Goal: Task Accomplishment & Management: Complete application form

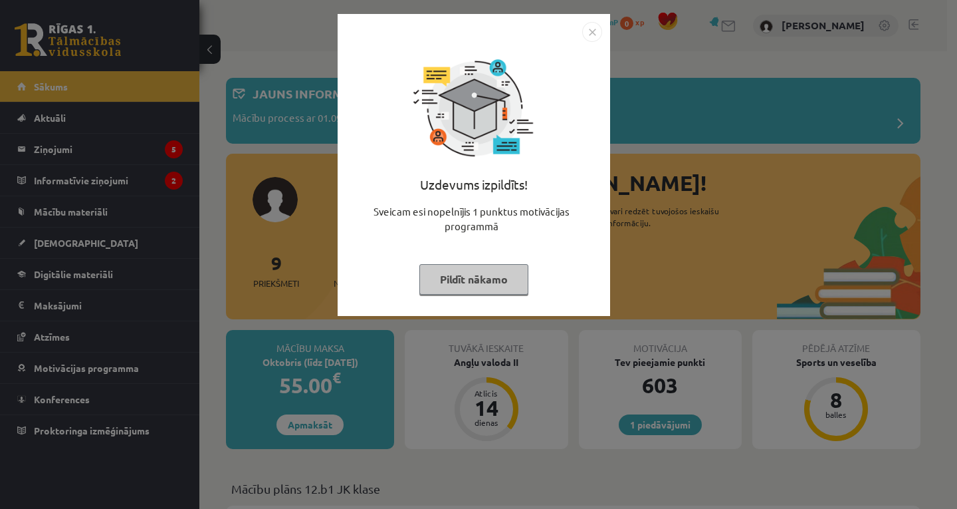
click at [444, 273] on button "Pildīt nākamo" at bounding box center [474, 279] width 109 height 31
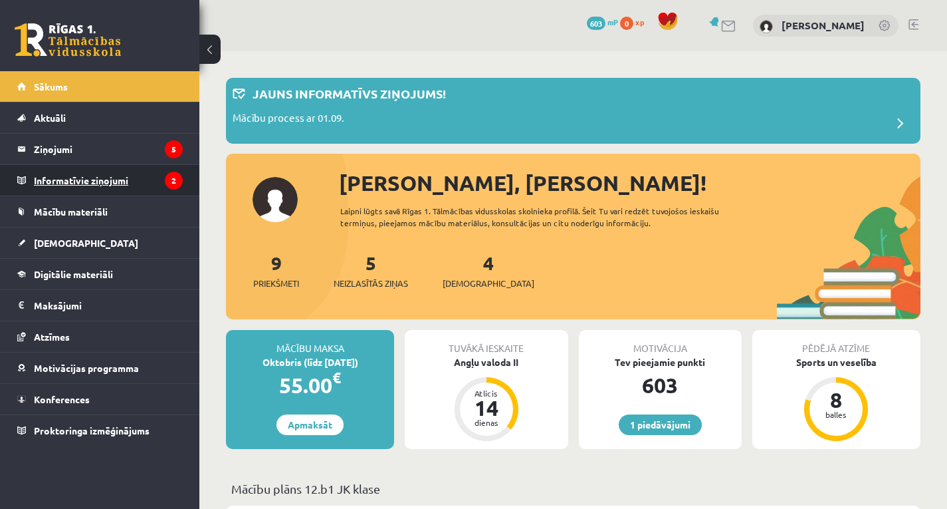
click at [124, 168] on legend "Informatīvie ziņojumi 2" at bounding box center [108, 180] width 149 height 31
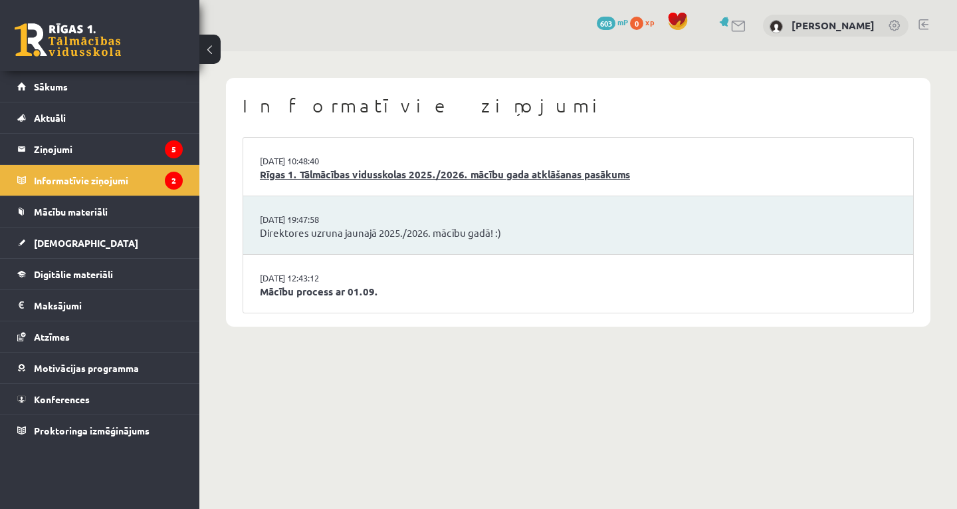
click at [306, 171] on link "Rīgas 1. Tālmācības vidusskolas 2025./2026. mācību gada atklāšanas pasākums" at bounding box center [578, 174] width 637 height 15
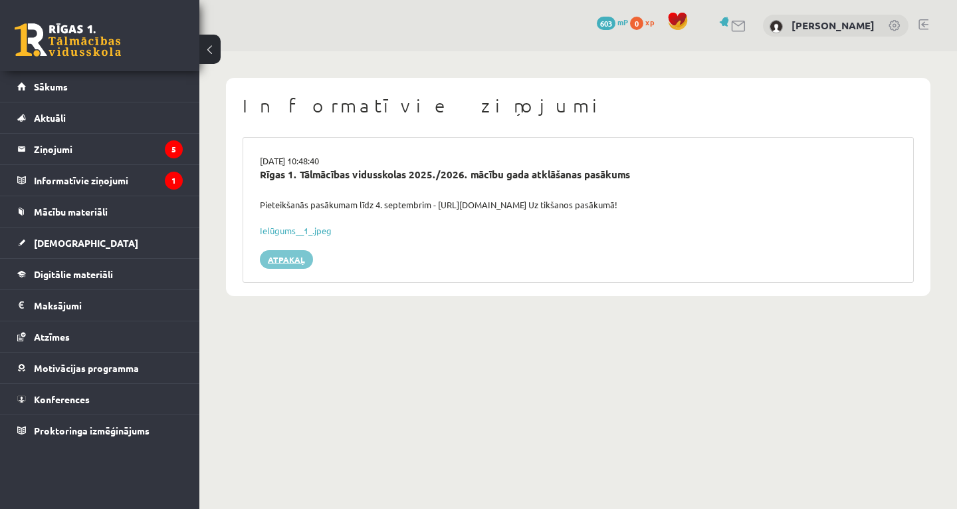
click at [292, 263] on link "Atpakaļ" at bounding box center [286, 259] width 53 height 19
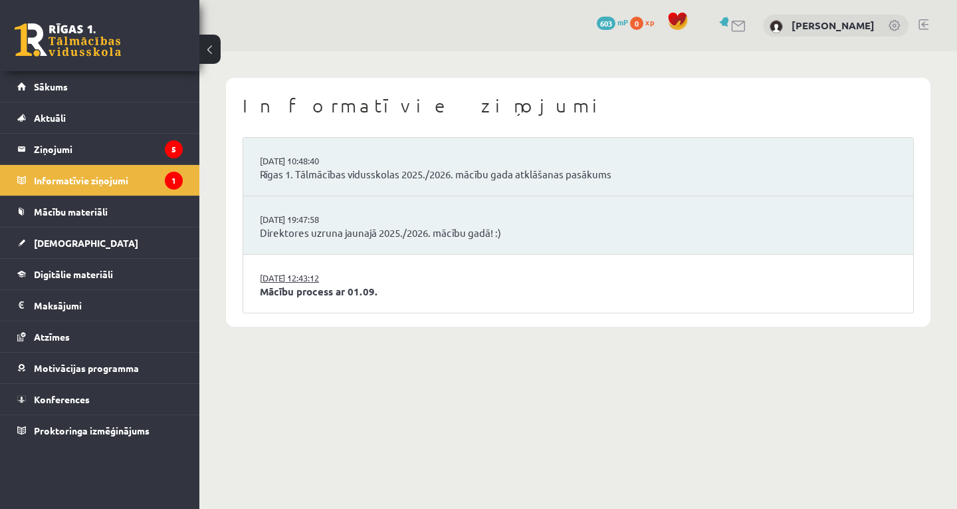
click at [301, 281] on link "29.08.2025 12:43:12" at bounding box center [310, 277] width 100 height 13
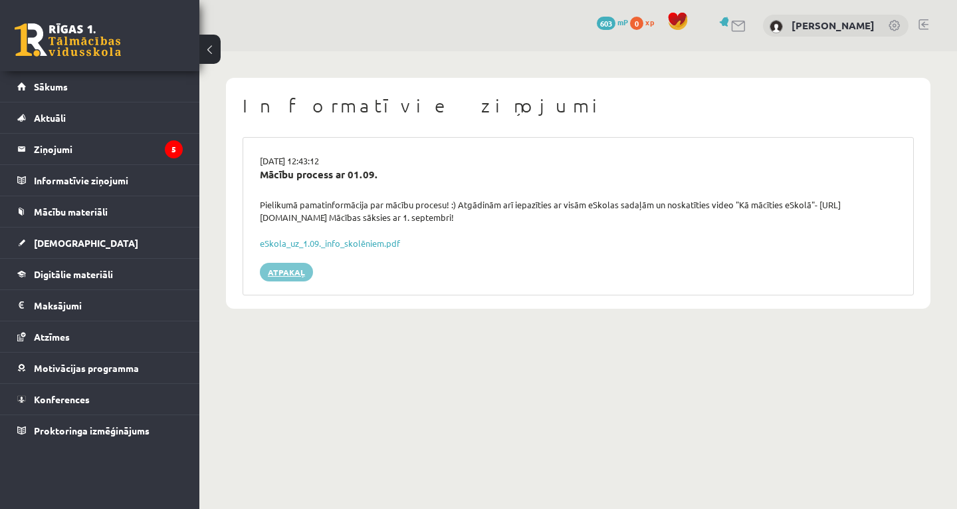
click at [301, 274] on link "Atpakaļ" at bounding box center [286, 272] width 53 height 19
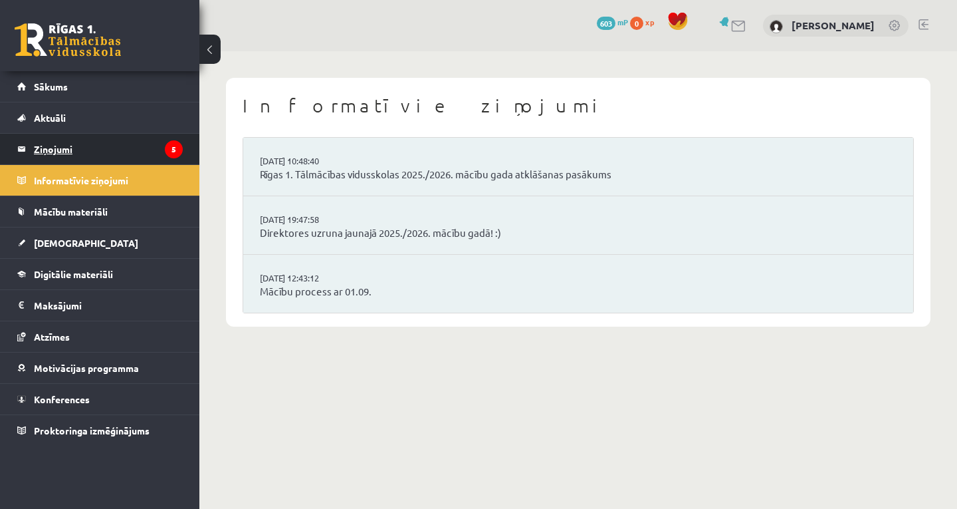
click at [130, 150] on legend "Ziņojumi 5" at bounding box center [108, 149] width 149 height 31
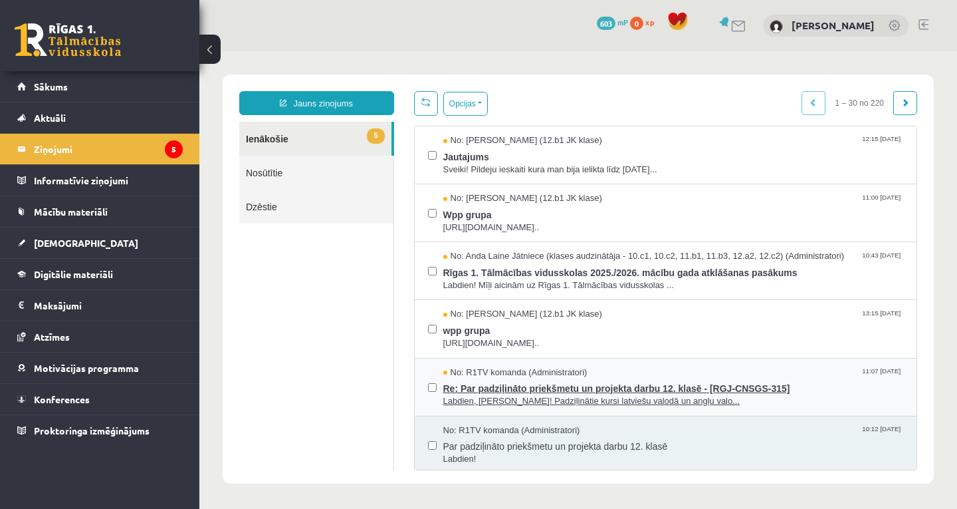
click at [463, 376] on span "No: R1TV komanda (Administratori)" at bounding box center [515, 372] width 144 height 13
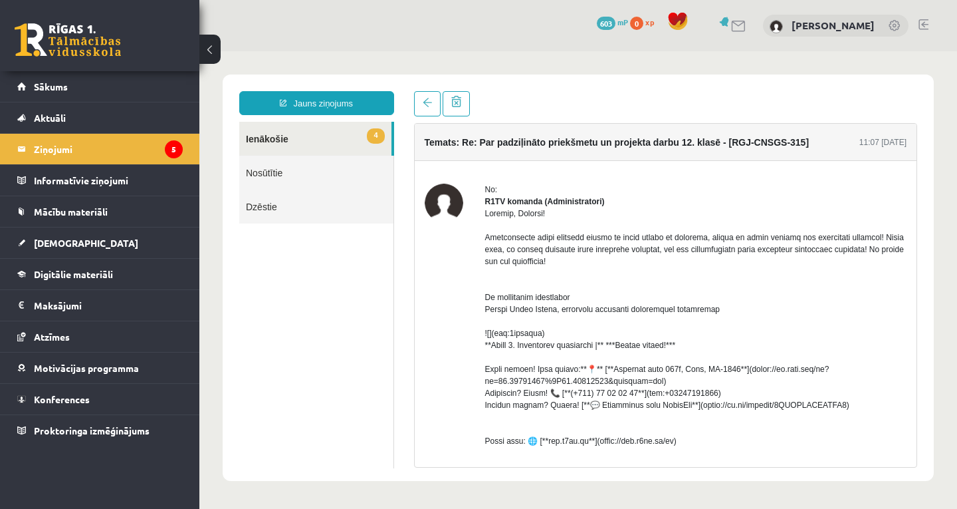
click at [350, 135] on link "4 Ienākošie" at bounding box center [315, 139] width 152 height 34
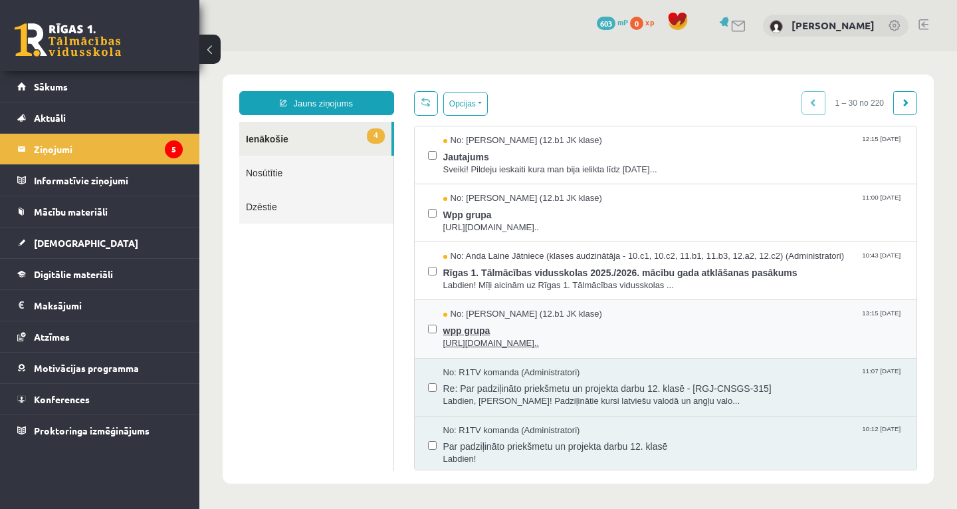
click at [555, 316] on span "No: Megija Balabkina (12.b1 JK klase)" at bounding box center [522, 314] width 159 height 13
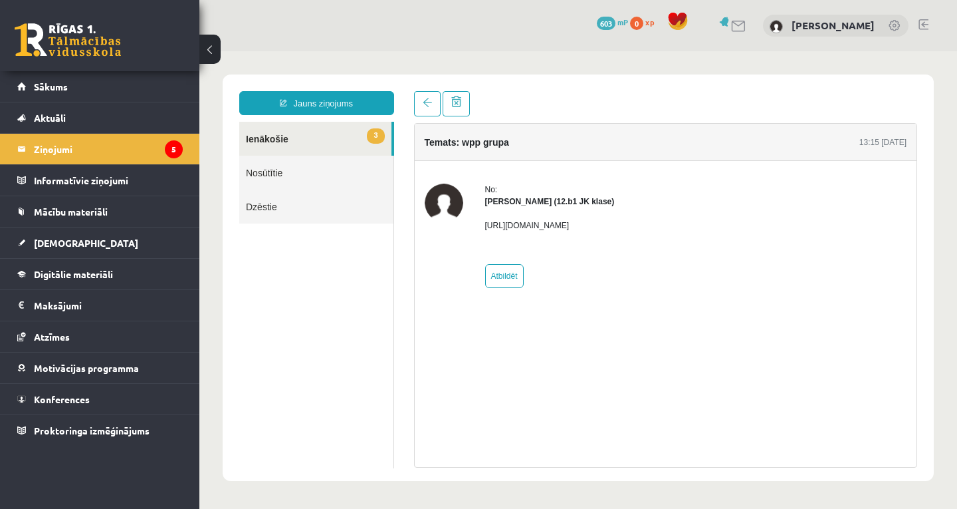
click at [334, 133] on link "3 Ienākošie" at bounding box center [315, 139] width 152 height 34
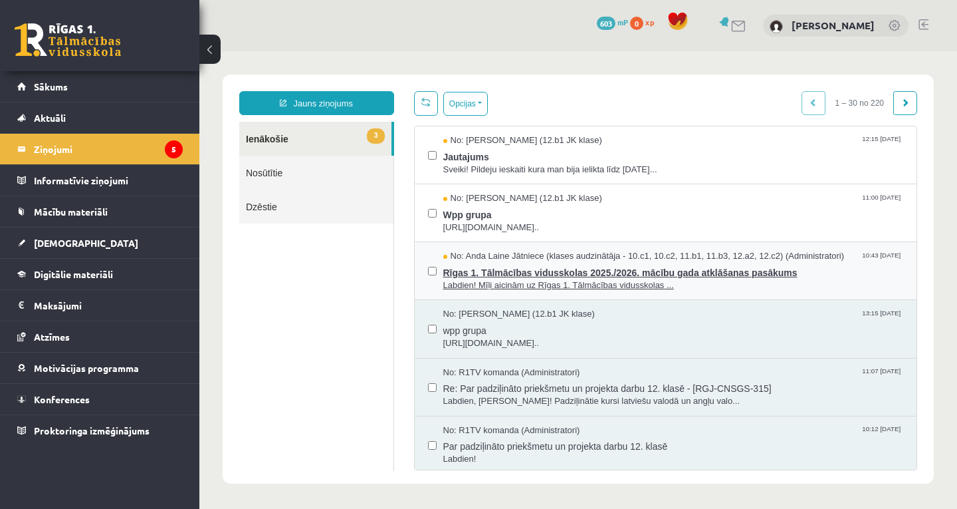
click at [566, 275] on span "Rīgas 1. Tālmācības vidusskolas 2025./2026. mācību gada atklāšanas pasākums" at bounding box center [673, 271] width 461 height 17
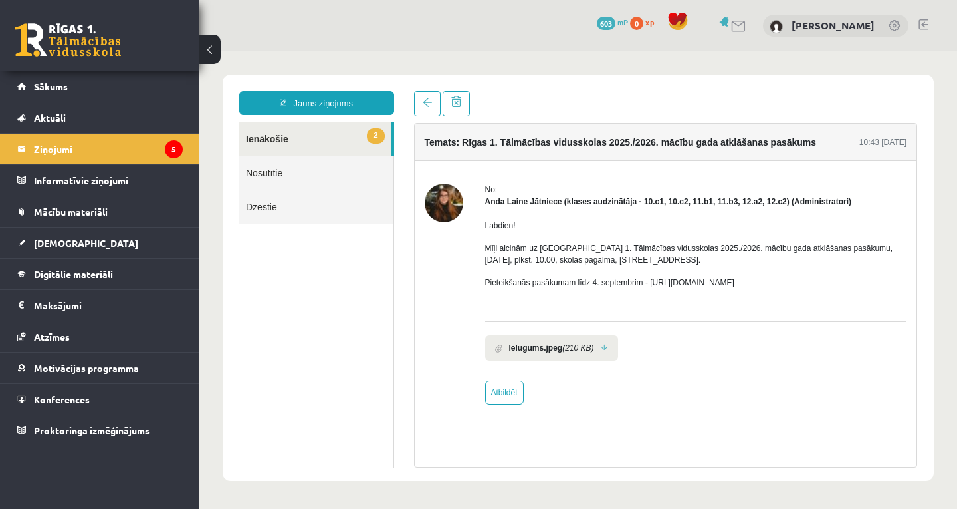
click at [335, 132] on link "2 Ienākošie" at bounding box center [315, 139] width 152 height 34
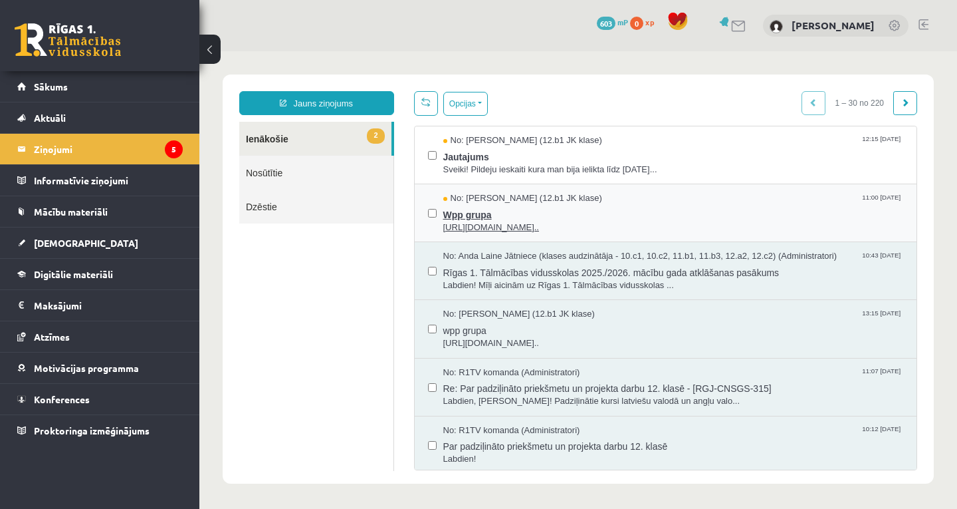
click at [498, 225] on span "https://chat.whatsapp.com/L1UxGhmvZJiE23YmzH1zUO?mode=ems_copy_t..." at bounding box center [673, 227] width 461 height 13
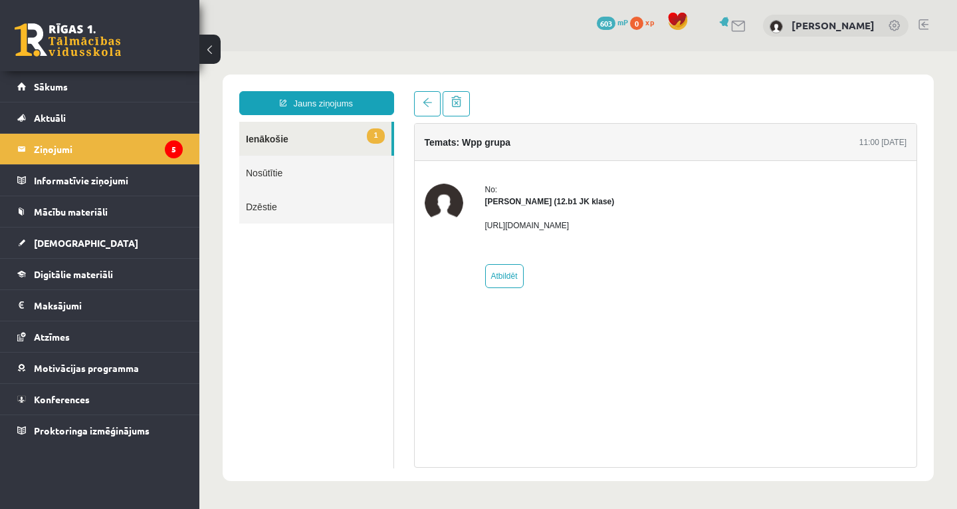
click at [362, 140] on link "1 Ienākošie" at bounding box center [315, 139] width 152 height 34
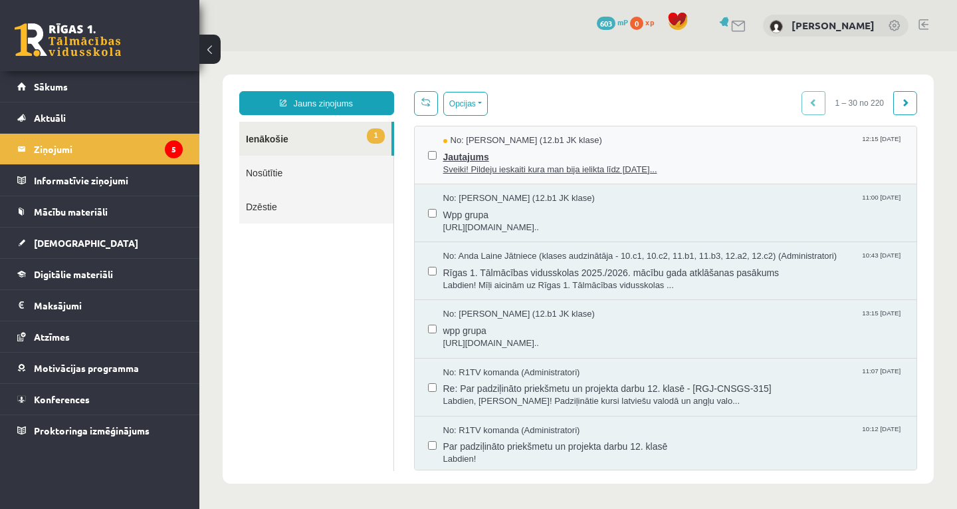
click at [529, 139] on span "No: Jelizaveta Daņevska (12.b1 JK klase)" at bounding box center [522, 140] width 159 height 13
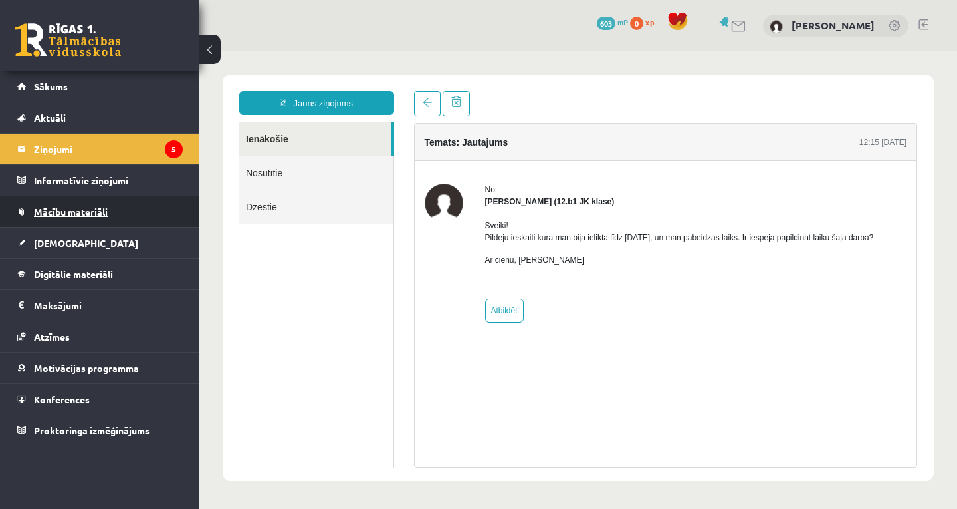
click at [132, 200] on link "Mācību materiāli" at bounding box center [100, 211] width 166 height 31
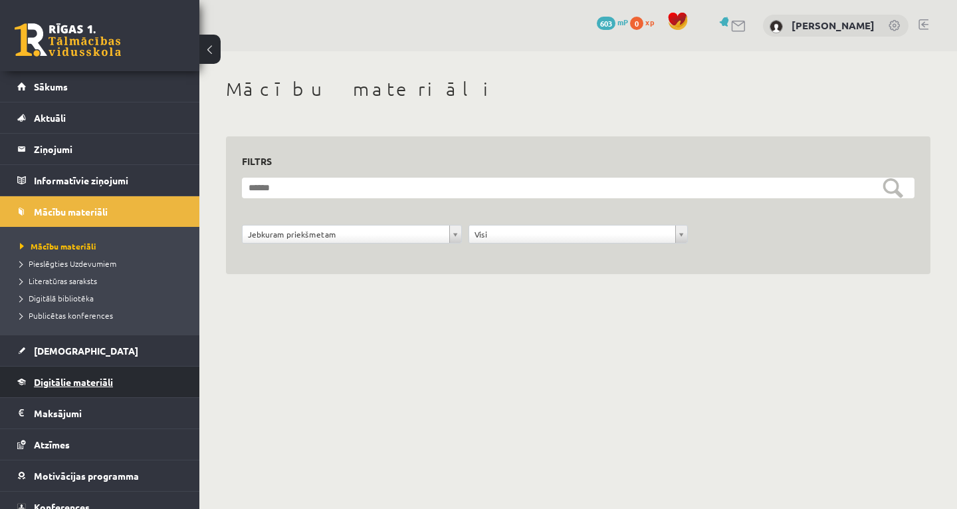
click at [115, 384] on link "Digitālie materiāli" at bounding box center [100, 381] width 166 height 31
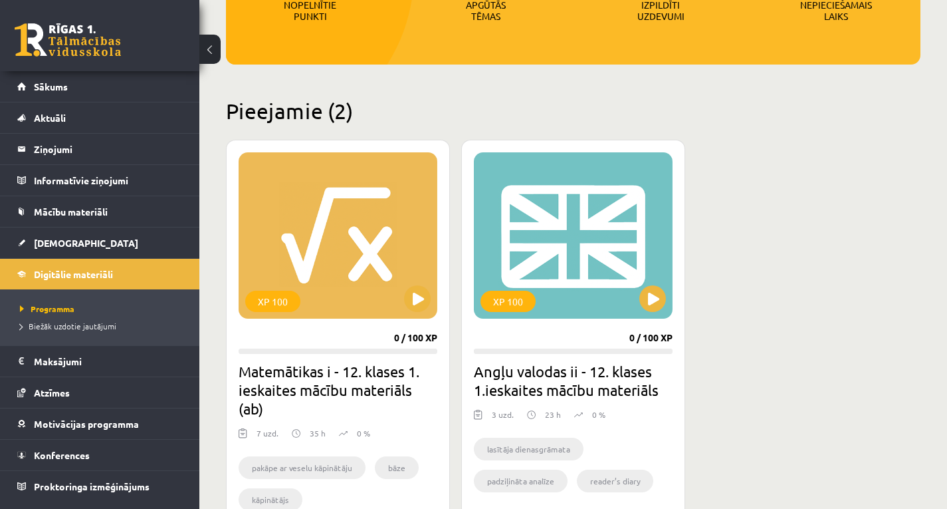
scroll to position [266, 0]
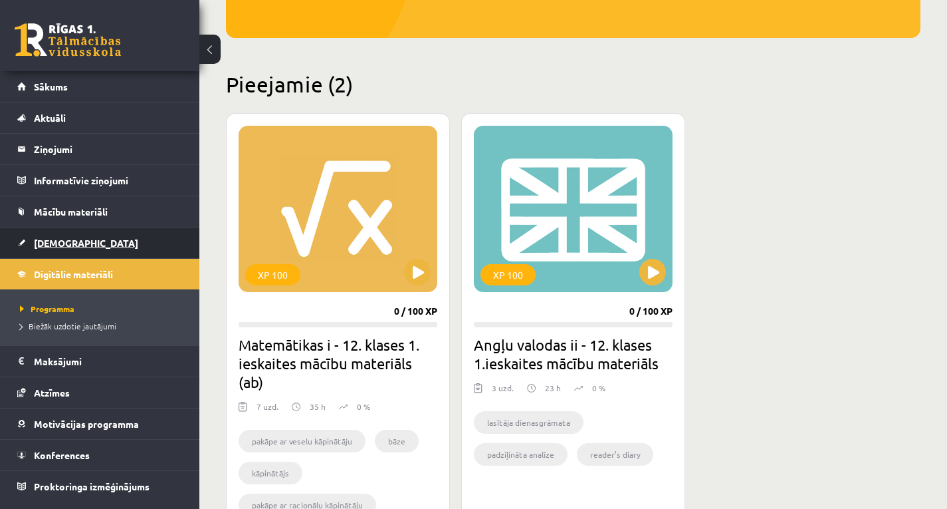
click at [129, 241] on link "[DEMOGRAPHIC_DATA]" at bounding box center [100, 242] width 166 height 31
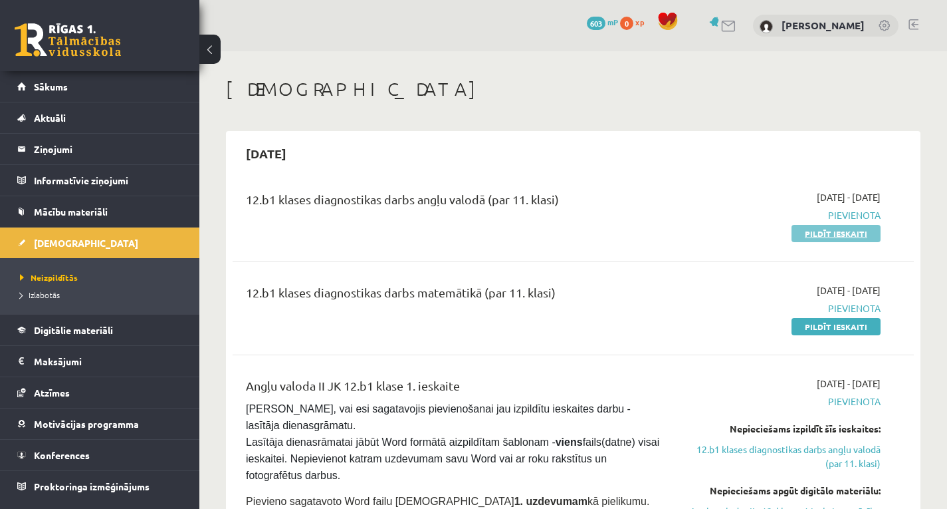
click at [846, 233] on link "Pildīt ieskaiti" at bounding box center [836, 233] width 89 height 17
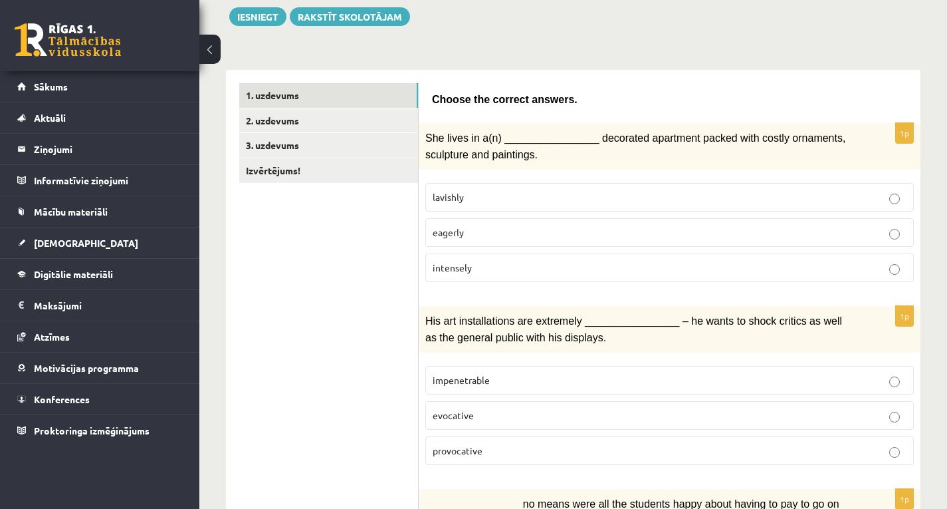
scroll to position [160, 0]
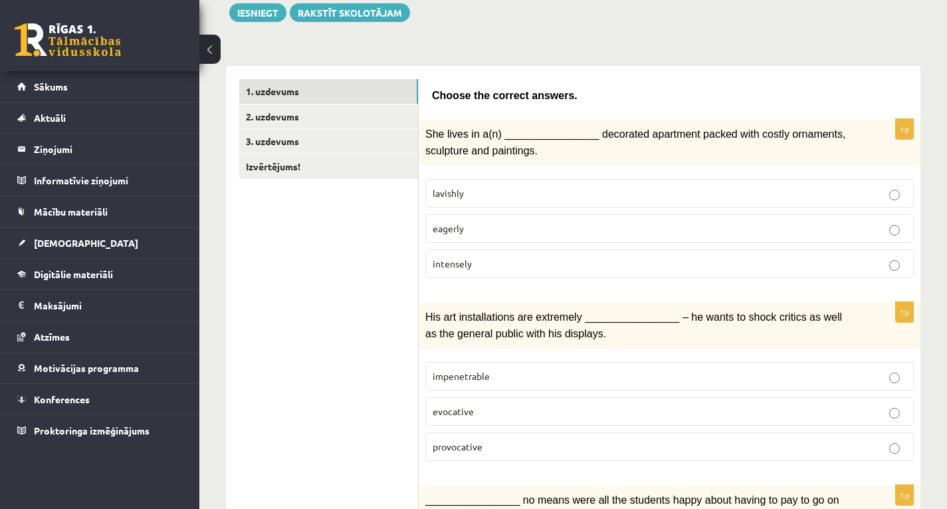
click at [548, 197] on p "lavishly" at bounding box center [670, 193] width 474 height 14
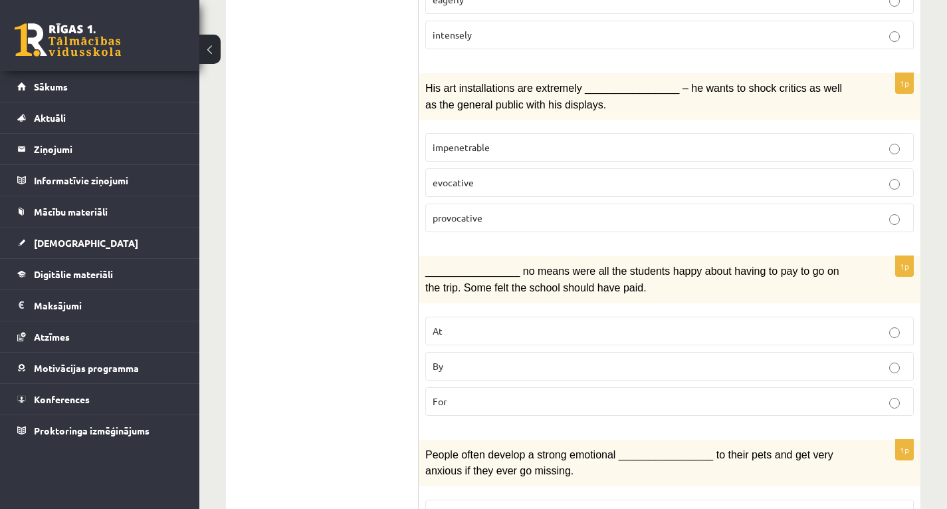
scroll to position [397, 0]
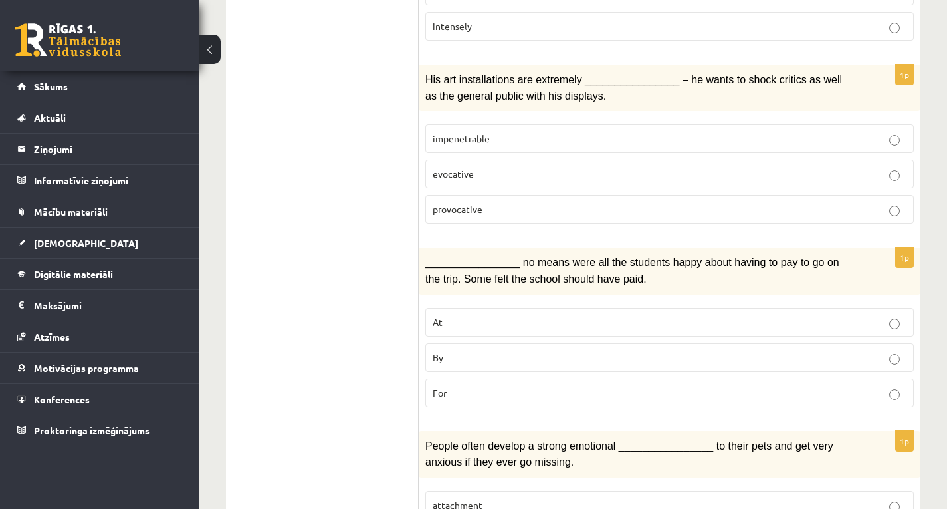
click at [495, 206] on p "provocative" at bounding box center [670, 209] width 474 height 14
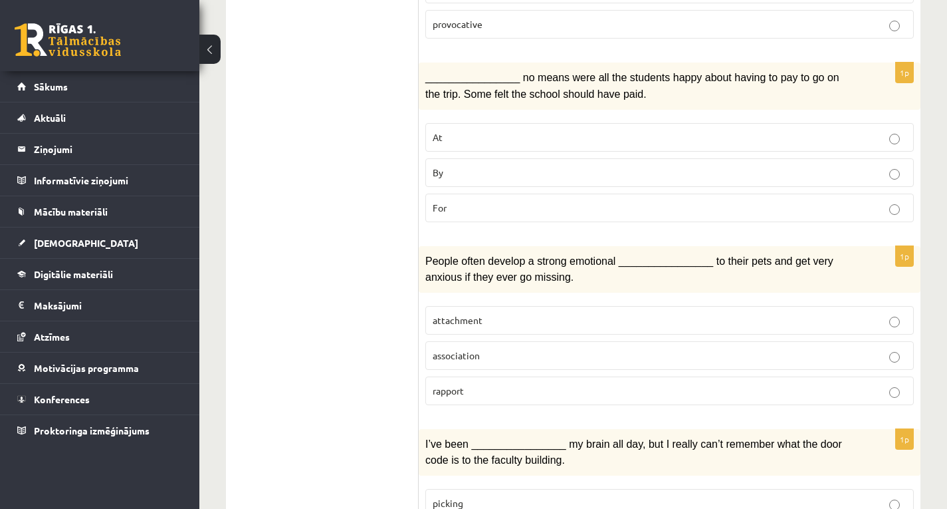
scroll to position [583, 0]
click at [594, 168] on p "By" at bounding box center [670, 171] width 474 height 14
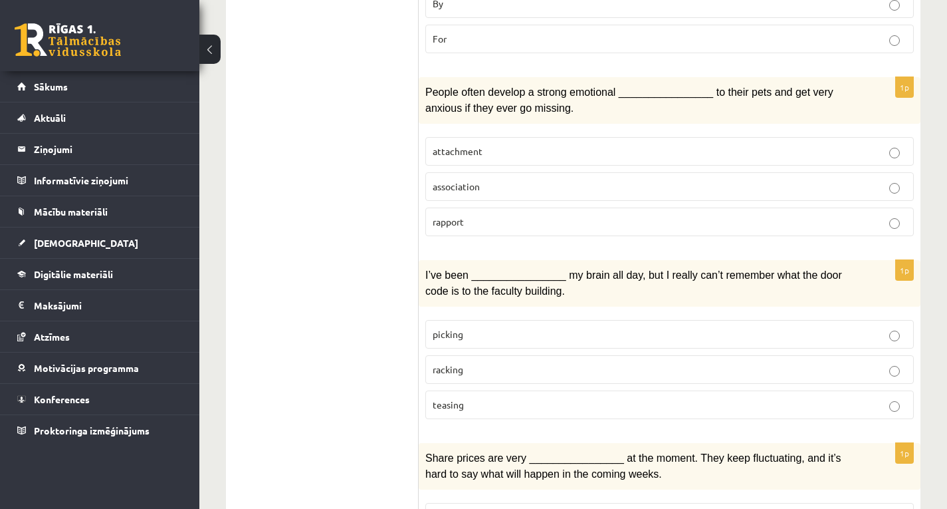
scroll to position [752, 0]
click at [539, 143] on p "attachment" at bounding box center [670, 150] width 474 height 14
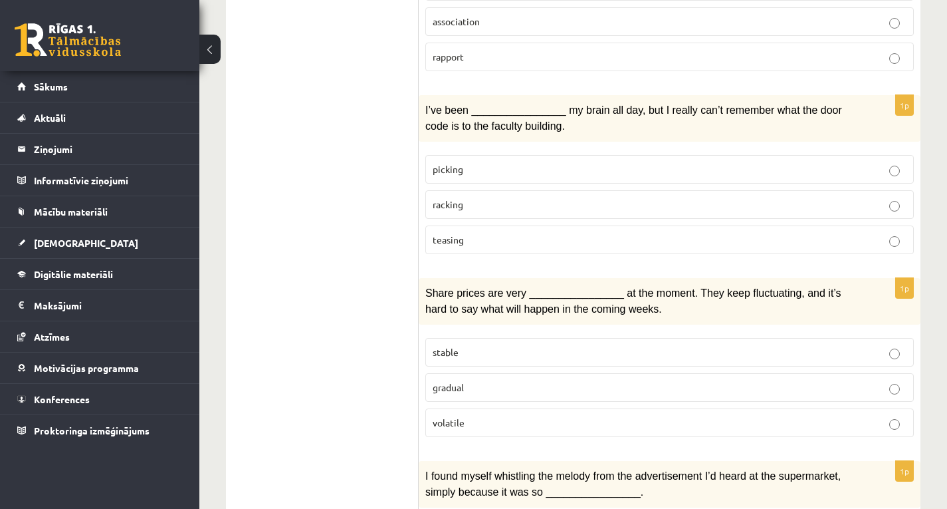
scroll to position [930, 0]
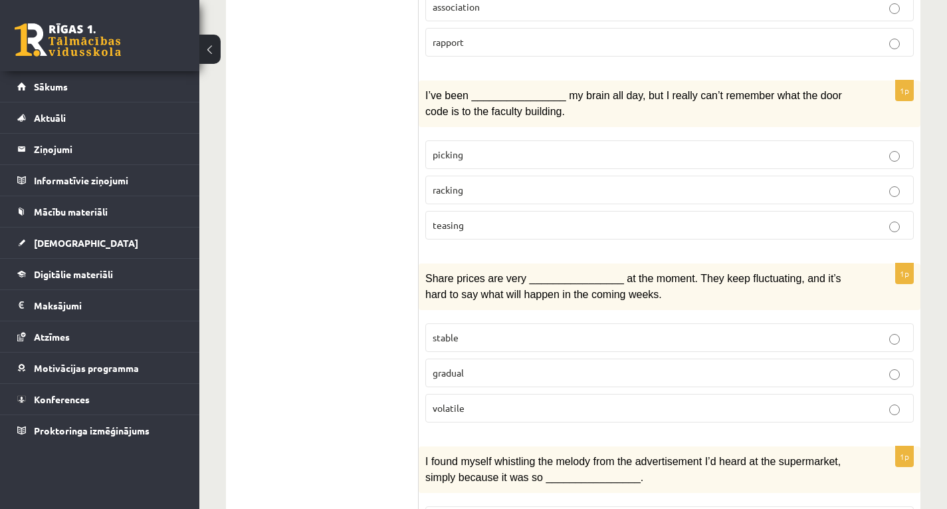
click at [638, 187] on p "racking" at bounding box center [670, 190] width 474 height 14
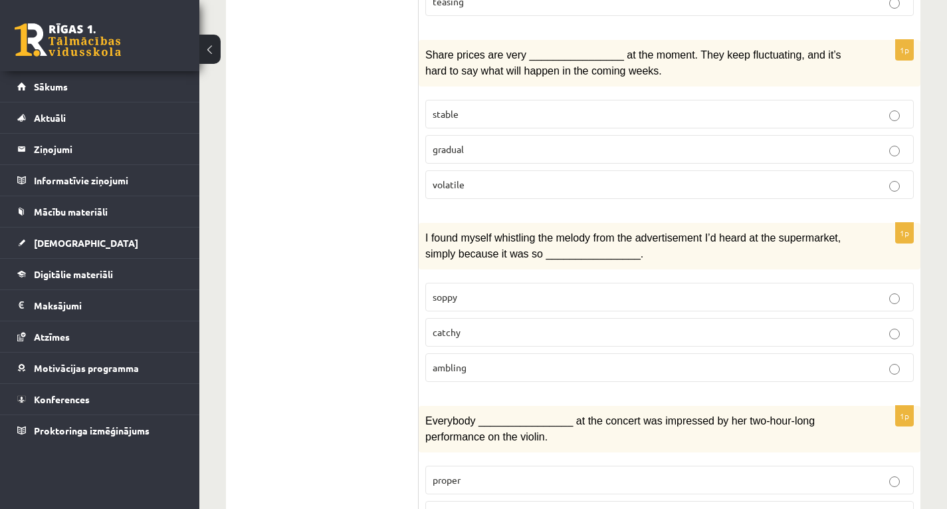
scroll to position [1157, 0]
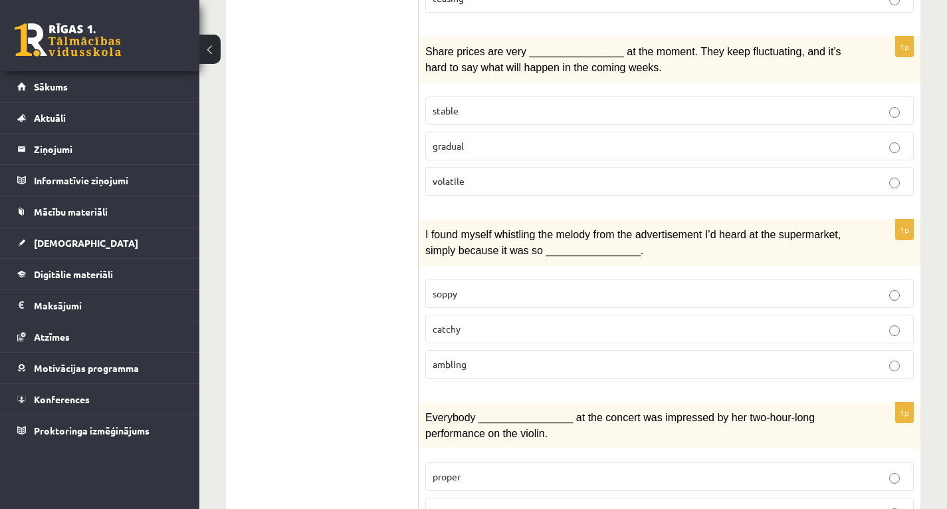
click at [654, 176] on p "volatile" at bounding box center [670, 181] width 474 height 14
click at [630, 324] on p "catchy" at bounding box center [670, 329] width 474 height 14
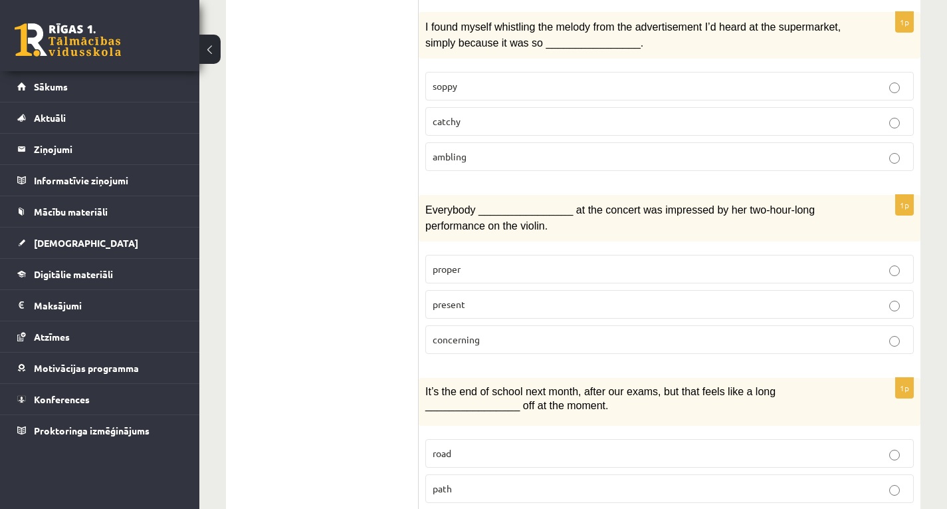
scroll to position [1402, 0]
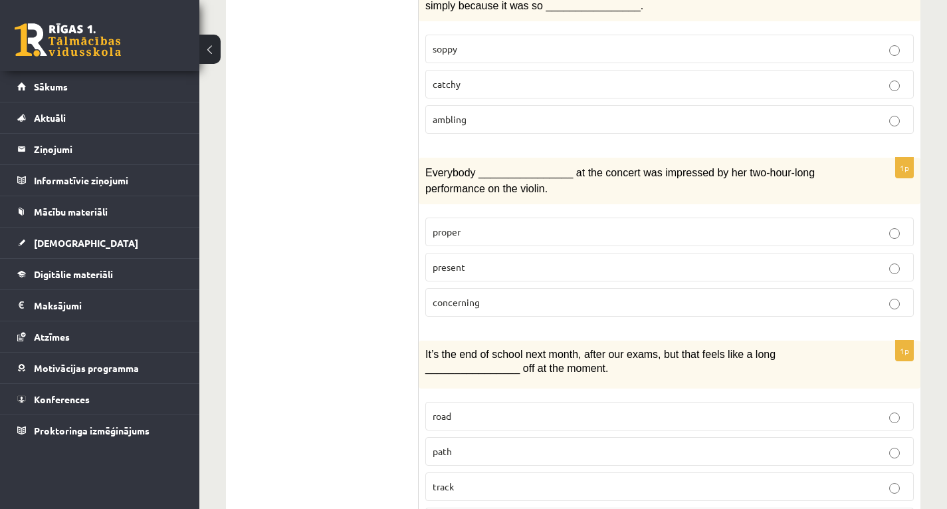
click at [578, 299] on label "concerning" at bounding box center [670, 302] width 489 height 29
click at [689, 261] on p "present" at bounding box center [670, 267] width 474 height 14
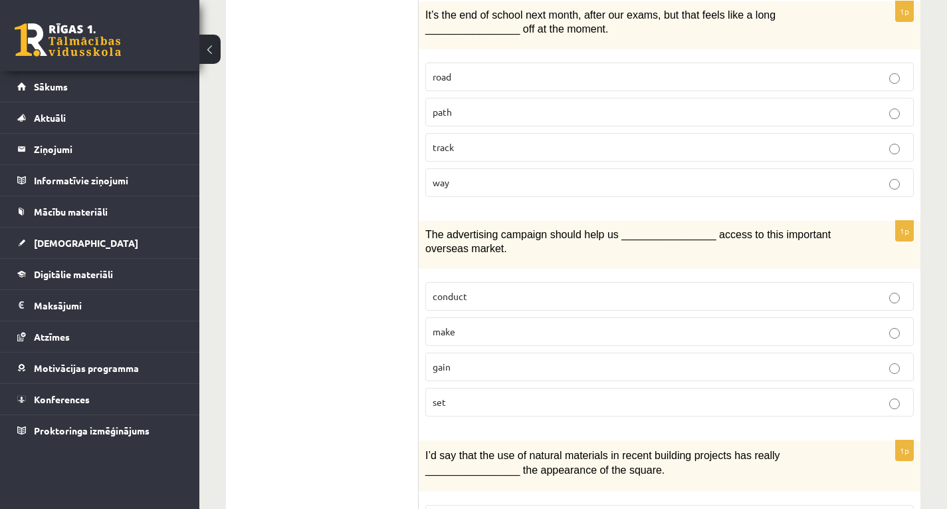
scroll to position [1743, 0]
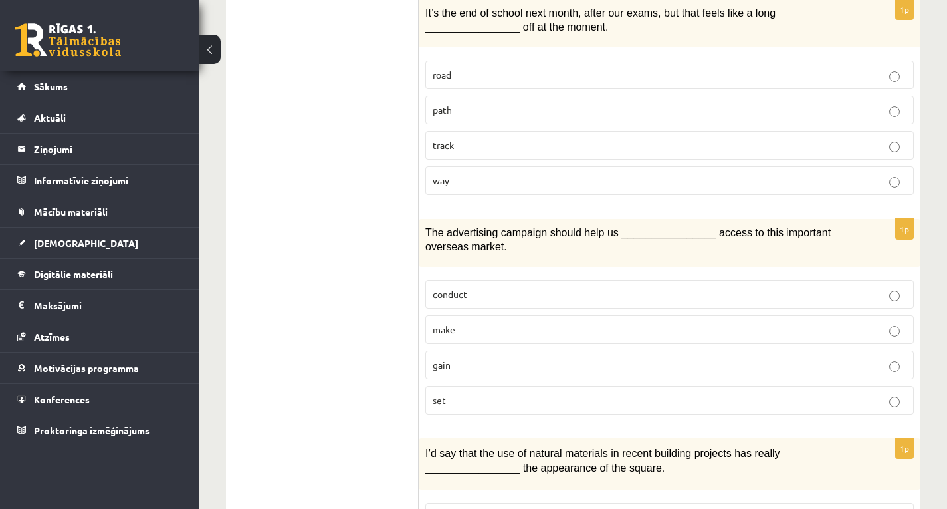
drag, startPoint x: 938, startPoint y: 406, endPoint x: 936, endPoint y: 394, distance: 12.1
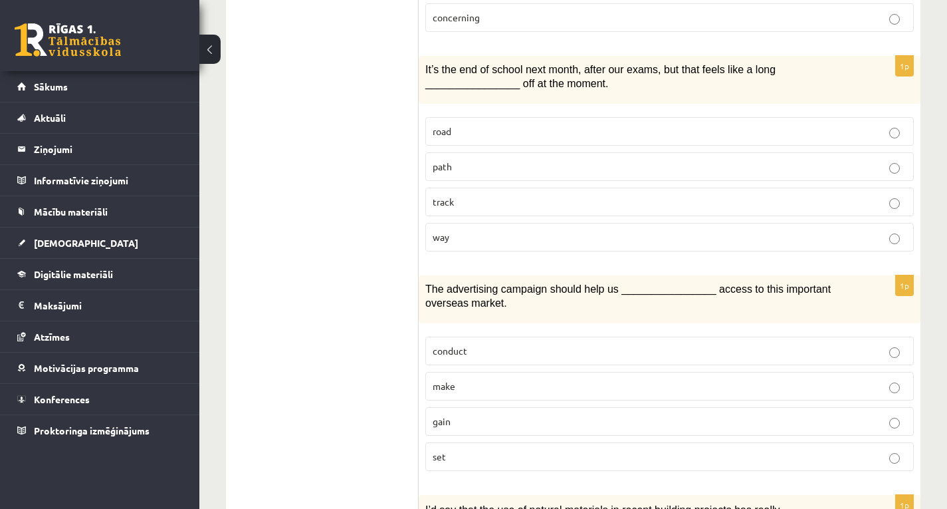
scroll to position [1614, 0]
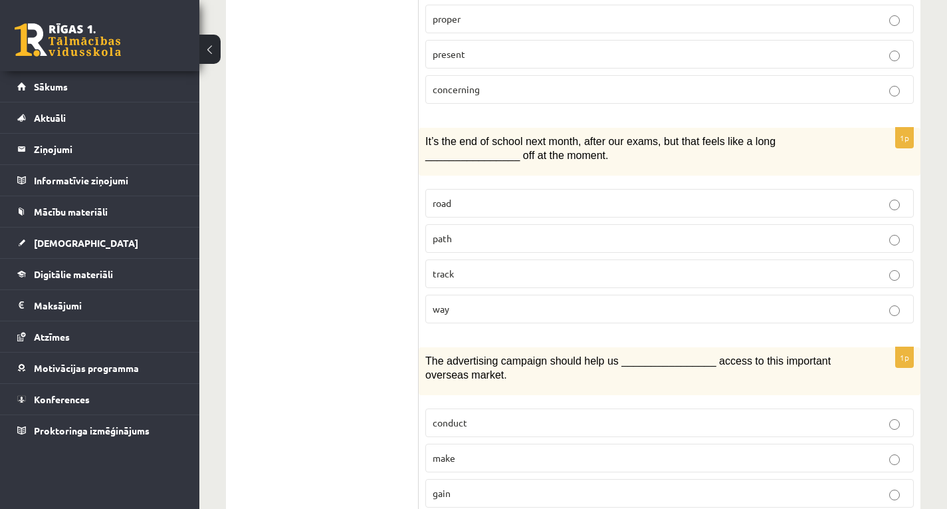
click at [625, 197] on p "road" at bounding box center [670, 203] width 474 height 14
click at [751, 295] on label "way" at bounding box center [670, 309] width 489 height 29
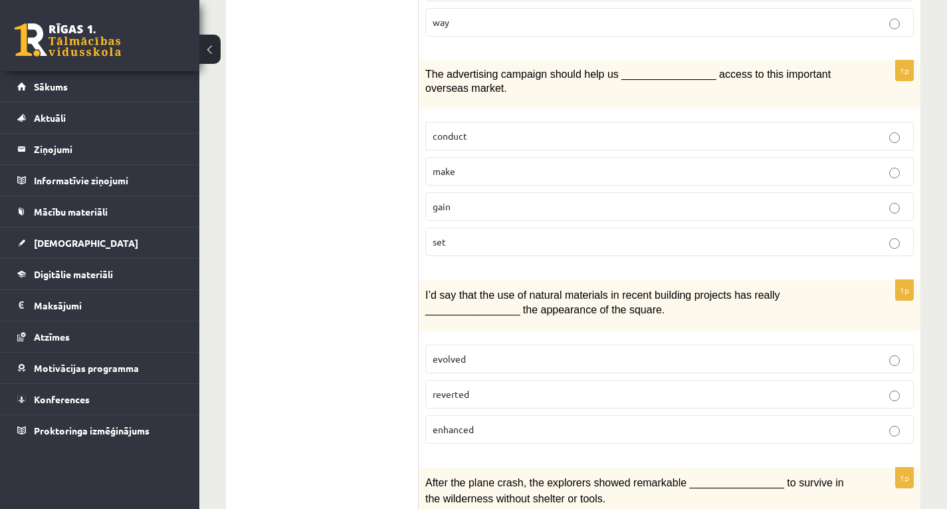
scroll to position [1906, 0]
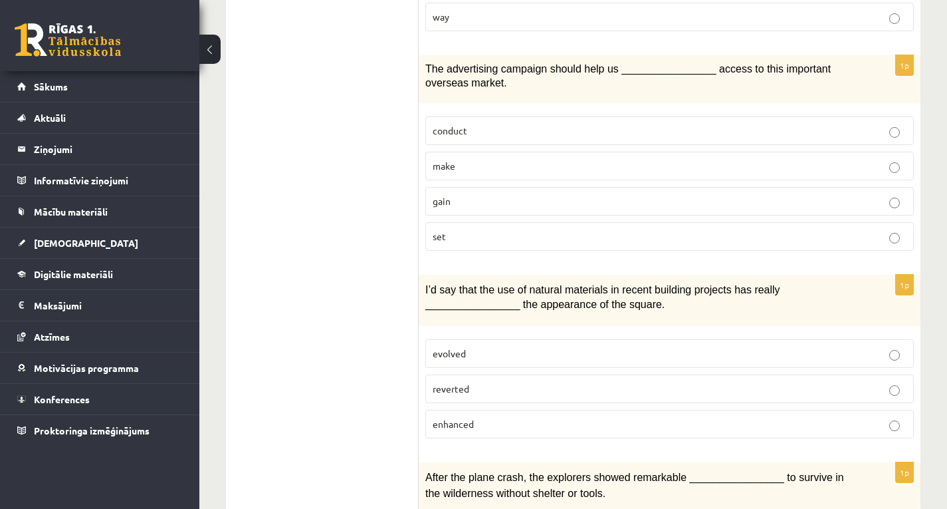
click at [604, 194] on p "gain" at bounding box center [670, 201] width 474 height 14
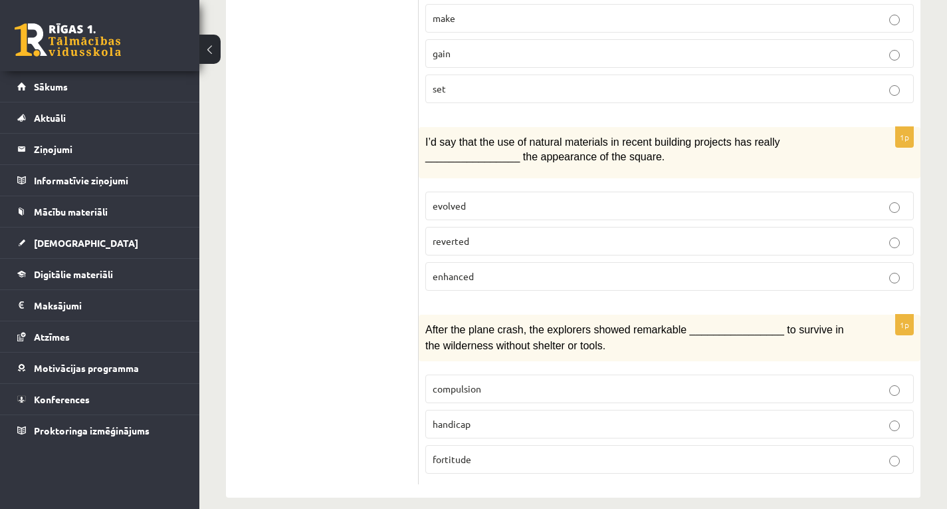
scroll to position [2056, 0]
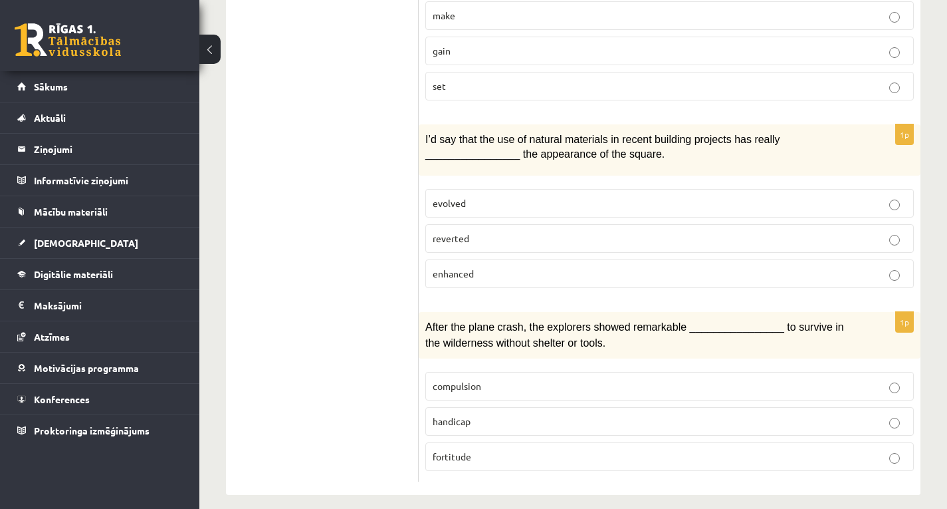
click at [574, 267] on p "enhanced" at bounding box center [670, 274] width 474 height 14
click at [530, 451] on p "fortitude" at bounding box center [670, 456] width 474 height 14
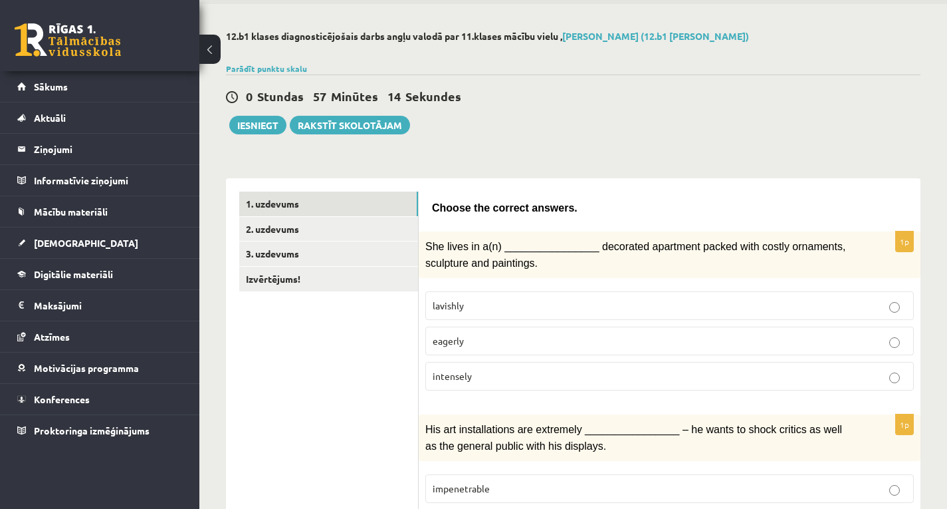
scroll to position [35, 0]
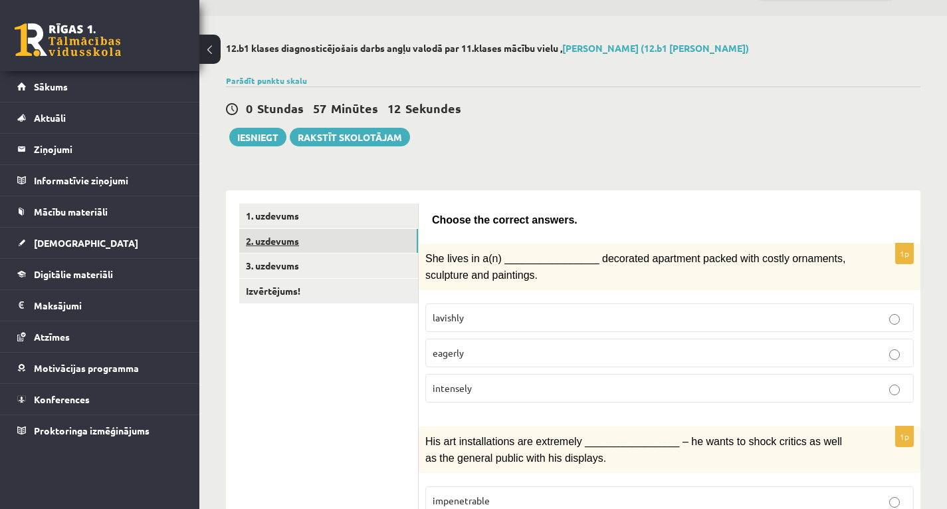
click at [341, 239] on link "2. uzdevums" at bounding box center [328, 241] width 179 height 25
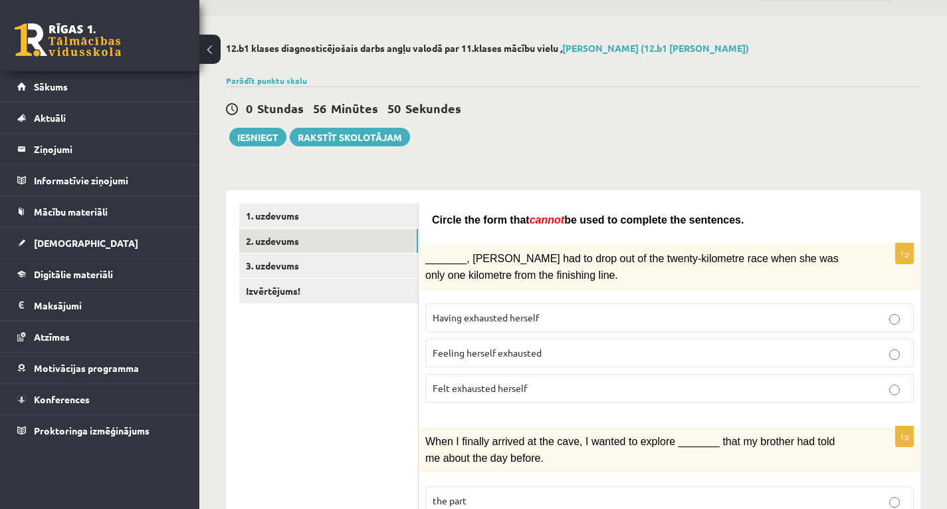
click at [544, 381] on p "Felt exhausted herself" at bounding box center [670, 388] width 474 height 14
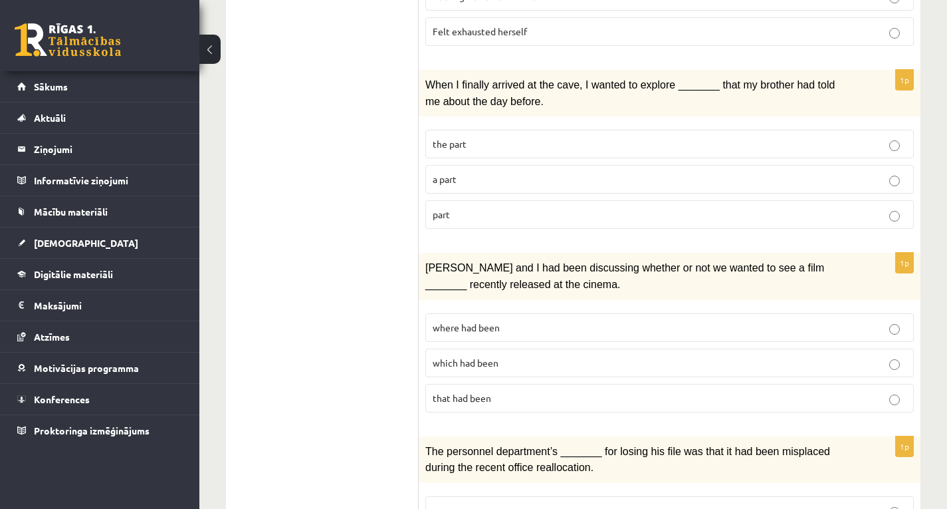
scroll to position [430, 0]
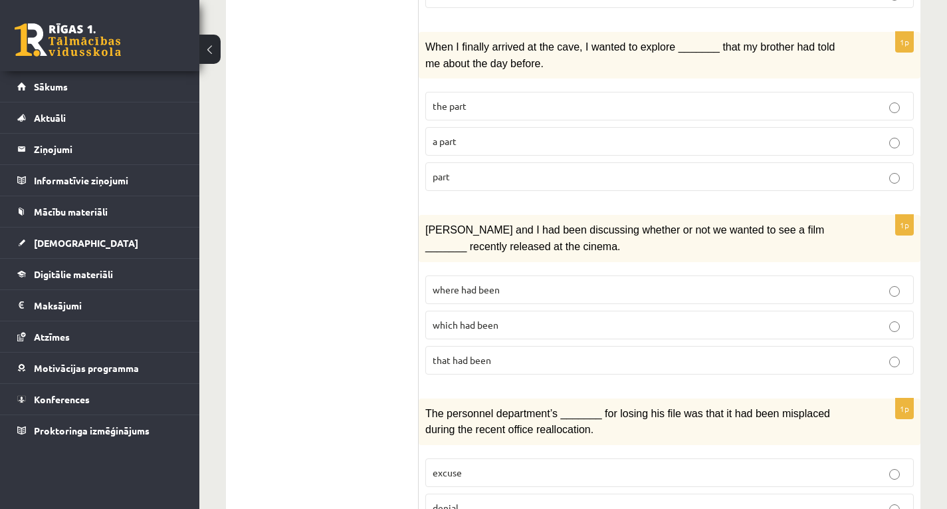
click at [789, 58] on p "When I finally arrived at the cave, I wanted to explore _______ that my brother…" at bounding box center [637, 55] width 422 height 33
click at [557, 180] on p "part" at bounding box center [670, 177] width 474 height 14
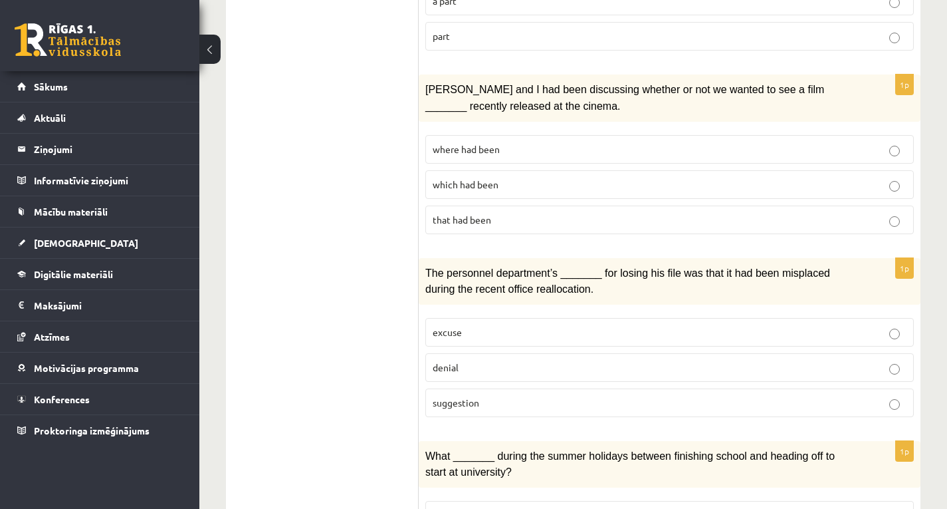
scroll to position [571, 0]
click at [622, 144] on p "where had been" at bounding box center [670, 148] width 474 height 14
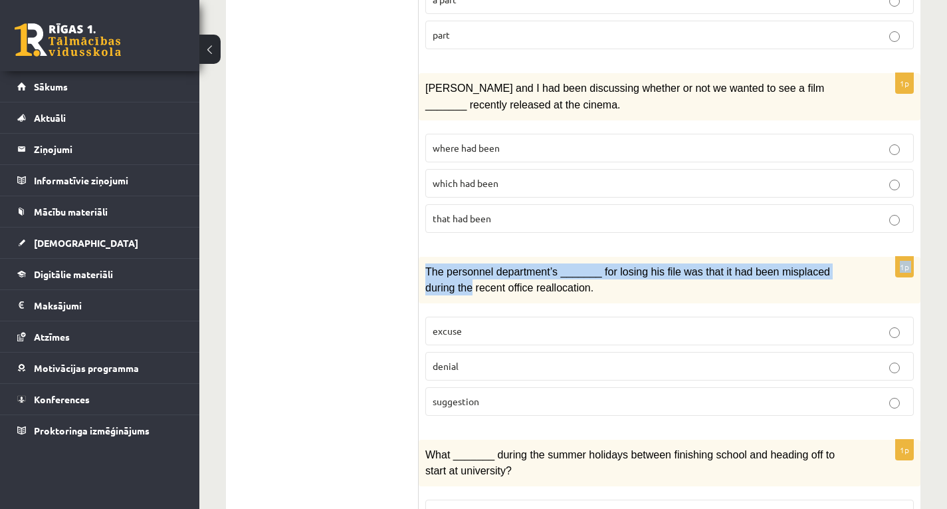
drag, startPoint x: 947, startPoint y: 210, endPoint x: 949, endPoint y: 244, distance: 34.0
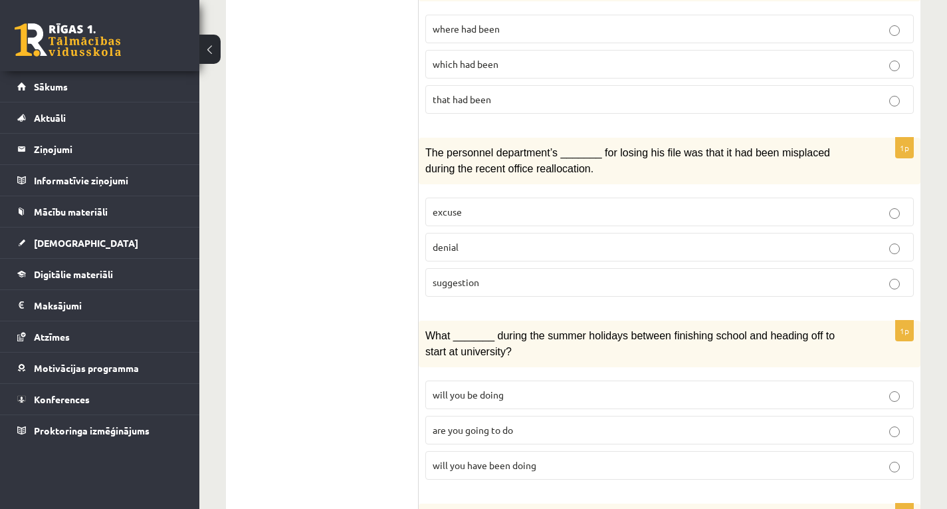
scroll to position [693, 0]
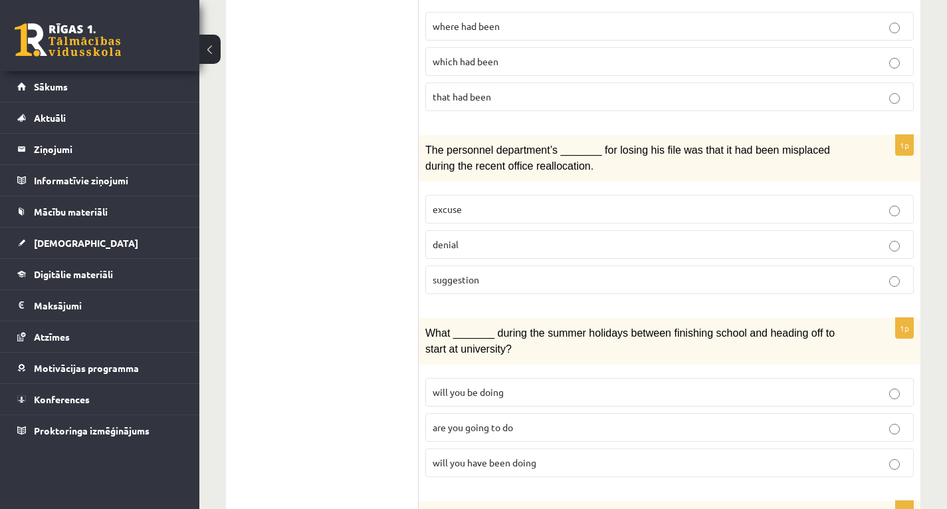
click at [589, 237] on p "denial" at bounding box center [670, 244] width 474 height 14
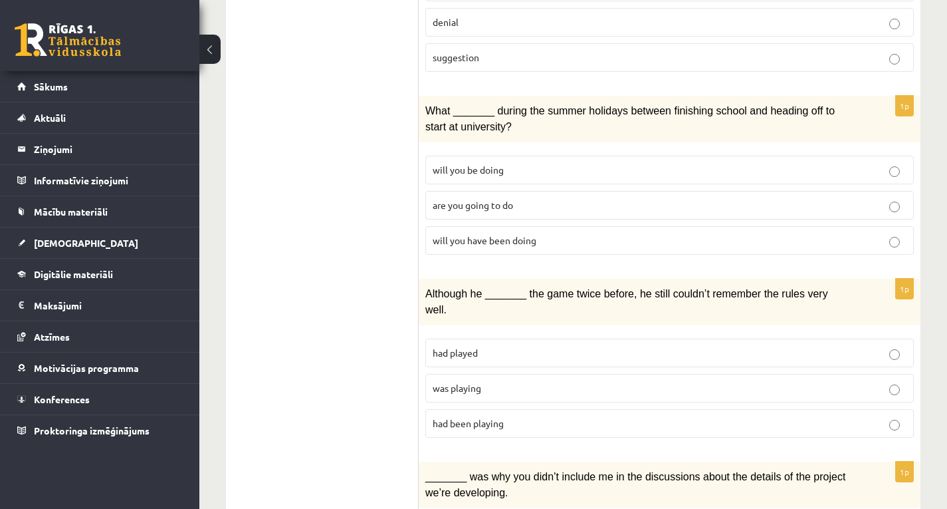
scroll to position [924, 0]
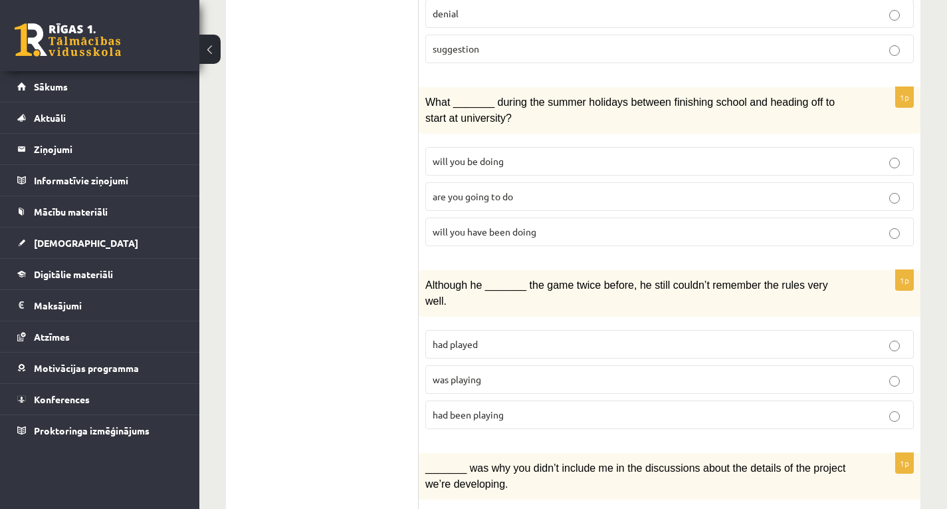
click at [892, 235] on label "will you have been doing" at bounding box center [670, 231] width 489 height 29
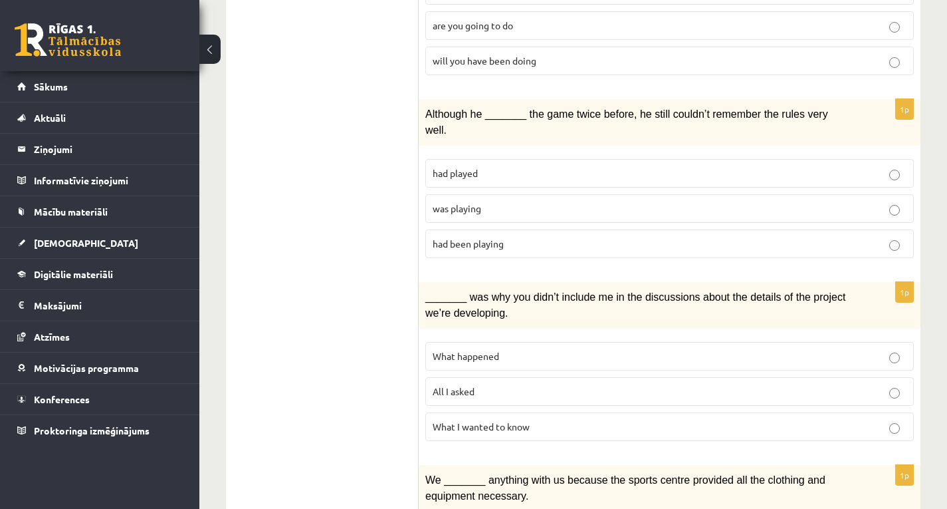
scroll to position [1104, 0]
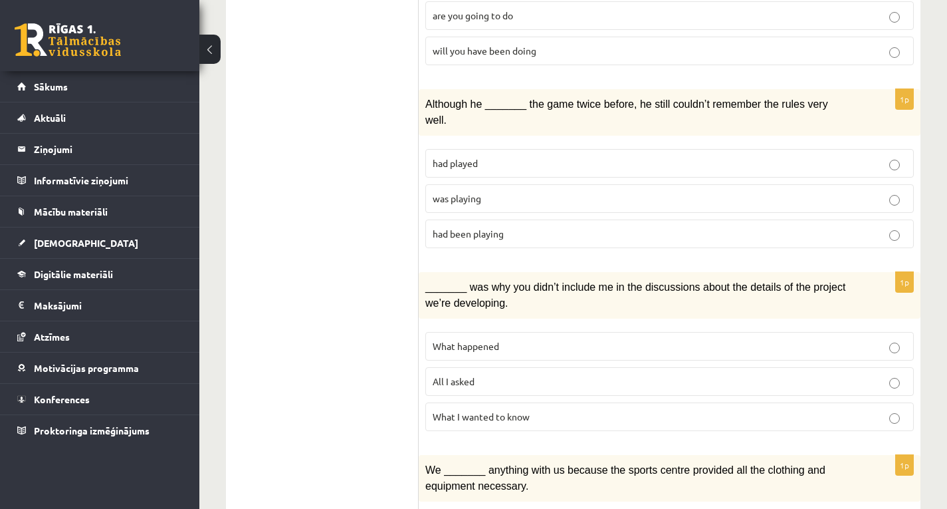
click at [830, 185] on label "was playing" at bounding box center [670, 198] width 489 height 29
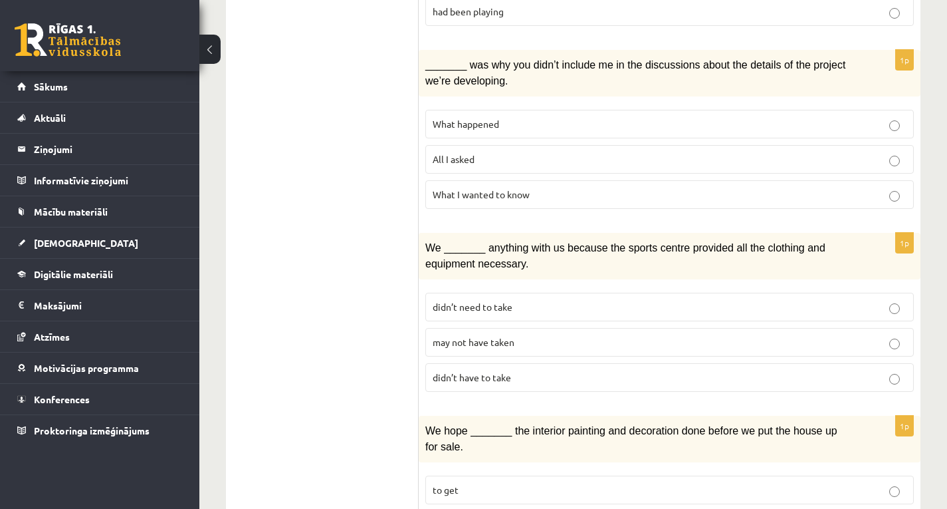
scroll to position [1336, 0]
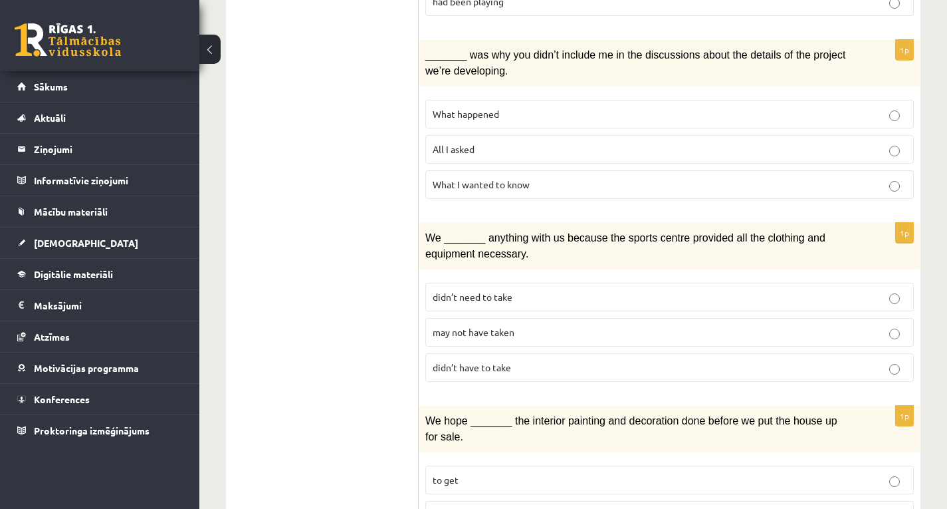
click at [777, 107] on p "What happened" at bounding box center [670, 114] width 474 height 14
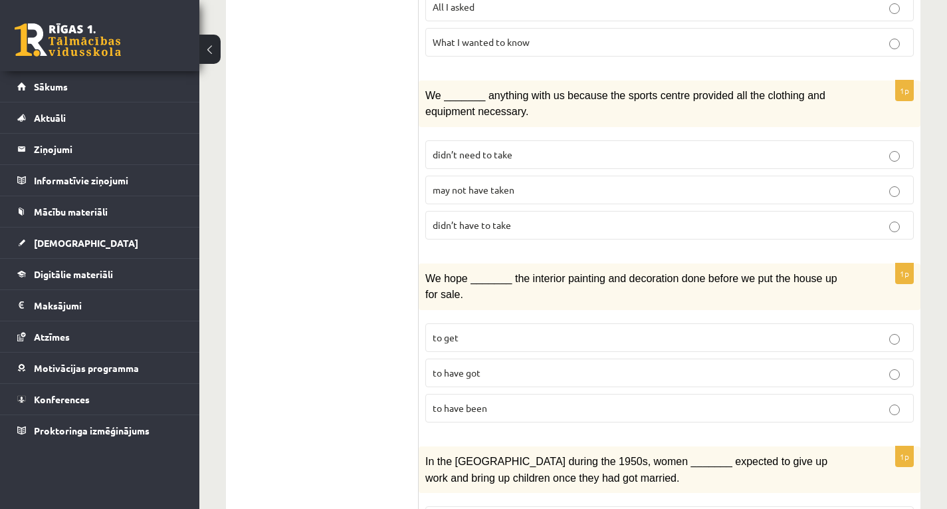
scroll to position [1507, 0]
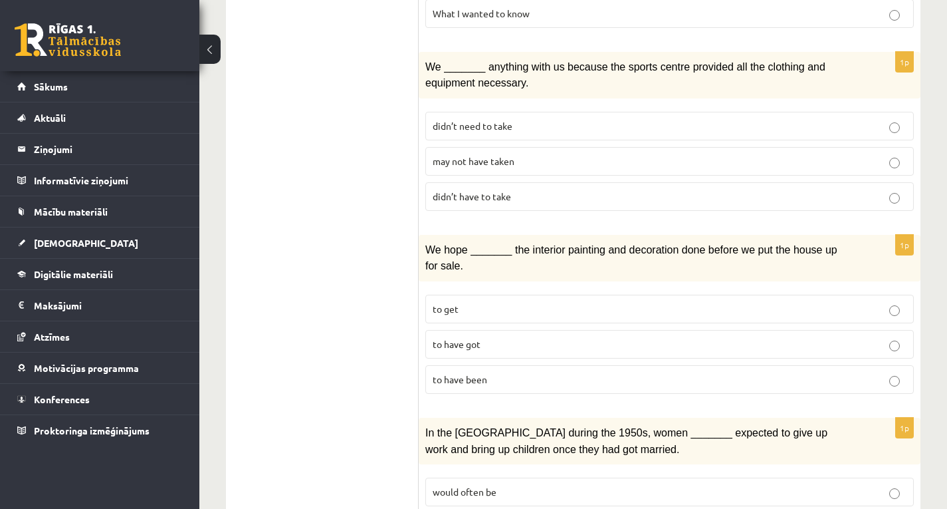
click at [862, 154] on p "may not have taken" at bounding box center [670, 161] width 474 height 14
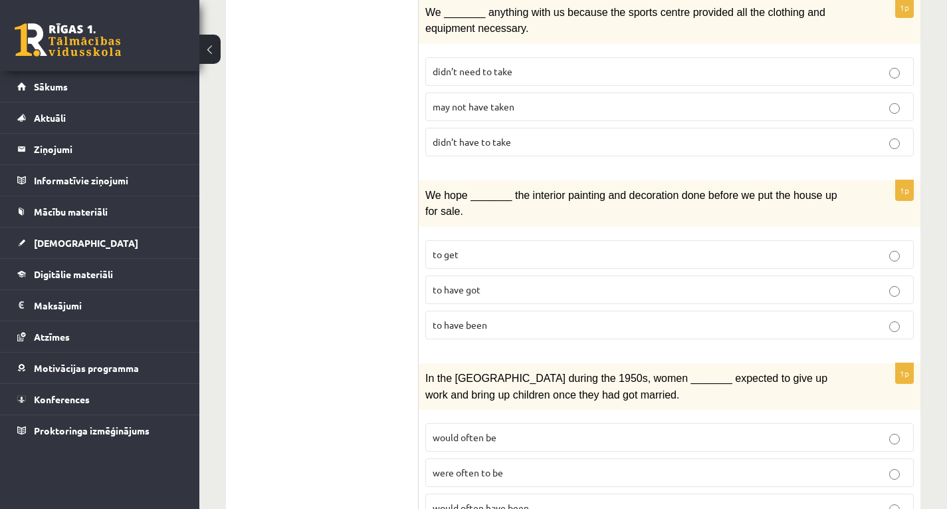
scroll to position [1581, 0]
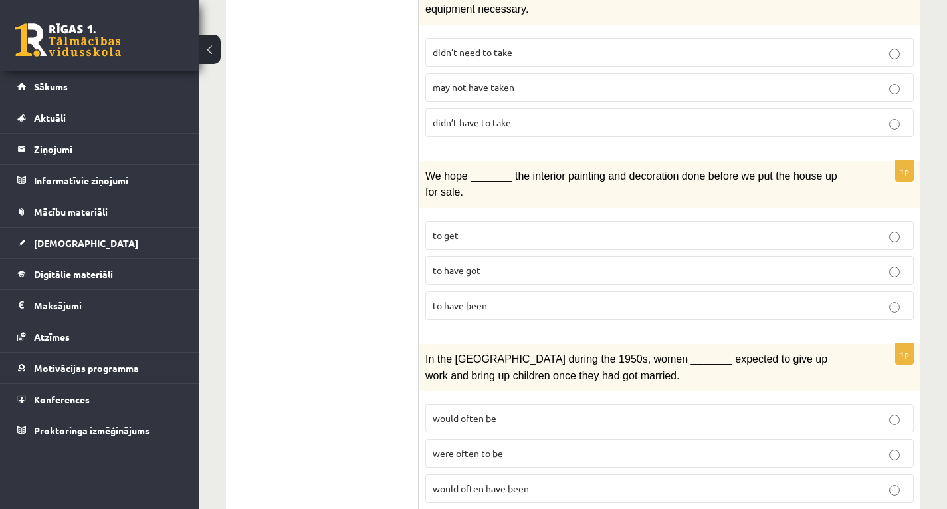
click at [682, 263] on p "to have got" at bounding box center [670, 270] width 474 height 14
click at [681, 299] on p "to have been" at bounding box center [670, 306] width 474 height 14
click at [562, 446] on p "were often to be" at bounding box center [670, 453] width 474 height 14
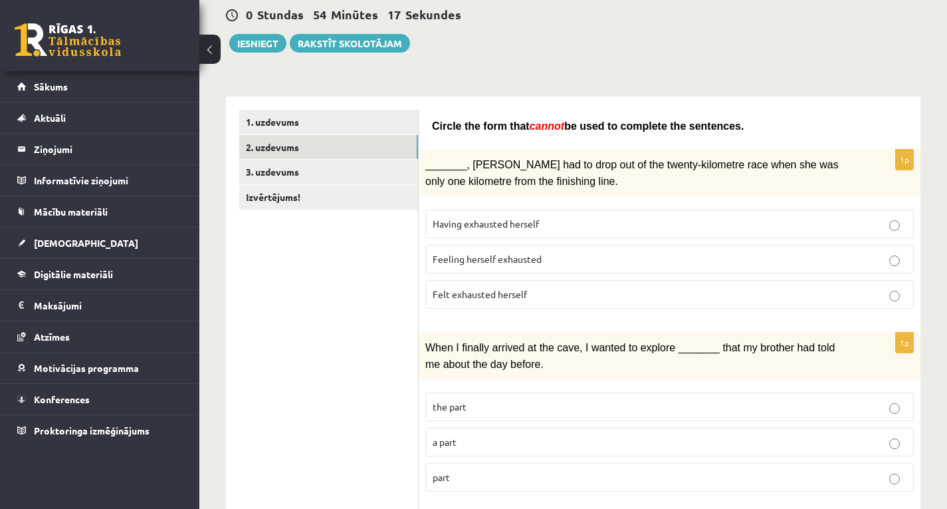
scroll to position [0, 0]
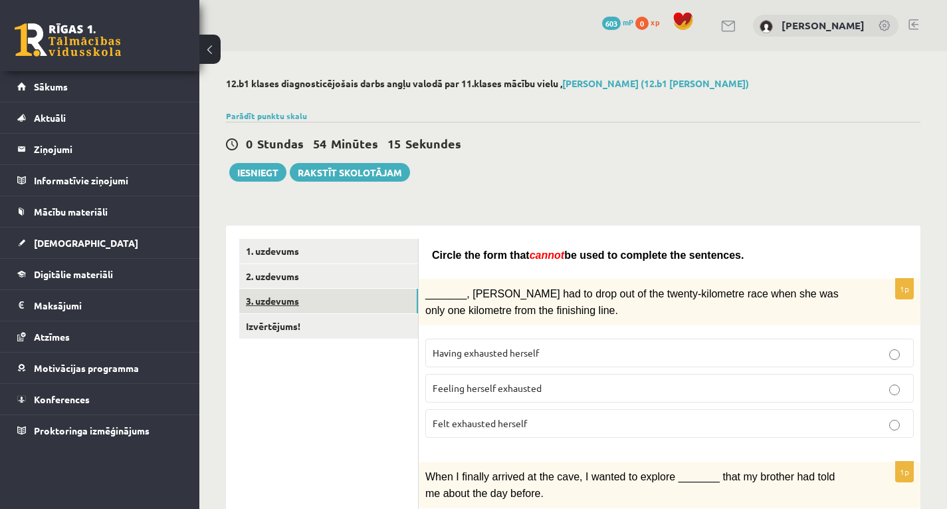
click at [372, 299] on link "3. uzdevums" at bounding box center [328, 301] width 179 height 25
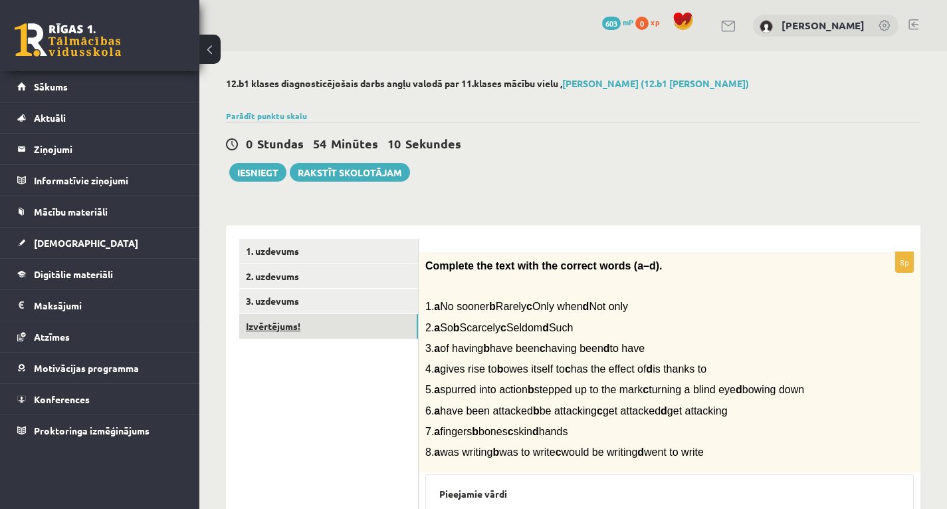
click at [350, 332] on link "Izvērtējums!" at bounding box center [328, 326] width 179 height 25
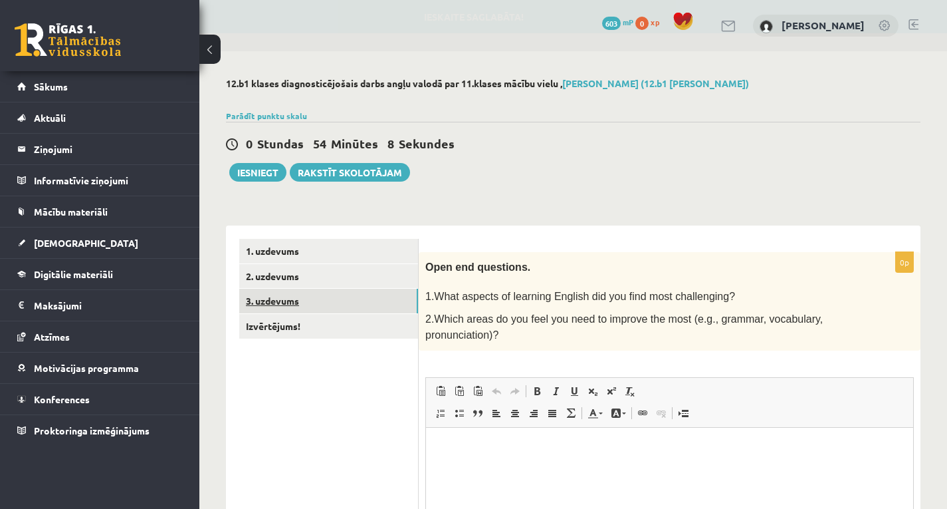
click at [368, 309] on link "3. uzdevums" at bounding box center [328, 301] width 179 height 25
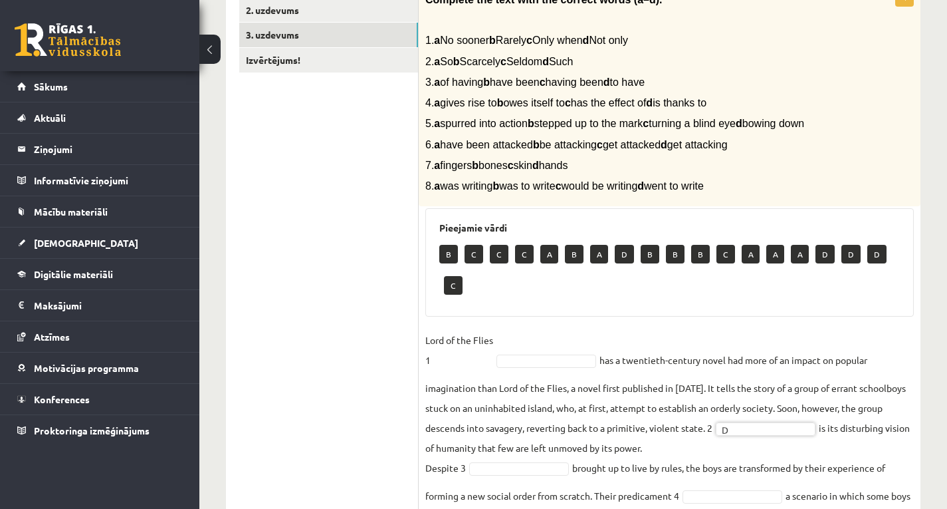
scroll to position [35, 0]
click at [858, 441] on fieldset "Lord of the Flies 1 has a twentieth-century novel had more of an impact on popu…" at bounding box center [670, 491] width 489 height 323
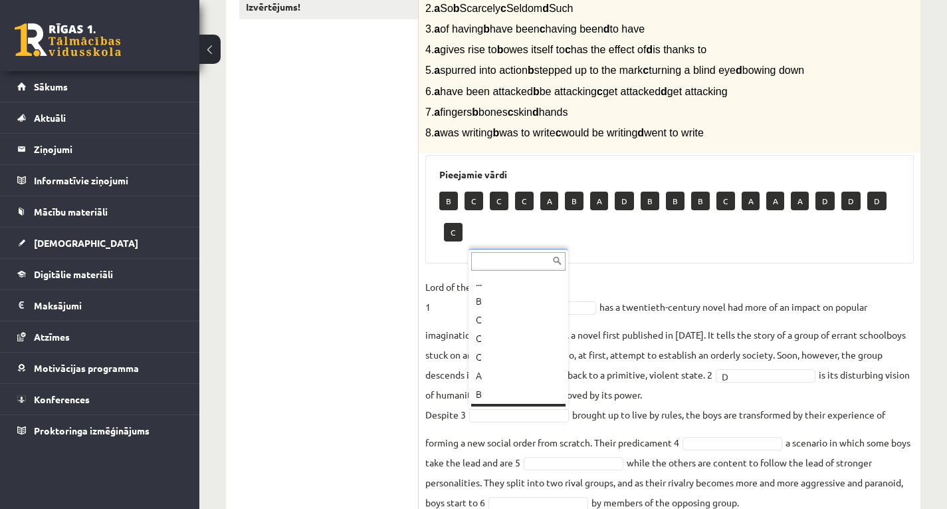
scroll to position [16, 0]
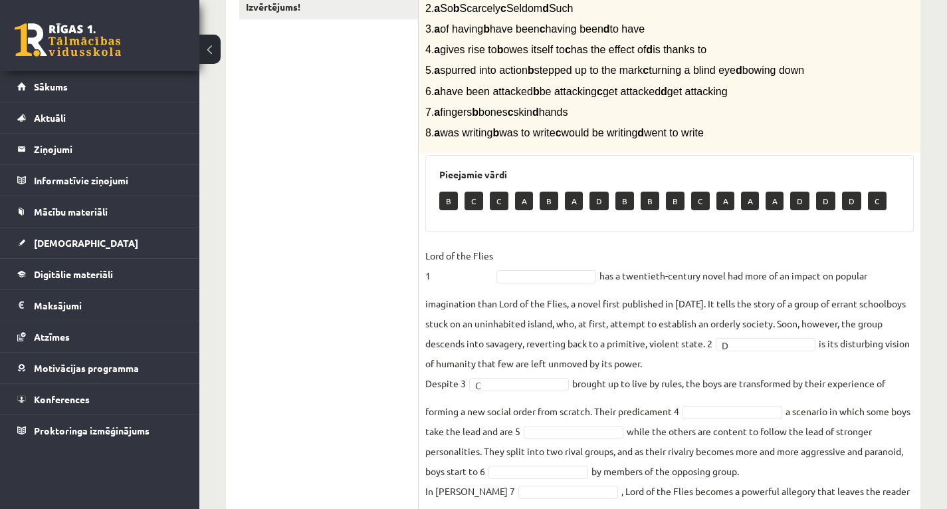
click at [644, 357] on fieldset "Lord of the Flies 1 has a twentieth-century novel had more of an impact on popu…" at bounding box center [670, 406] width 489 height 323
click at [832, 395] on fieldset "Lord of the Flies 1 has a twentieth-century novel had more of an impact on popu…" at bounding box center [670, 406] width 489 height 323
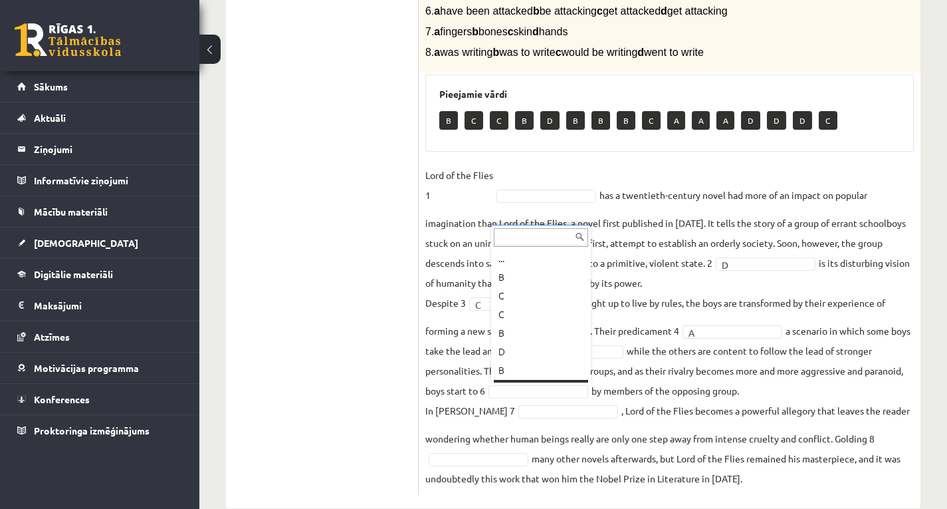
scroll to position [16, 0]
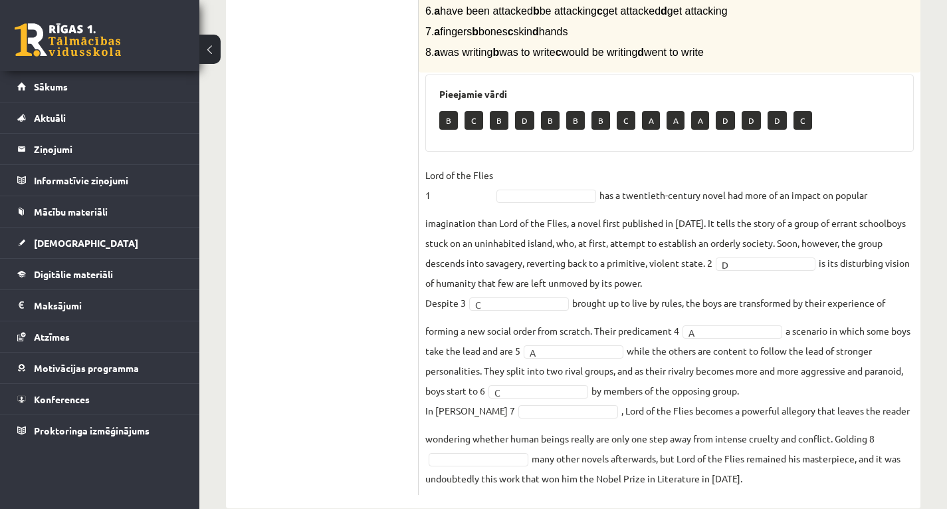
click at [639, 398] on fieldset "Lord of the Flies 1 has a twentieth-century novel had more of an impact on popu…" at bounding box center [670, 326] width 489 height 323
click at [642, 435] on fieldset "Lord of the Flies 1 has a twentieth-century novel had more of an impact on popu…" at bounding box center [670, 326] width 489 height 323
click at [533, 456] on fieldset "Lord of the Flies 1 has a twentieth-century novel had more of an impact on popu…" at bounding box center [670, 326] width 489 height 323
click at [549, 487] on fieldset "Lord of the Flies 1 has a twentieth-century novel had more of an impact on popu…" at bounding box center [670, 326] width 489 height 323
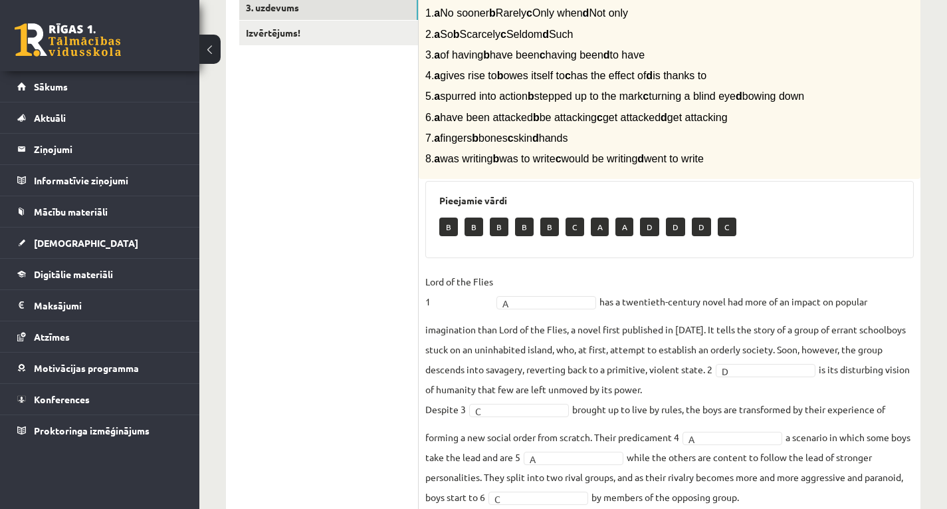
click at [541, 377] on fieldset "Lord of the Flies 1 A * has a twentieth-century novel had more of an impact on …" at bounding box center [670, 432] width 489 height 323
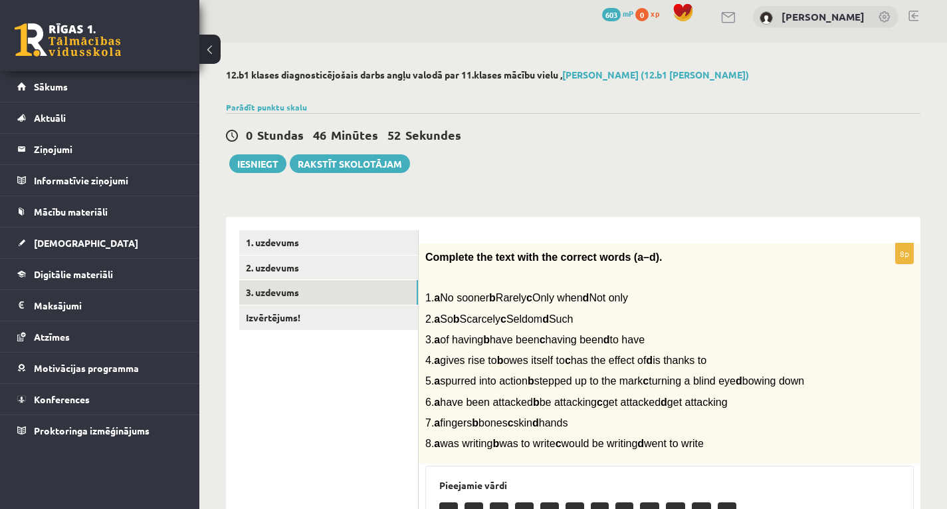
scroll to position [0, 0]
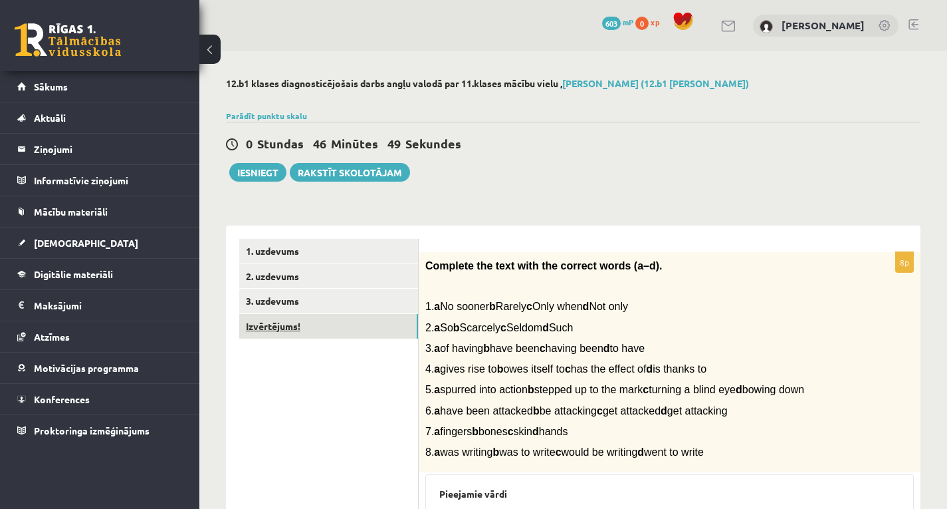
click at [375, 322] on link "Izvērtējums!" at bounding box center [328, 326] width 179 height 25
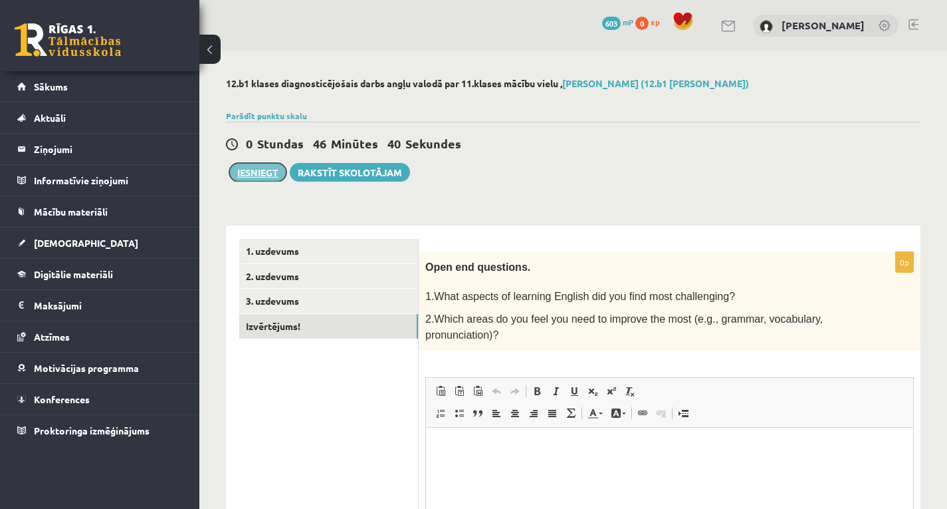
click at [270, 168] on button "Iesniegt" at bounding box center [257, 172] width 57 height 19
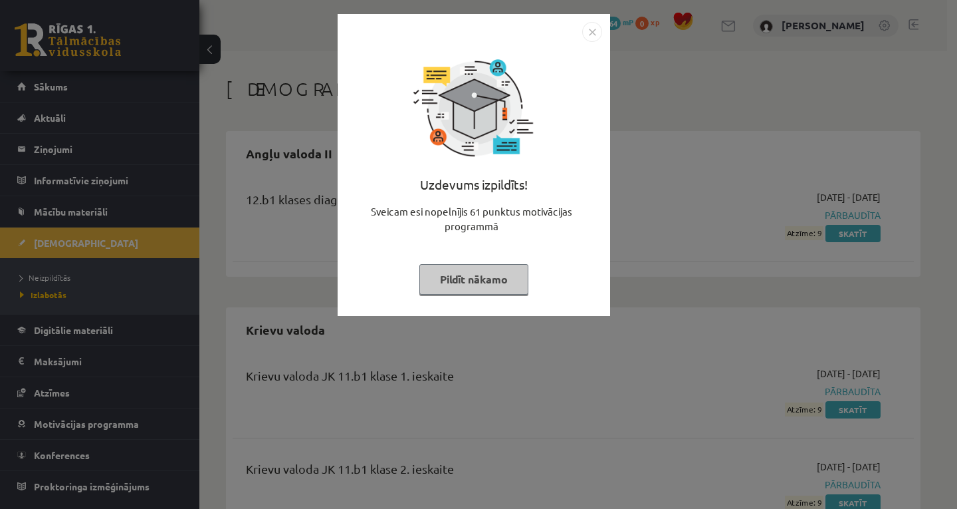
click at [460, 279] on button "Pildīt nākamo" at bounding box center [474, 279] width 109 height 31
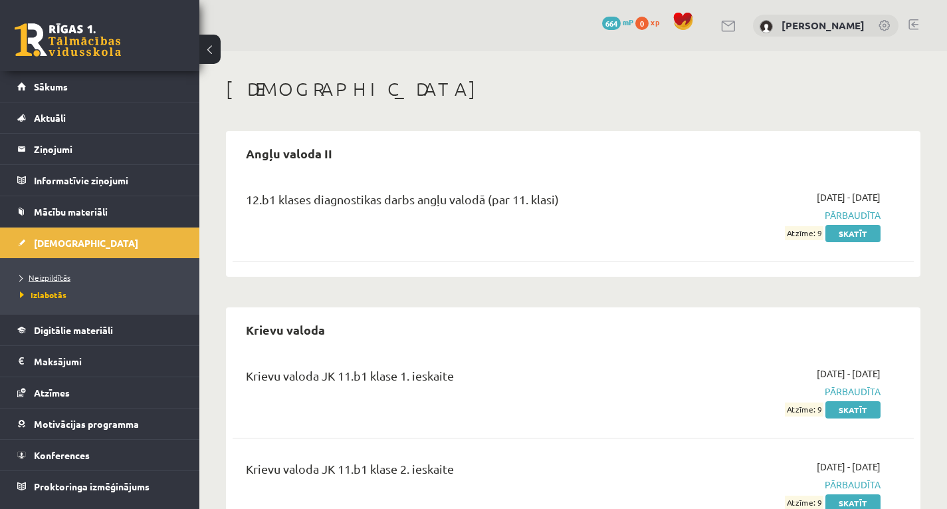
click at [68, 271] on link "Neizpildītās" at bounding box center [103, 277] width 166 height 12
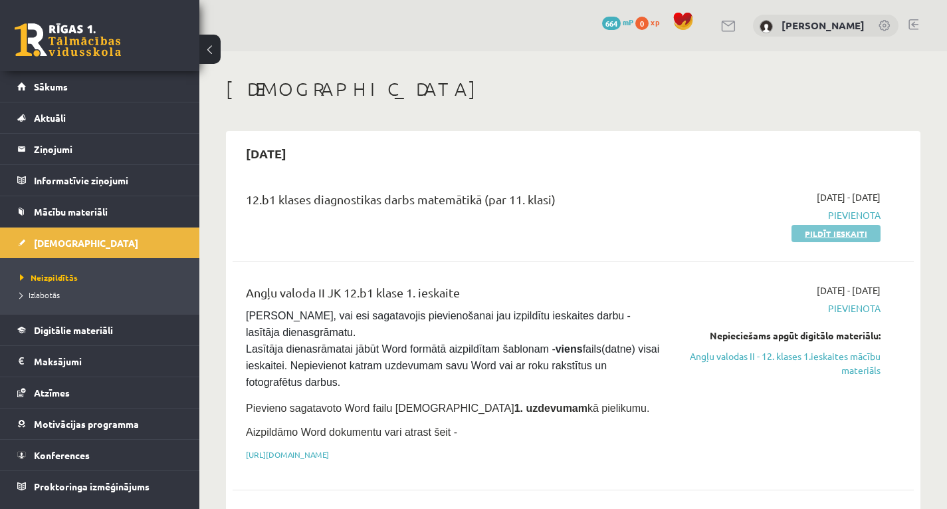
click at [826, 237] on link "Pildīt ieskaiti" at bounding box center [836, 233] width 89 height 17
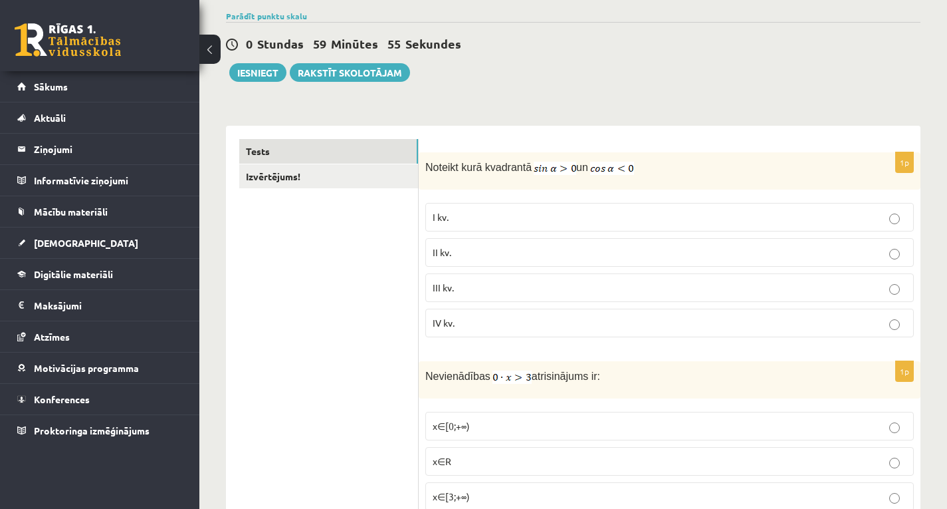
scroll to position [106, 0]
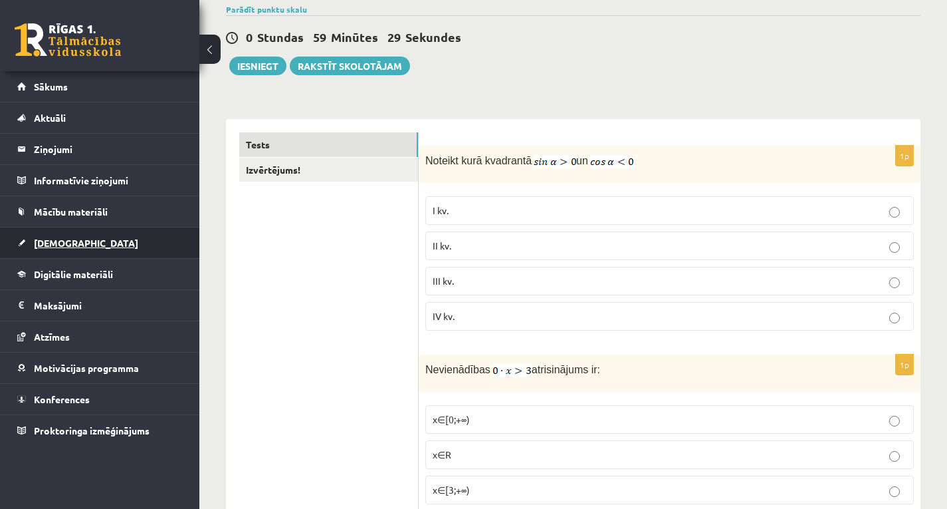
click at [130, 246] on link "[DEMOGRAPHIC_DATA]" at bounding box center [100, 242] width 166 height 31
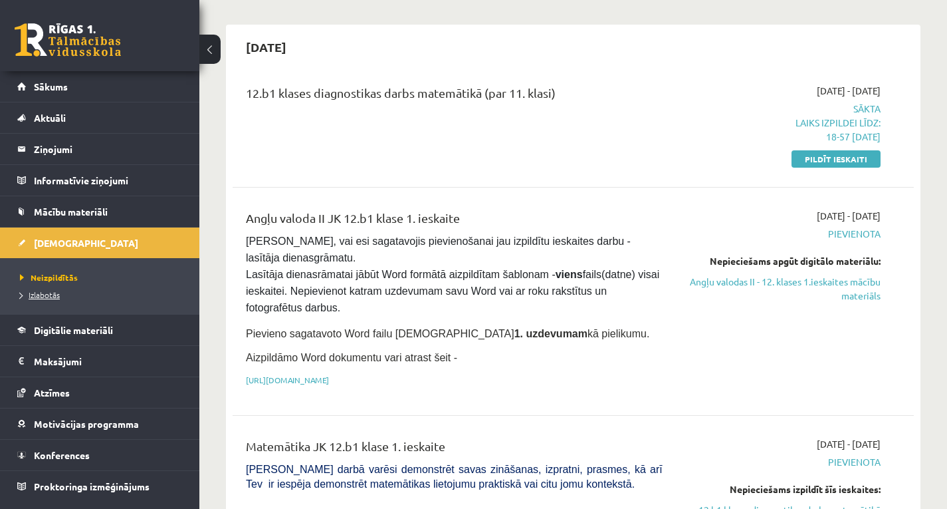
click at [55, 300] on link "Izlabotās" at bounding box center [103, 295] width 166 height 12
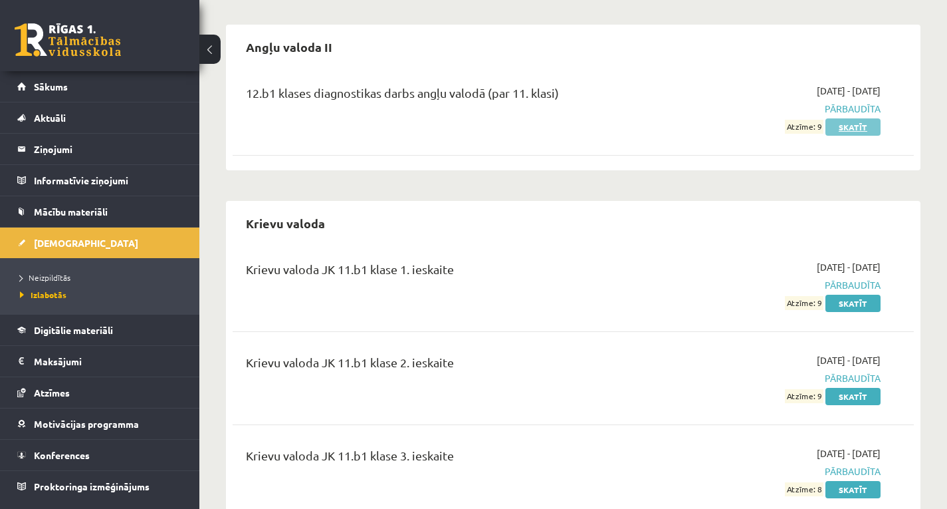
click at [863, 119] on link "Skatīt" at bounding box center [853, 126] width 55 height 17
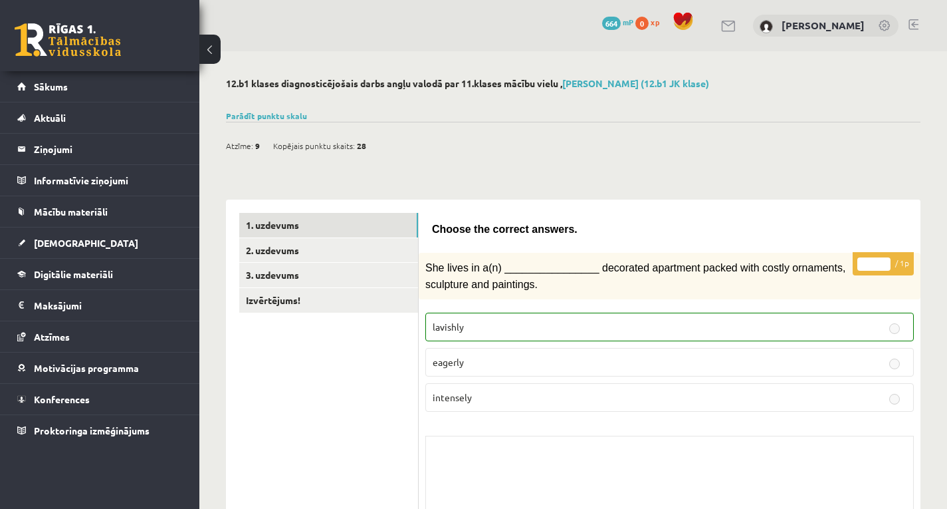
click at [824, 134] on div "Atzīme: 9 Kopējais punktu skaits: 28" at bounding box center [573, 139] width 695 height 34
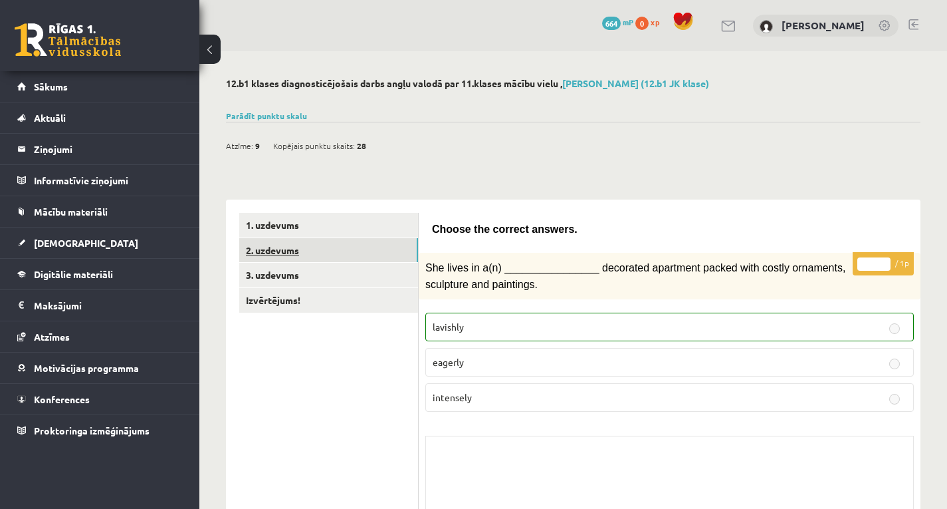
click at [358, 242] on link "2. uzdevums" at bounding box center [328, 250] width 179 height 25
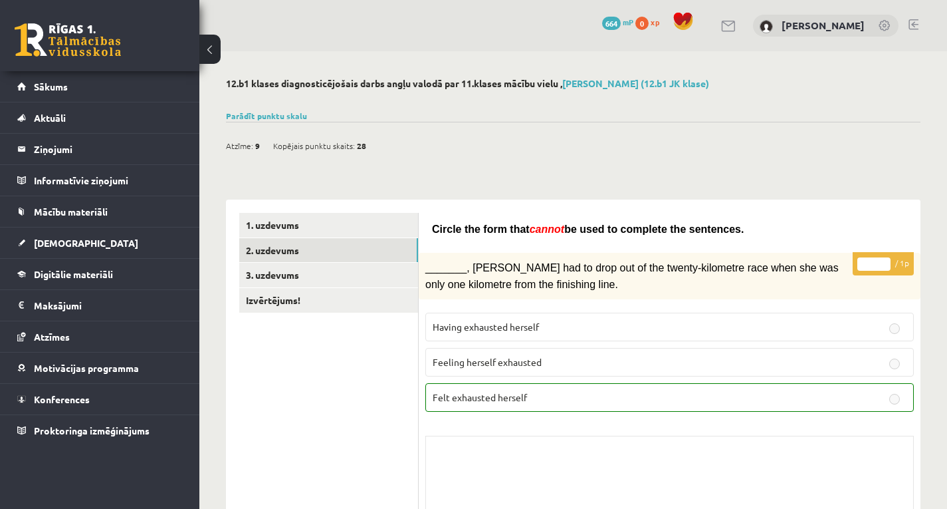
click at [338, 265] on link "3. uzdevums" at bounding box center [328, 275] width 179 height 25
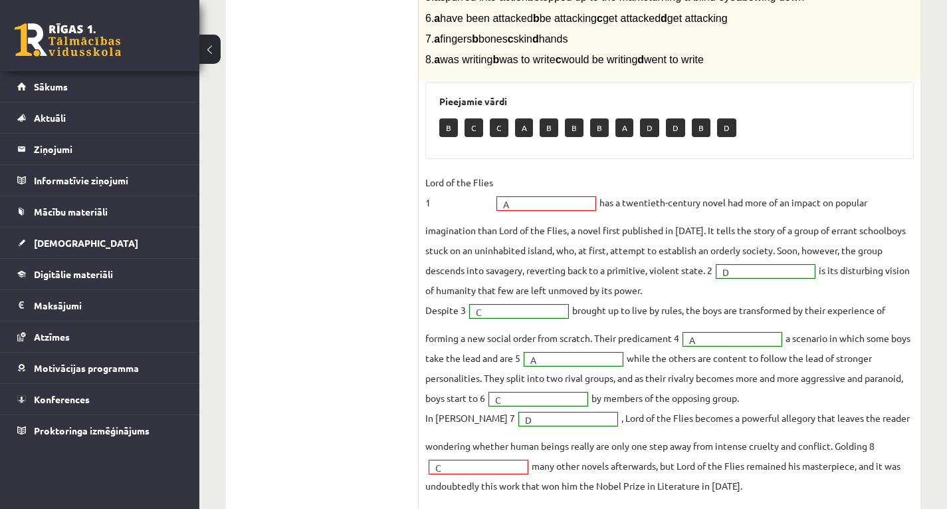
scroll to position [372, 0]
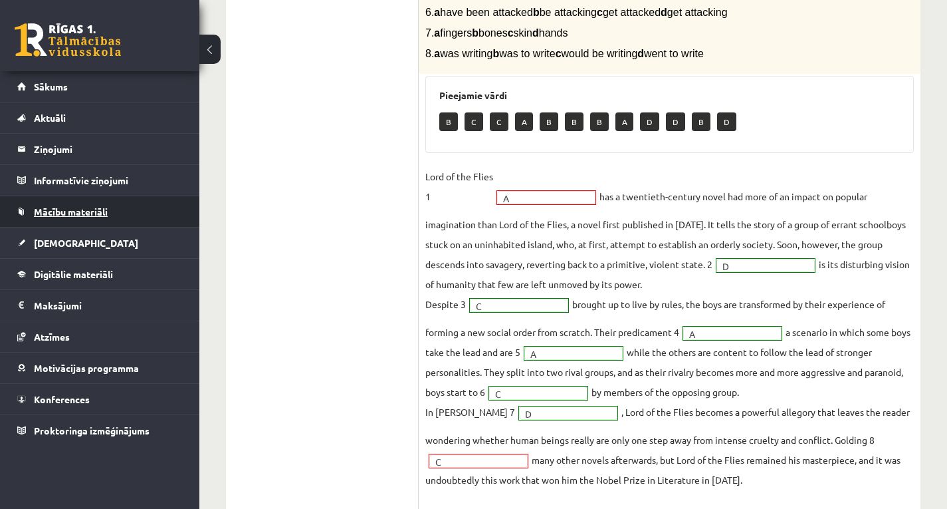
click at [82, 222] on link "Mācību materiāli" at bounding box center [100, 211] width 166 height 31
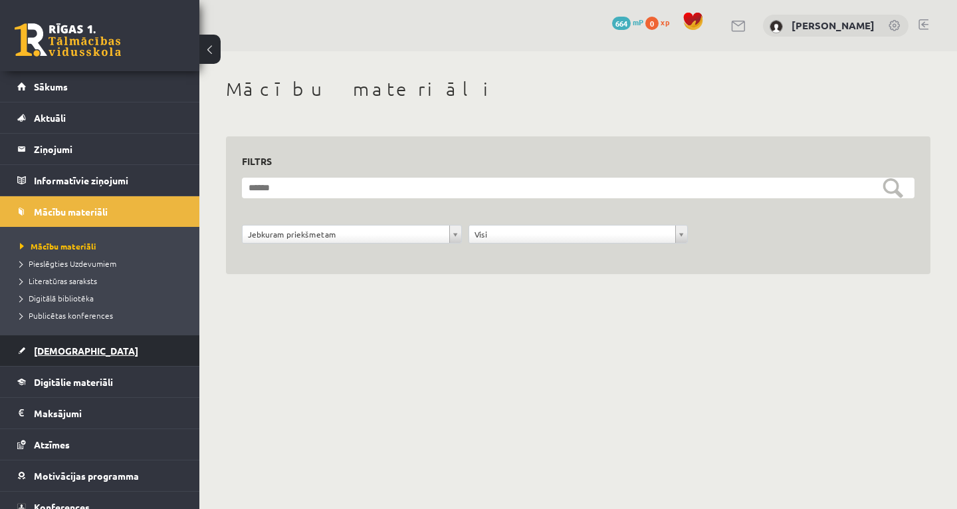
click at [83, 345] on link "[DEMOGRAPHIC_DATA]" at bounding box center [100, 350] width 166 height 31
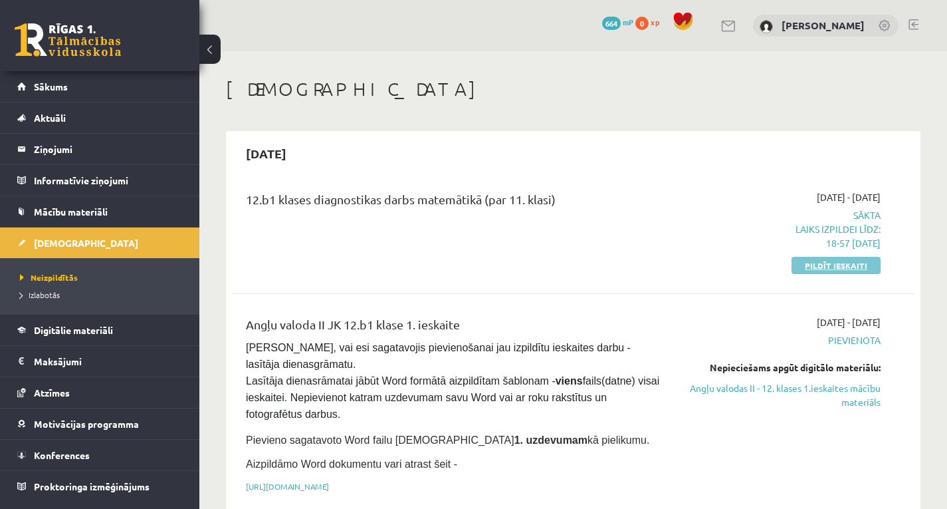
click at [827, 267] on link "Pildīt ieskaiti" at bounding box center [836, 265] width 89 height 17
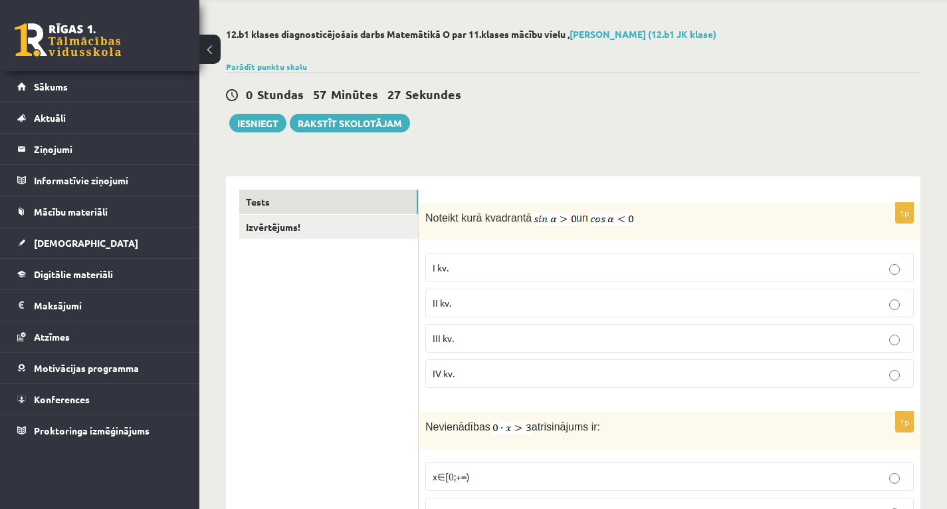
scroll to position [53, 0]
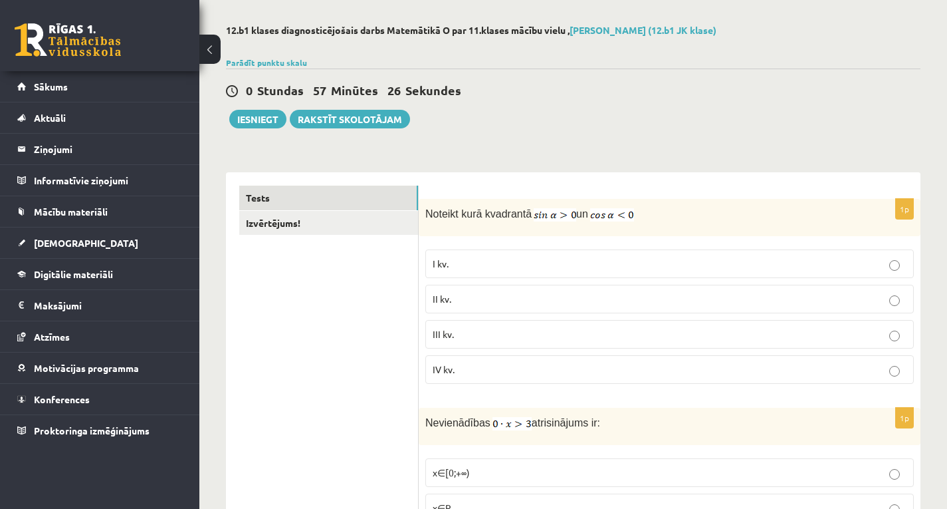
click at [690, 283] on fieldset "I kv. II kv. III kv. IV kv." at bounding box center [670, 315] width 489 height 145
click at [687, 296] on p "II kv." at bounding box center [670, 299] width 474 height 14
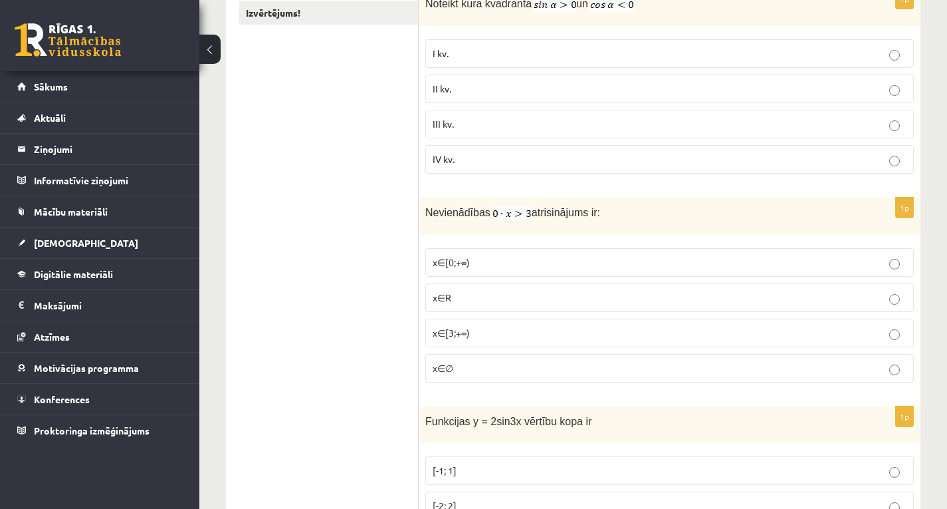
scroll to position [266, 0]
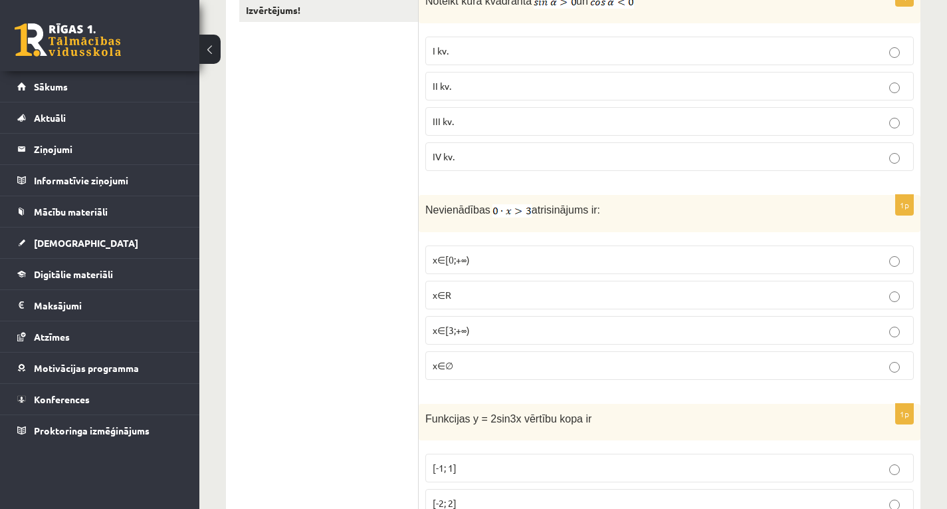
click at [547, 332] on p "x∈[3;+∞)" at bounding box center [670, 330] width 474 height 14
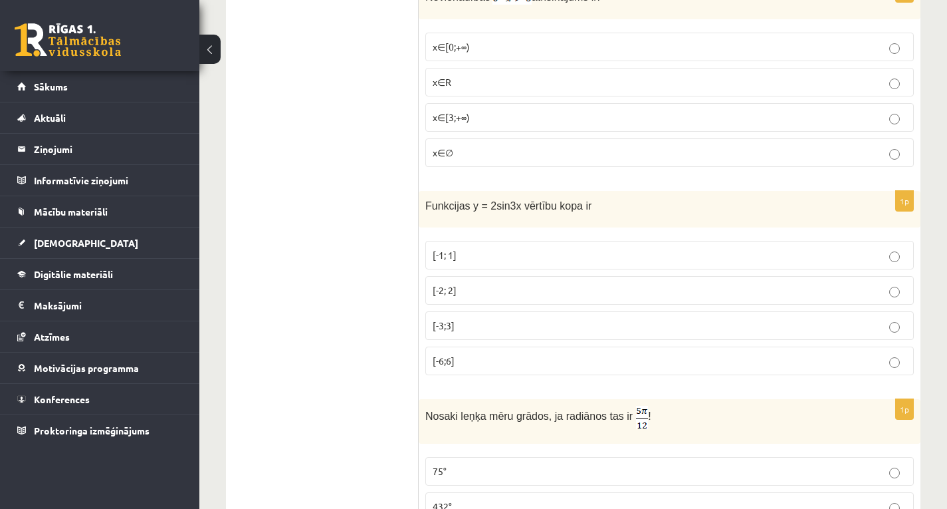
scroll to position [505, 0]
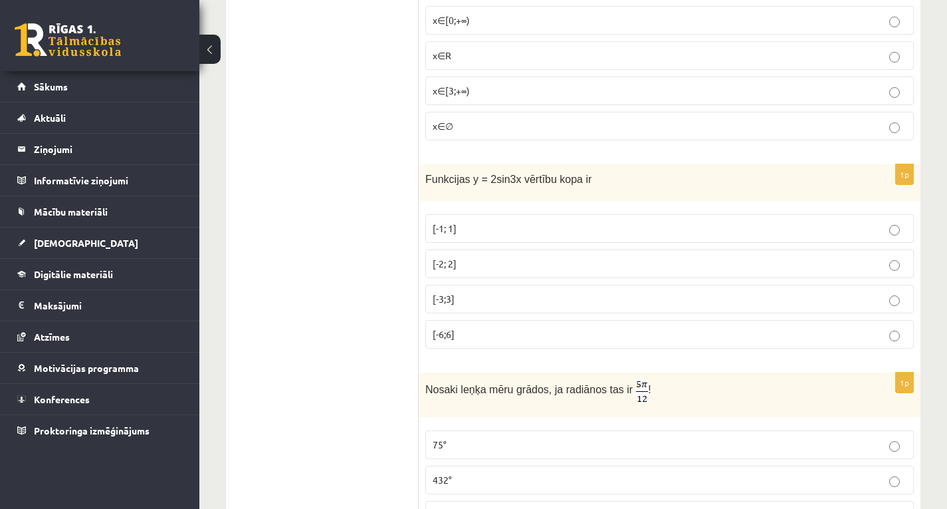
click at [477, 269] on p "[-2; 2]" at bounding box center [670, 264] width 474 height 14
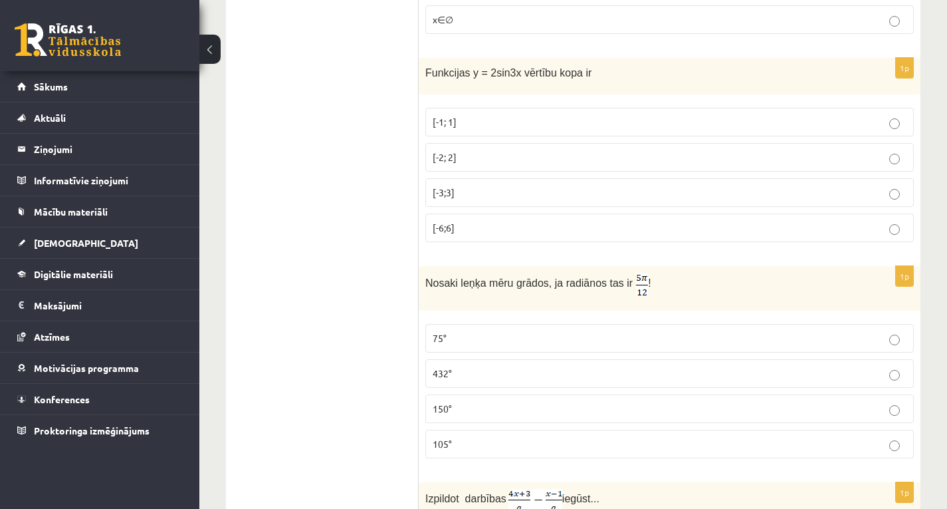
scroll to position [718, 0]
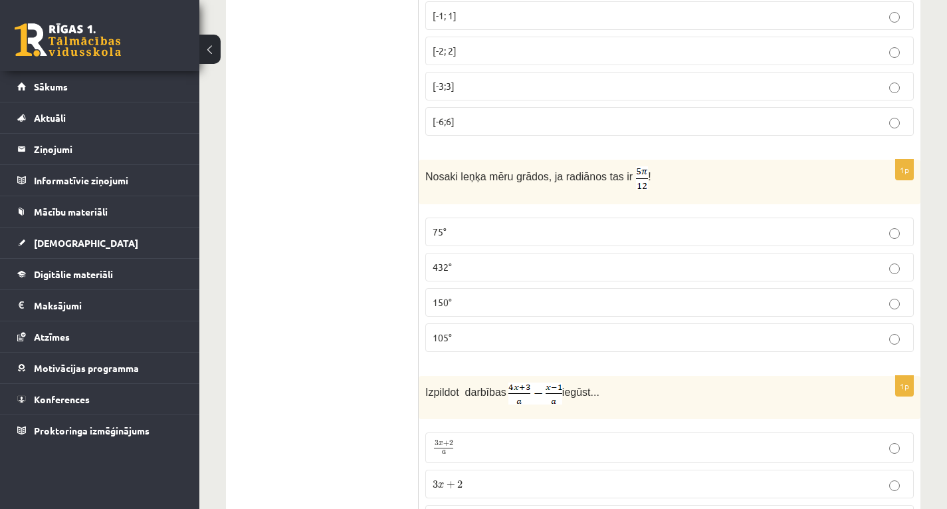
click at [529, 289] on label "150°" at bounding box center [670, 302] width 489 height 29
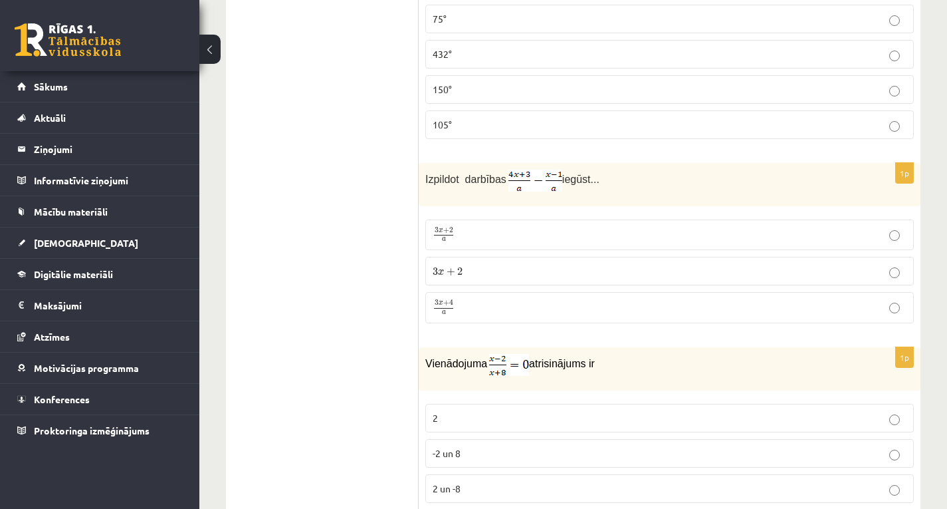
scroll to position [957, 0]
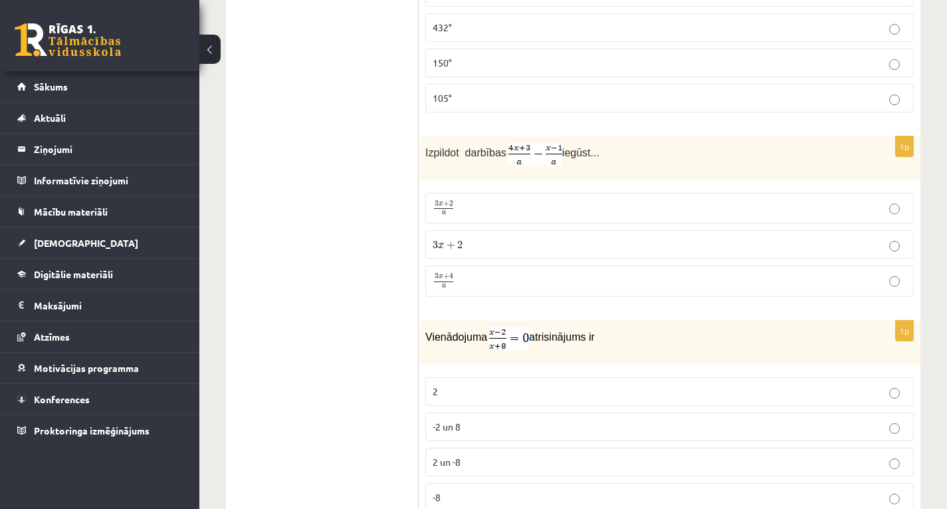
click at [567, 247] on p "3 x + 2 3 x + 2" at bounding box center [670, 244] width 474 height 14
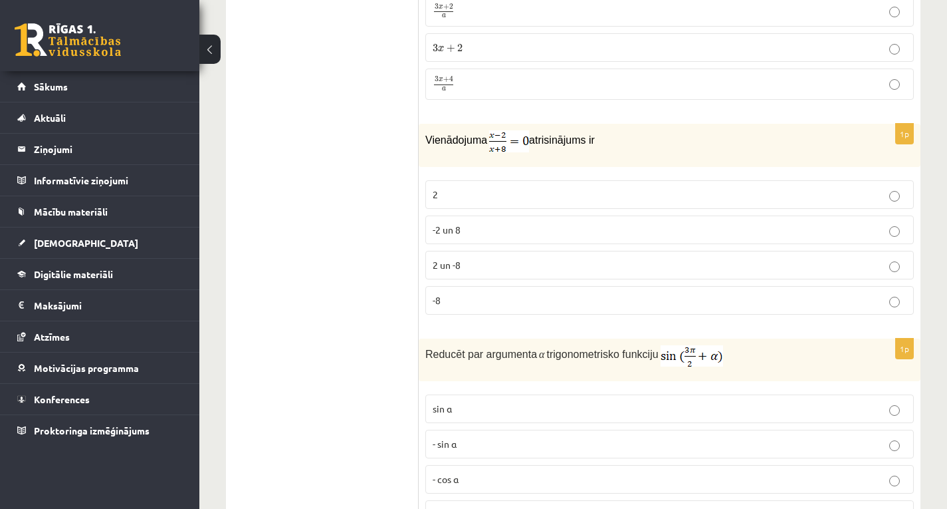
scroll to position [1197, 0]
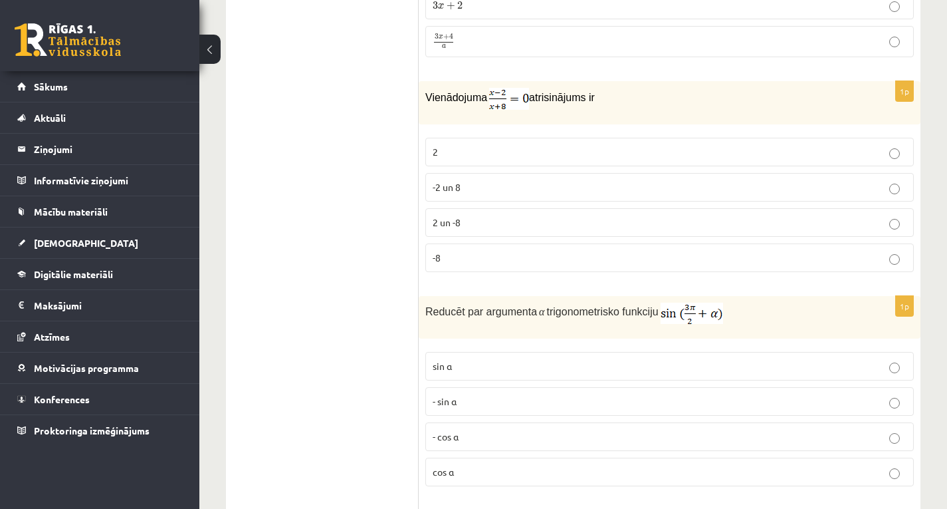
click at [469, 235] on label "2 un -8" at bounding box center [670, 222] width 489 height 29
click at [481, 436] on p "- cos ⁡α" at bounding box center [670, 437] width 474 height 14
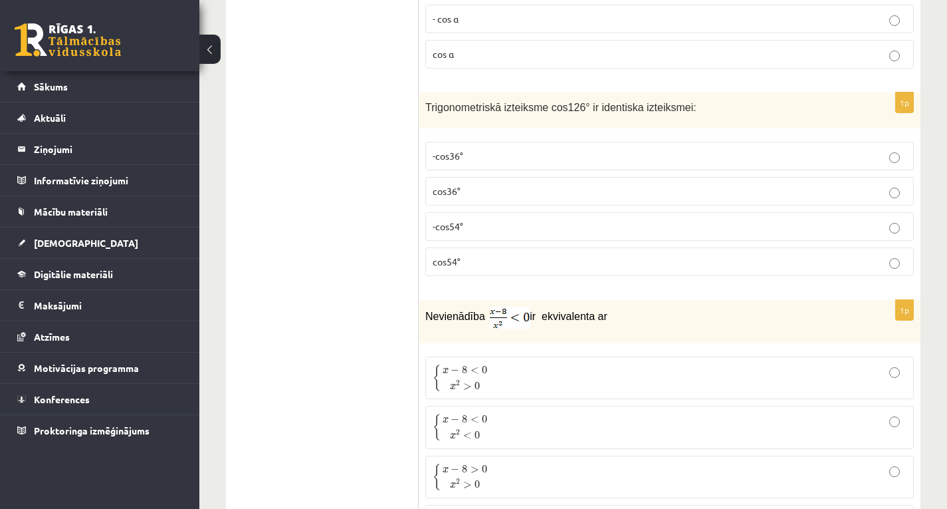
scroll to position [1622, 0]
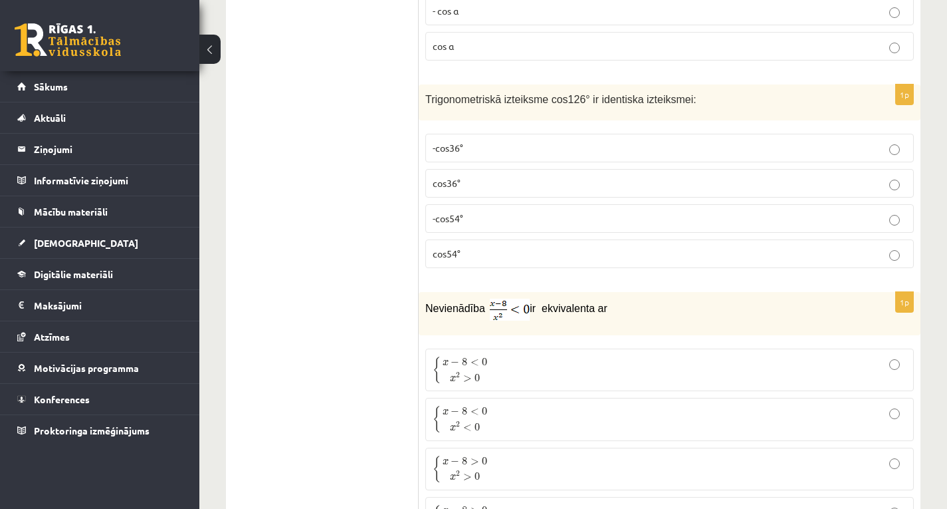
click at [529, 142] on p "-cos36°" at bounding box center [670, 148] width 474 height 14
click at [520, 421] on p "{ x − 8 < 0 x 2 < 0 { x − 8 < 0 x 2 < 0" at bounding box center [670, 419] width 474 height 28
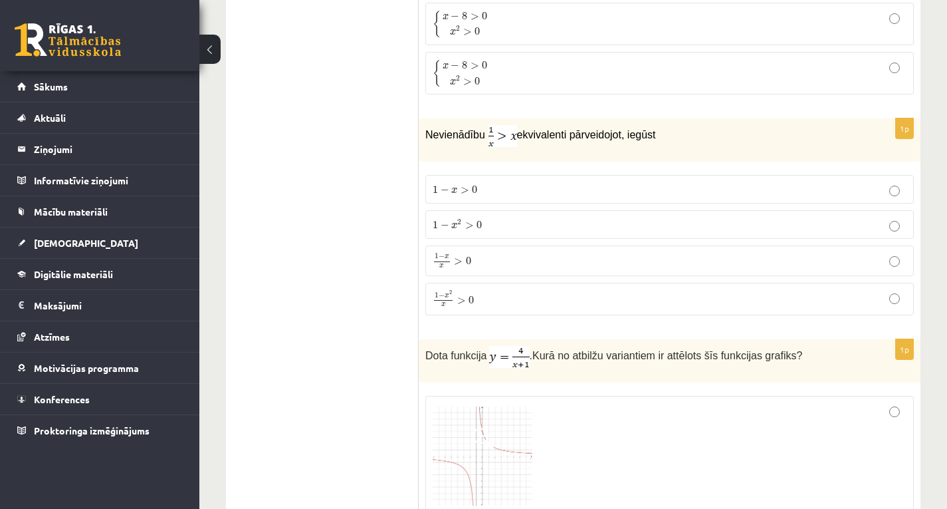
scroll to position [2101, 0]
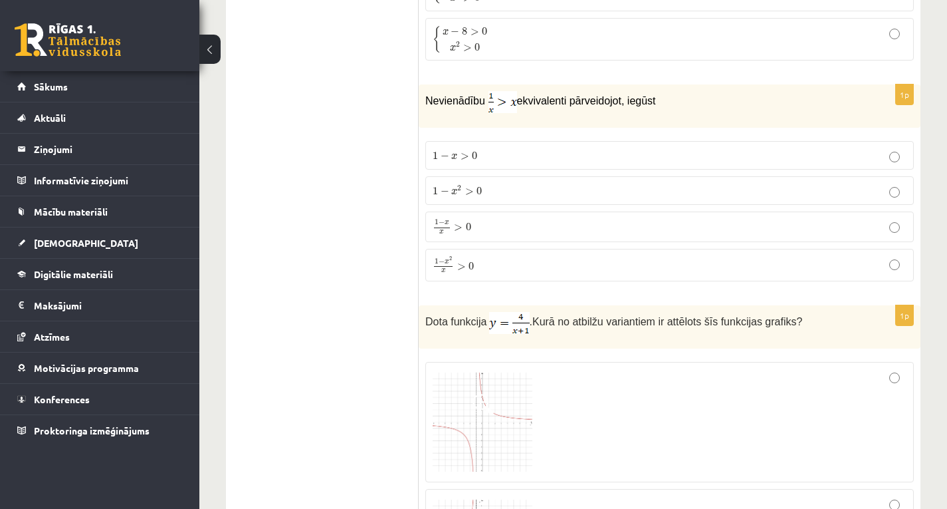
click at [650, 214] on label "1 − x x > 0 1 − x x > 0" at bounding box center [670, 226] width 489 height 31
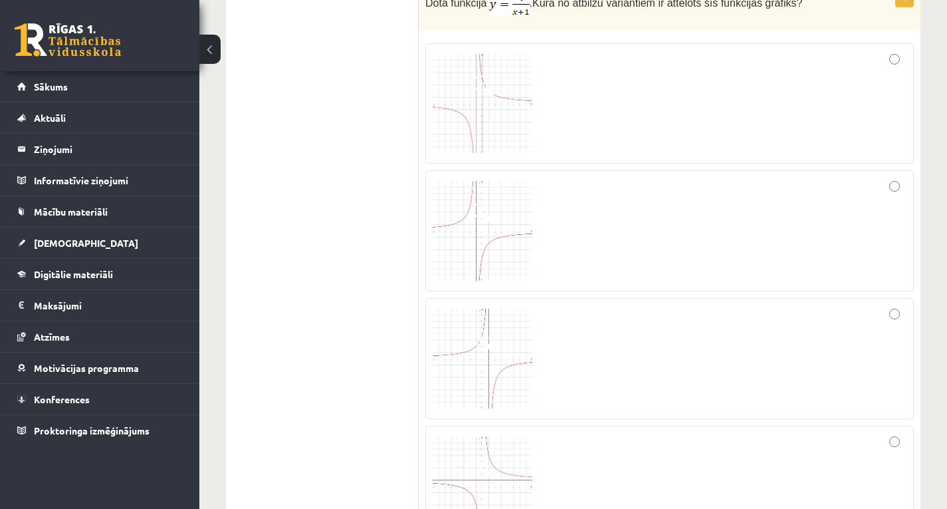
scroll to position [2420, 0]
click at [678, 356] on div at bounding box center [670, 358] width 474 height 106
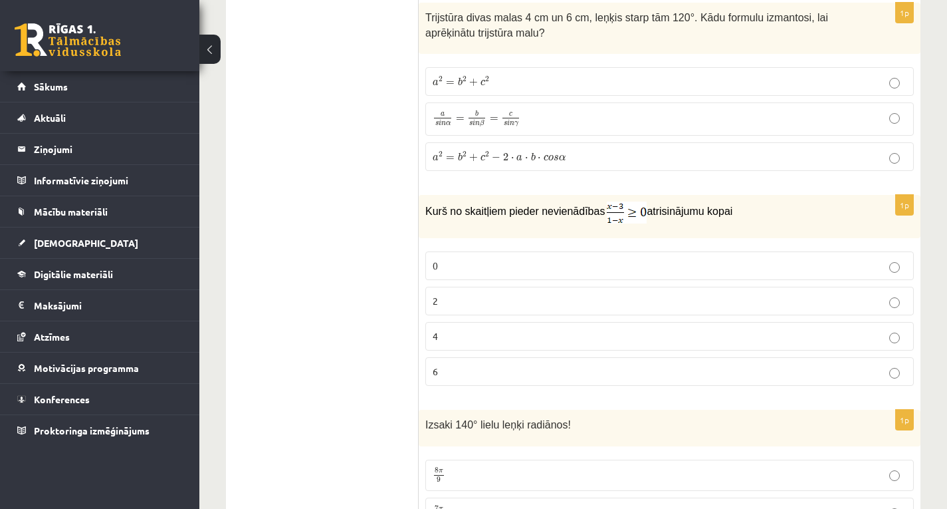
scroll to position [3005, 0]
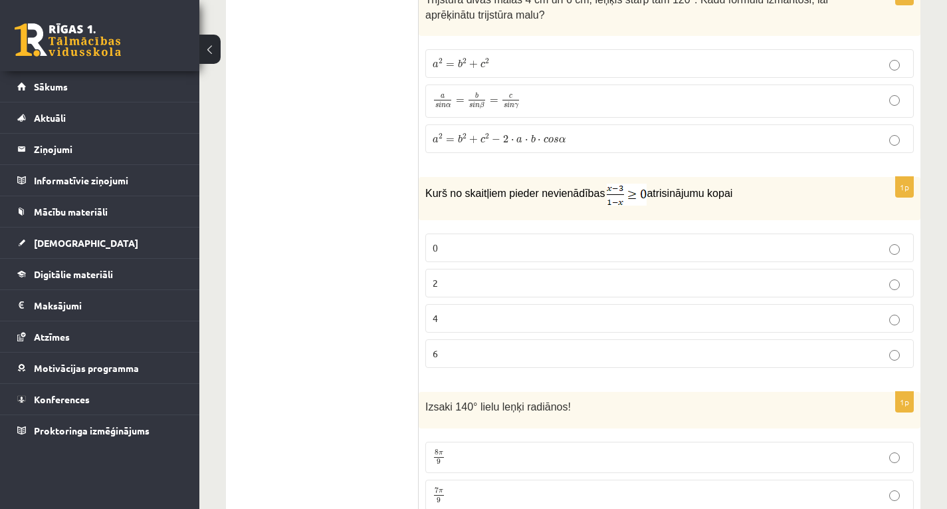
click at [773, 78] on fieldset "a 2 = b 2 + c 2 a 2 = b 2 + c 2 a s i n α = b s i n β = c s i n γ a s i n α = b…" at bounding box center [670, 100] width 489 height 114
click at [773, 97] on p "a s i n α = b s i n β = c s i n γ a s i n α = b s i n β = c s i n γ" at bounding box center [670, 101] width 474 height 19
click at [672, 352] on p "6" at bounding box center [670, 353] width 474 height 14
click at [481, 473] on fieldset "8 π 9 8 π 9 7 π 9 7 π 9 14 π 9 14 π 9 9 π 7 9 π 7" at bounding box center [670, 513] width 489 height 156
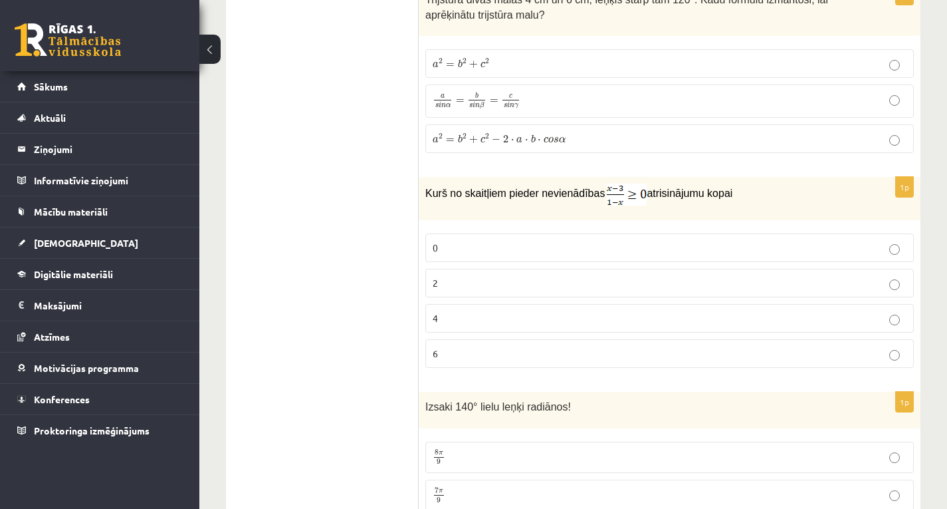
click at [508, 462] on p "8 π 9 8 π 9" at bounding box center [670, 457] width 474 height 17
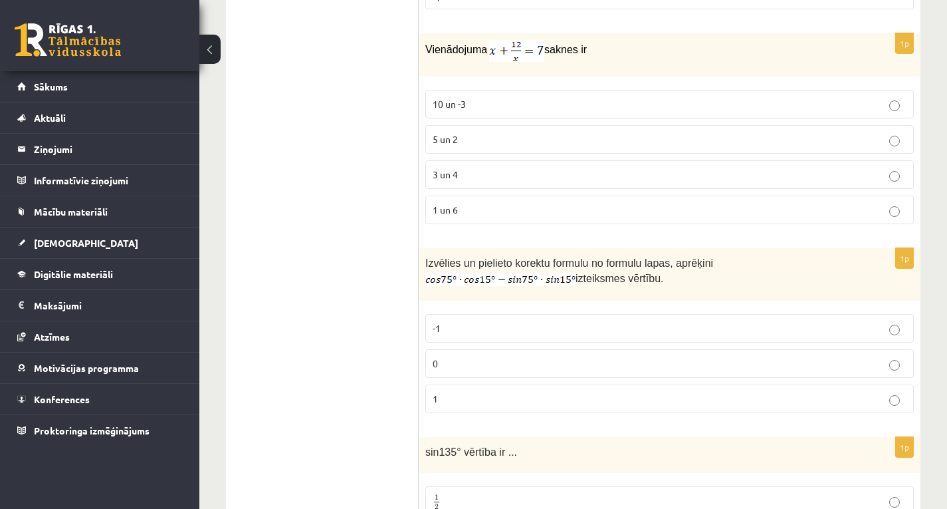
scroll to position [3590, 0]
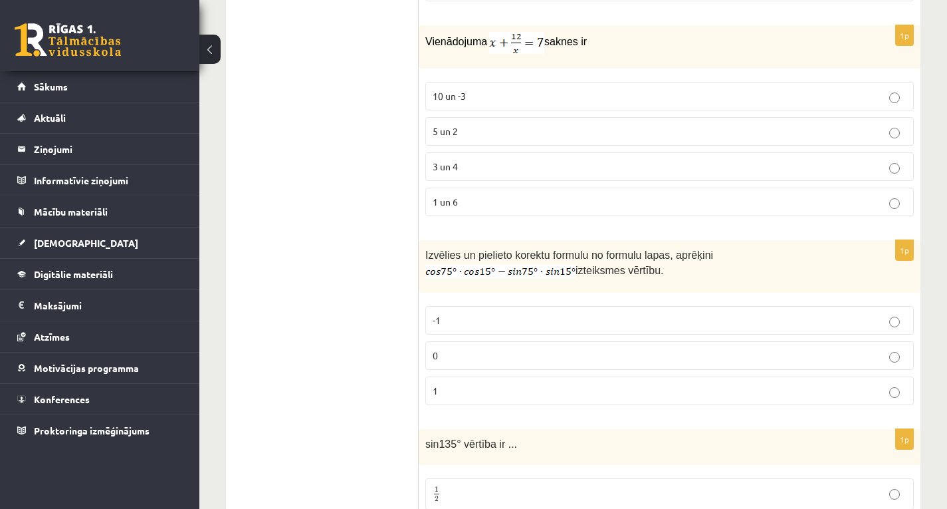
click at [724, 154] on label "3 un 4" at bounding box center [670, 166] width 489 height 29
click at [612, 392] on p "1" at bounding box center [670, 391] width 474 height 14
click at [396, 380] on ul "Tests Izvērtējums!" at bounding box center [329, 28] width 180 height 6761
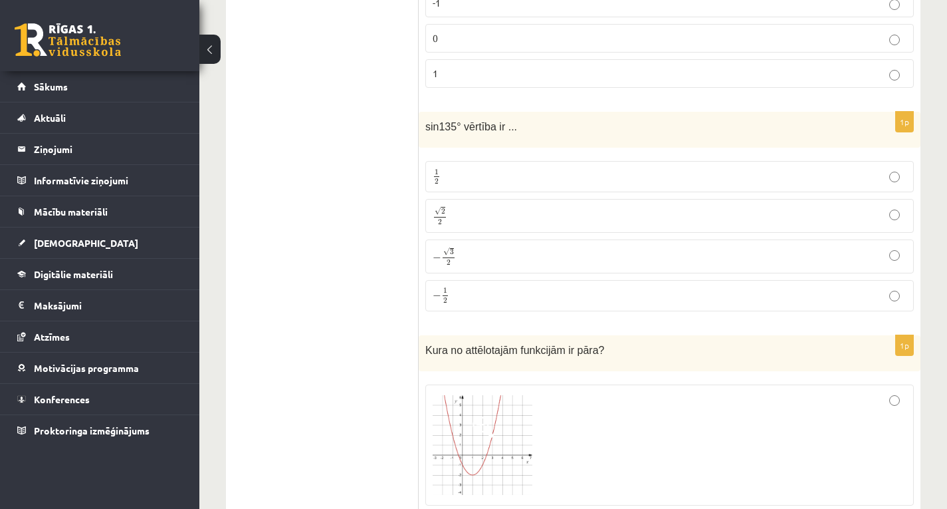
scroll to position [3909, 0]
click at [702, 207] on p "√ 2 2 2 2" at bounding box center [670, 213] width 474 height 19
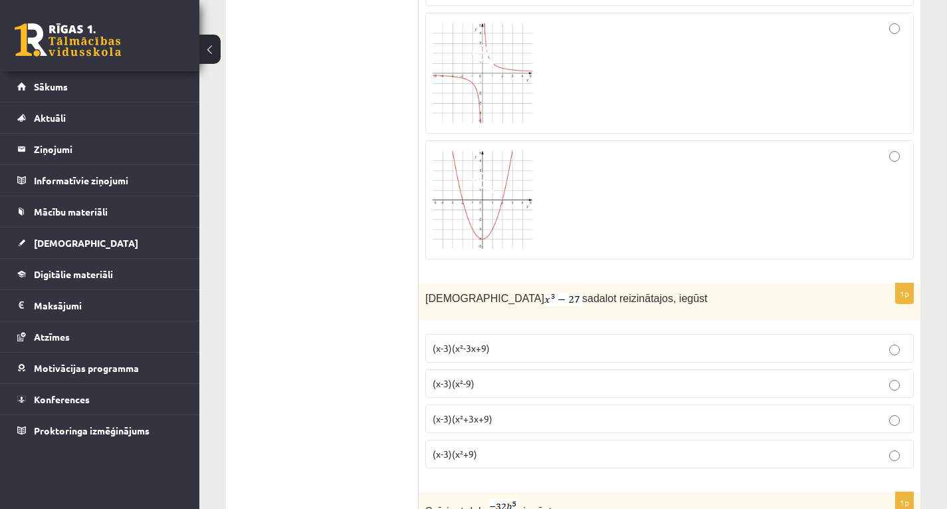
scroll to position [4415, 0]
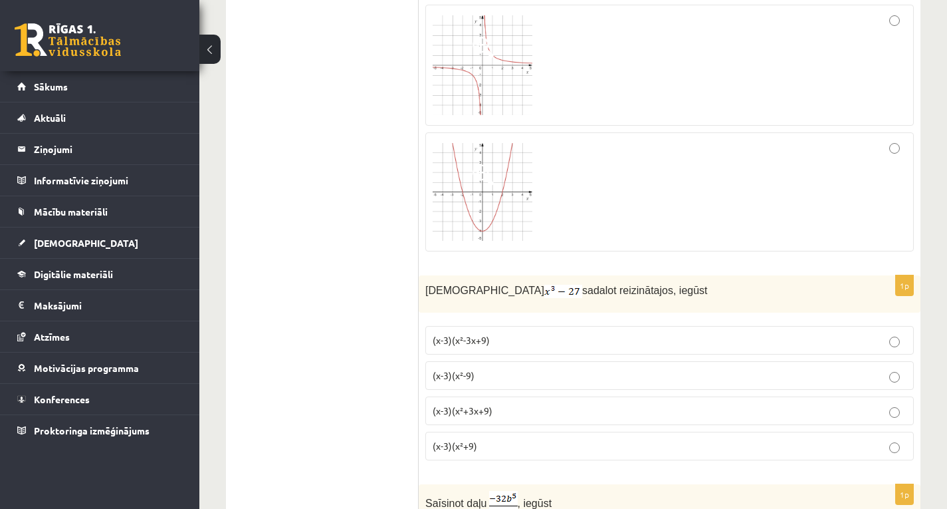
click at [705, 109] on div at bounding box center [670, 65] width 474 height 106
click at [543, 364] on label "(x-3)(x²-9)" at bounding box center [670, 375] width 489 height 29
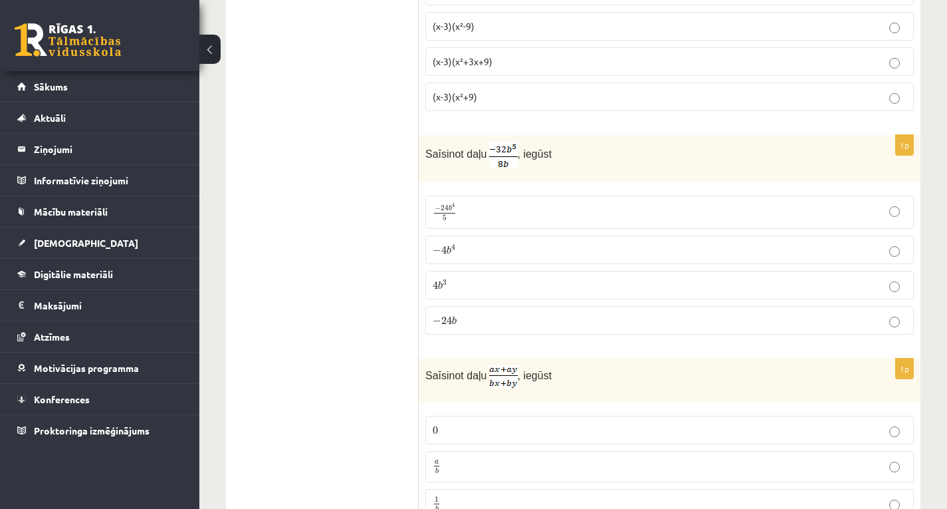
scroll to position [4814, 0]
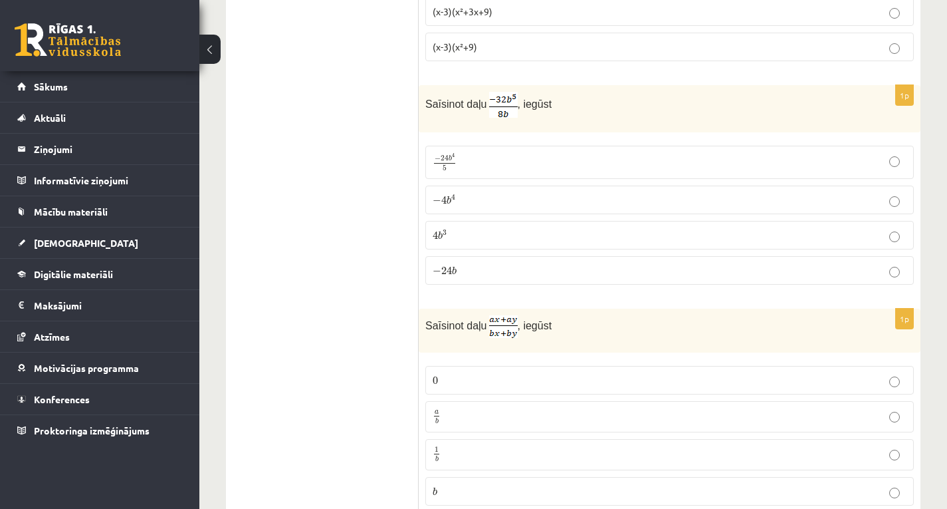
click at [608, 205] on label "− 4 b 4 − 4 b 4" at bounding box center [670, 200] width 489 height 29
click at [434, 418] on span "b" at bounding box center [436, 421] width 5 height 6
click at [435, 456] on span "b" at bounding box center [436, 459] width 3 height 6
drag, startPoint x: 434, startPoint y: 485, endPoint x: 400, endPoint y: 475, distance: 35.3
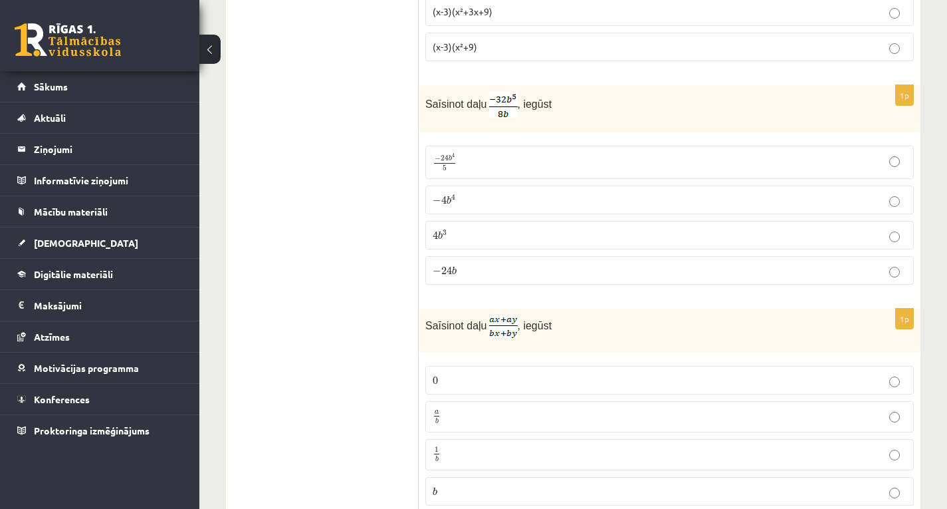
click at [443, 485] on p "b b" at bounding box center [670, 491] width 474 height 14
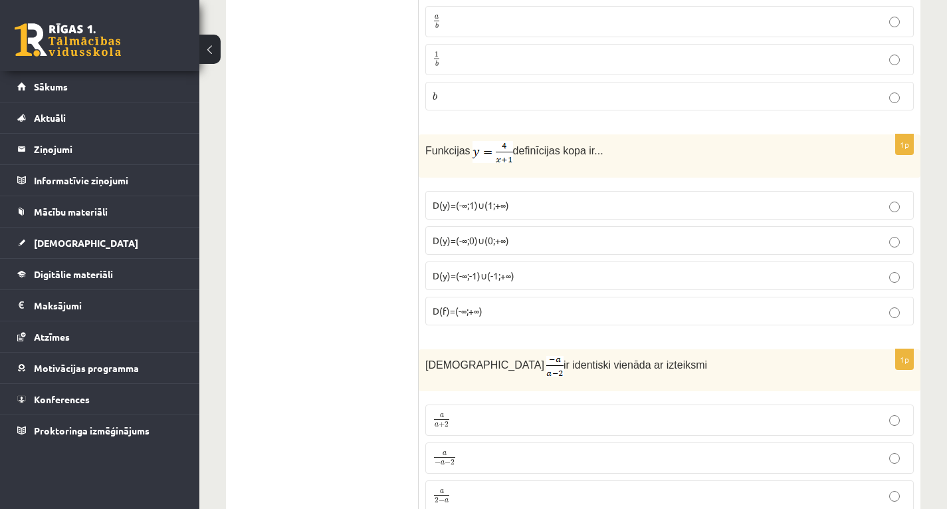
scroll to position [5213, 0]
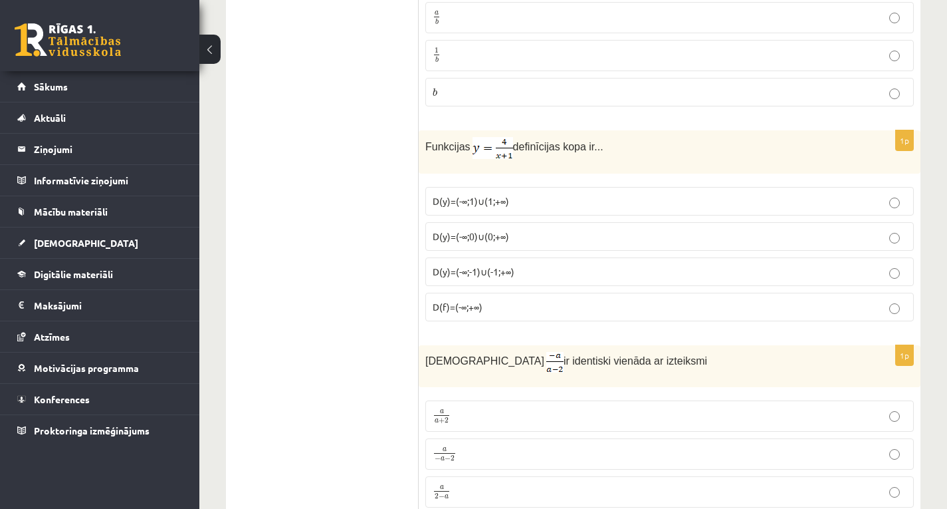
click at [592, 209] on label "D(y)=(-∞;1)∪(1;+∞)" at bounding box center [670, 201] width 489 height 29
click at [522, 476] on label "a 2 − a a 2 − a" at bounding box center [670, 491] width 489 height 31
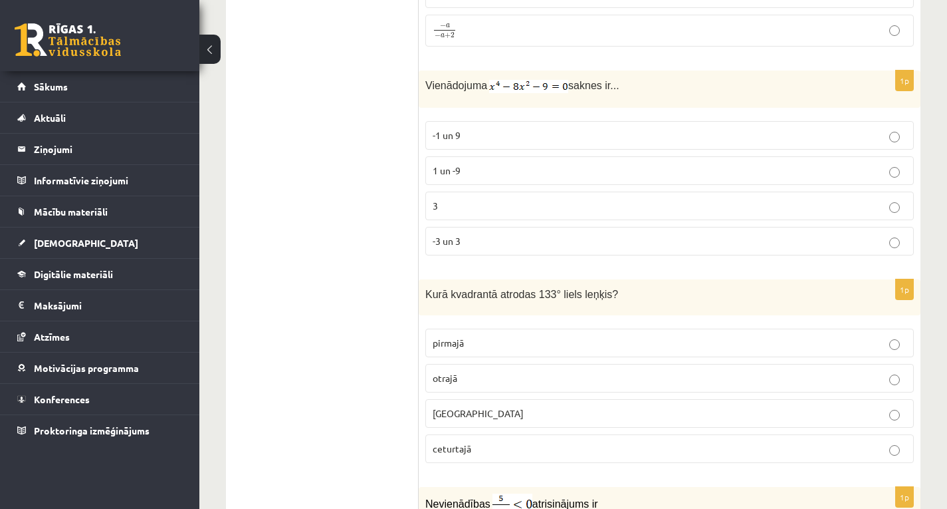
scroll to position [5718, 0]
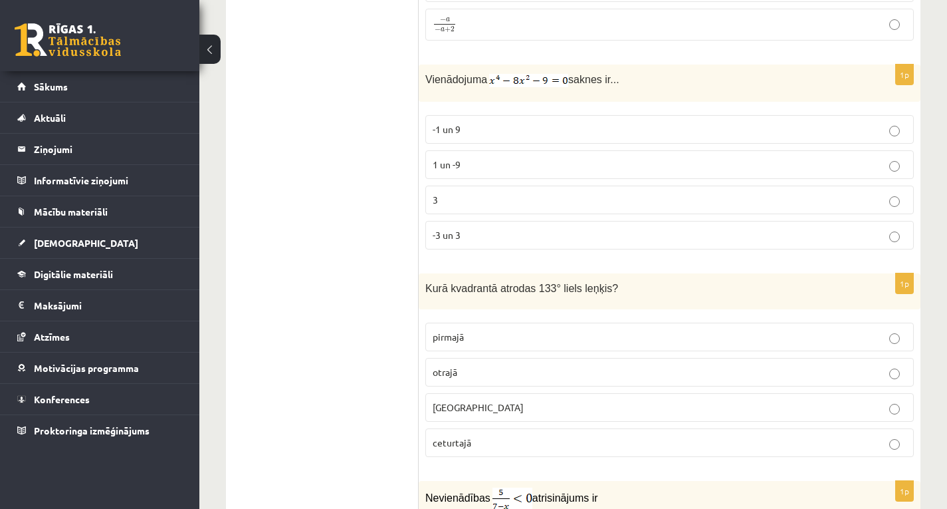
click at [599, 115] on label "-1 un 9" at bounding box center [670, 129] width 489 height 29
click at [555, 423] on fieldset "pirmajā otrajā trešajā ceturtajā" at bounding box center [670, 388] width 489 height 145
click at [555, 435] on p "ceturtajā" at bounding box center [670, 442] width 474 height 14
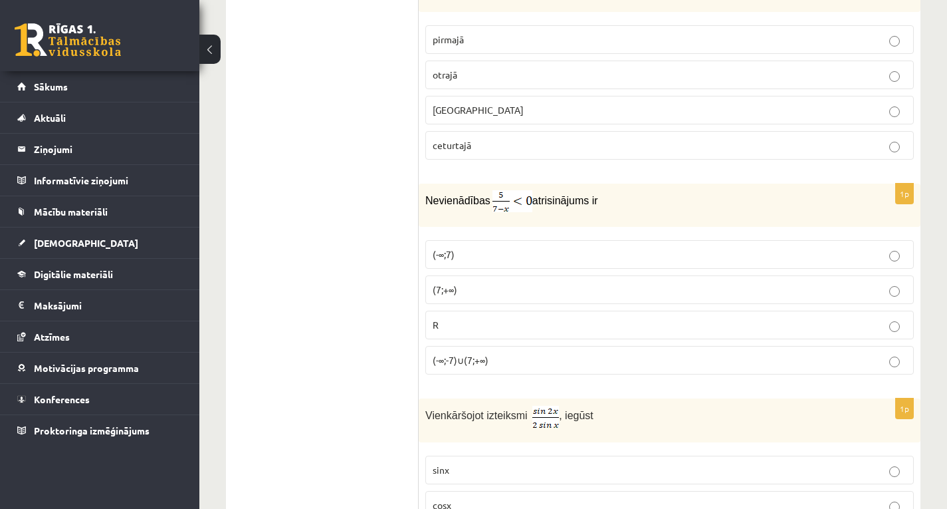
scroll to position [6117, 0]
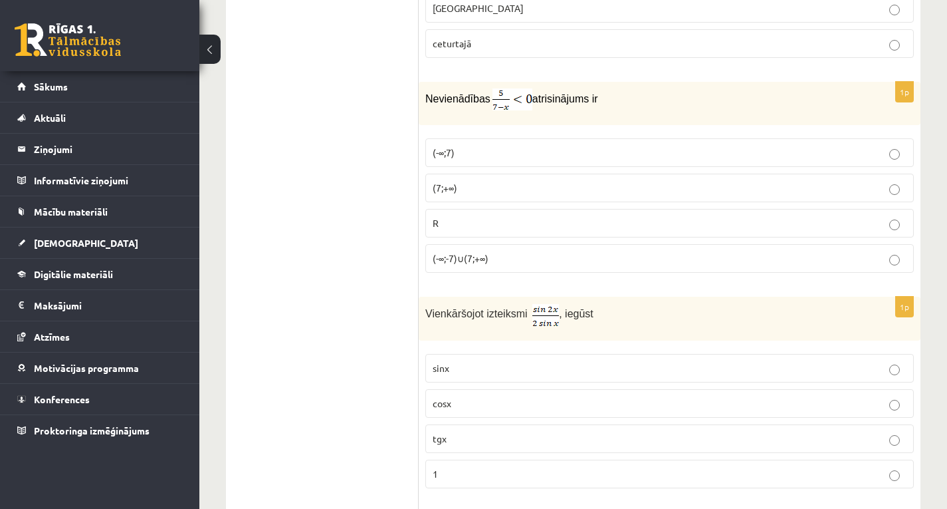
click at [753, 160] on label "(-∞;7)" at bounding box center [670, 152] width 489 height 29
click at [575, 467] on p "1" at bounding box center [670, 474] width 474 height 14
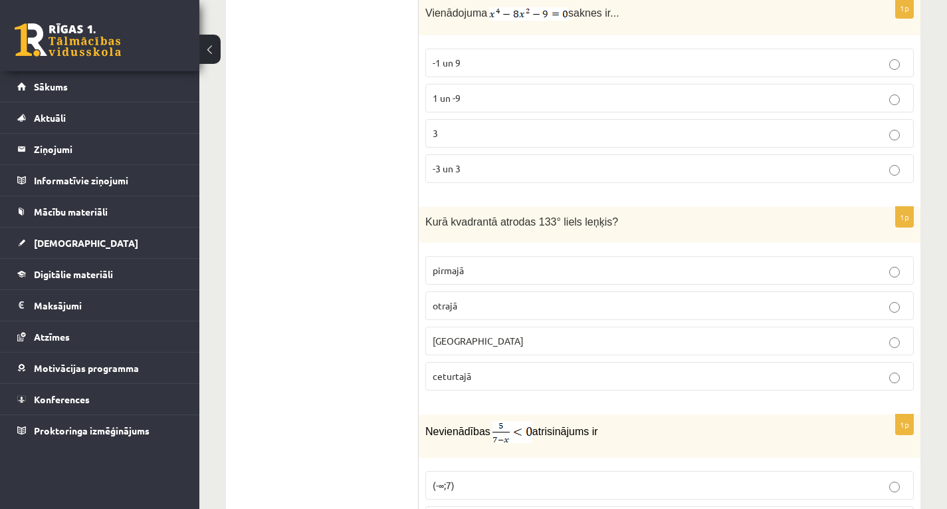
scroll to position [5745, 0]
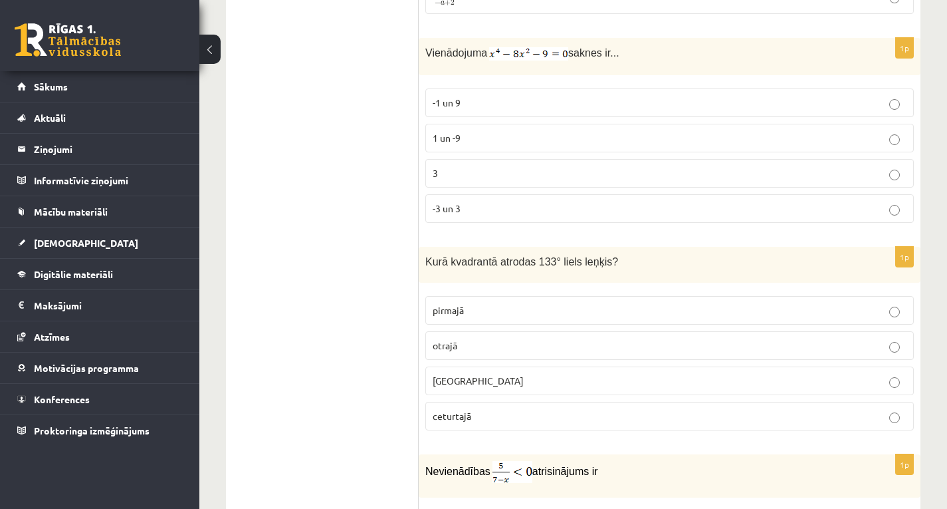
click at [581, 346] on p "otrajā" at bounding box center [670, 345] width 474 height 14
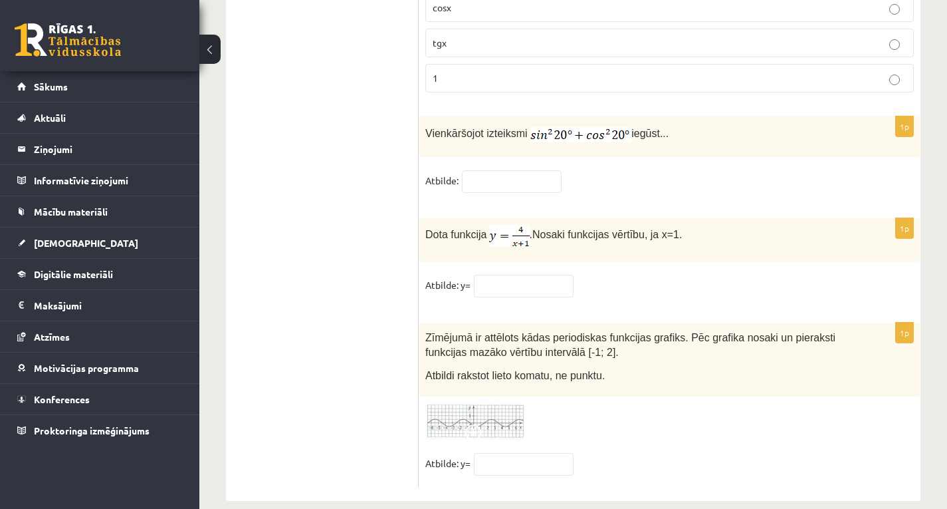
scroll to position [6530, 0]
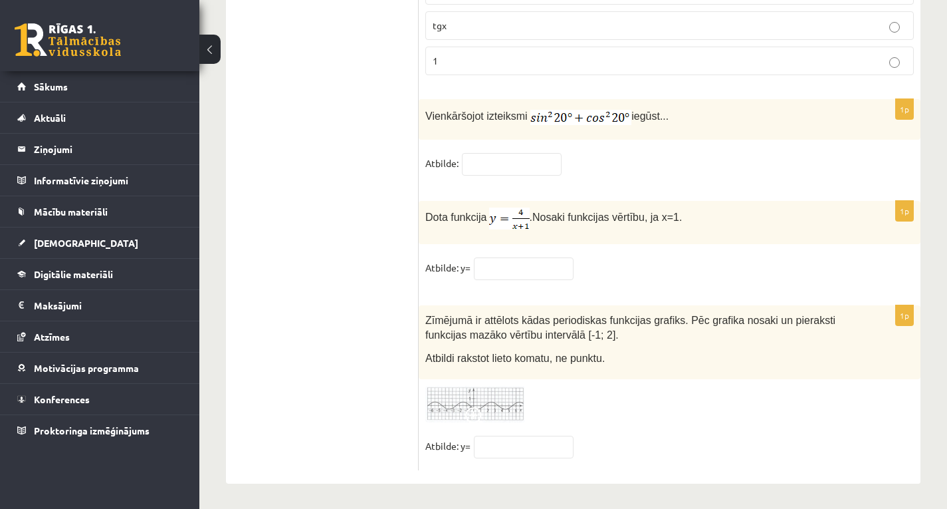
click at [530, 172] on fieldset "Atbilde:" at bounding box center [670, 167] width 489 height 28
click at [536, 158] on input "text" at bounding box center [512, 164] width 100 height 23
type input "*"
click at [503, 275] on input "text" at bounding box center [524, 268] width 100 height 23
type input "*"
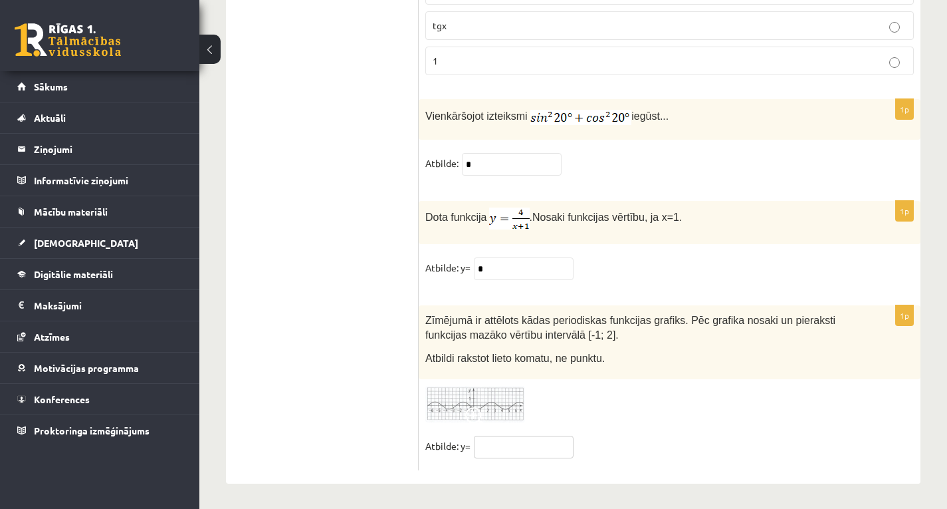
click at [510, 437] on input "text" at bounding box center [524, 446] width 100 height 23
type input "*"
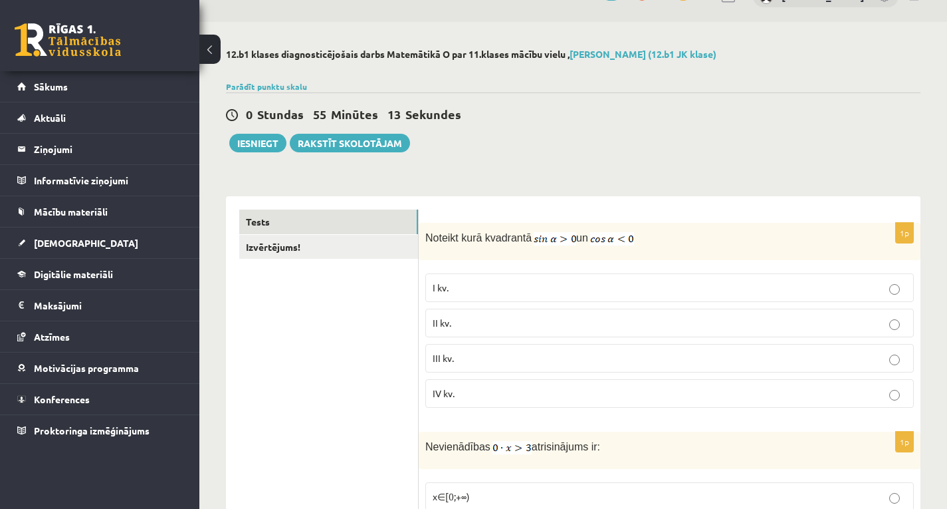
scroll to position [0, 0]
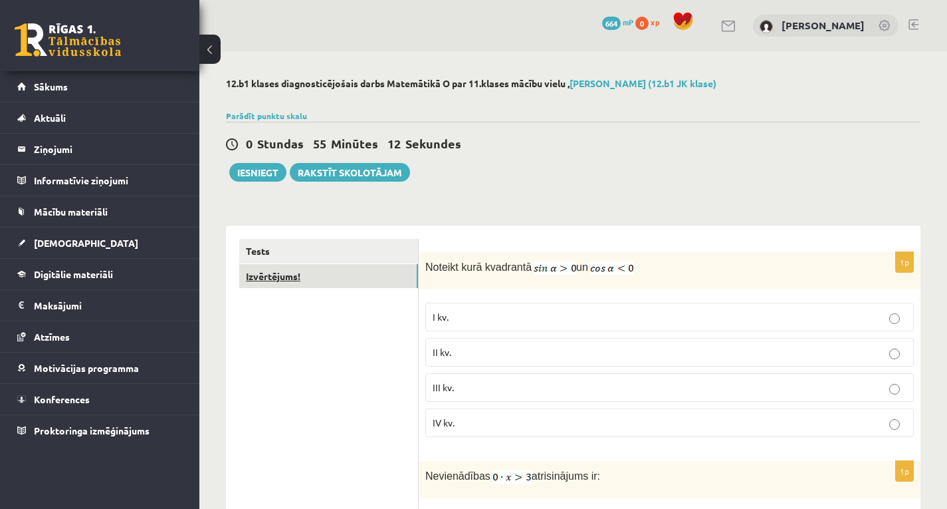
click at [312, 274] on link "Izvērtējums!" at bounding box center [328, 276] width 179 height 25
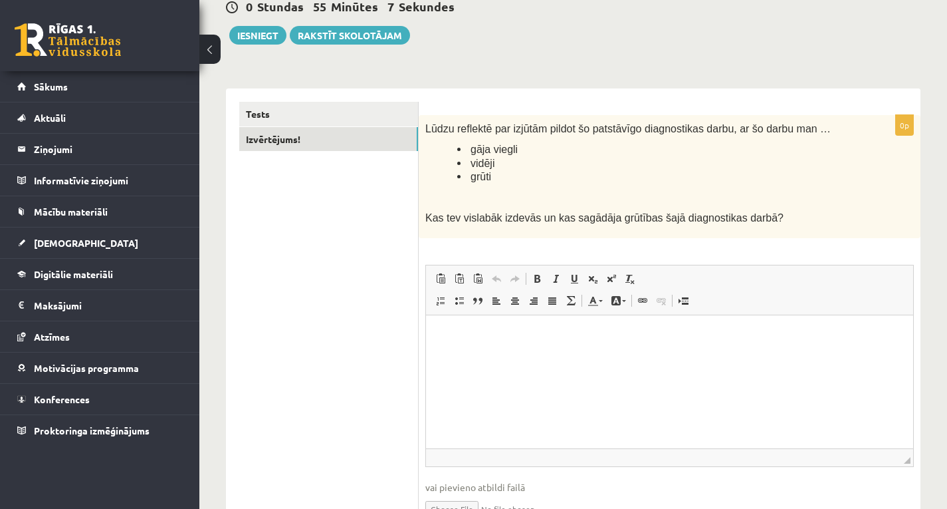
scroll to position [160, 0]
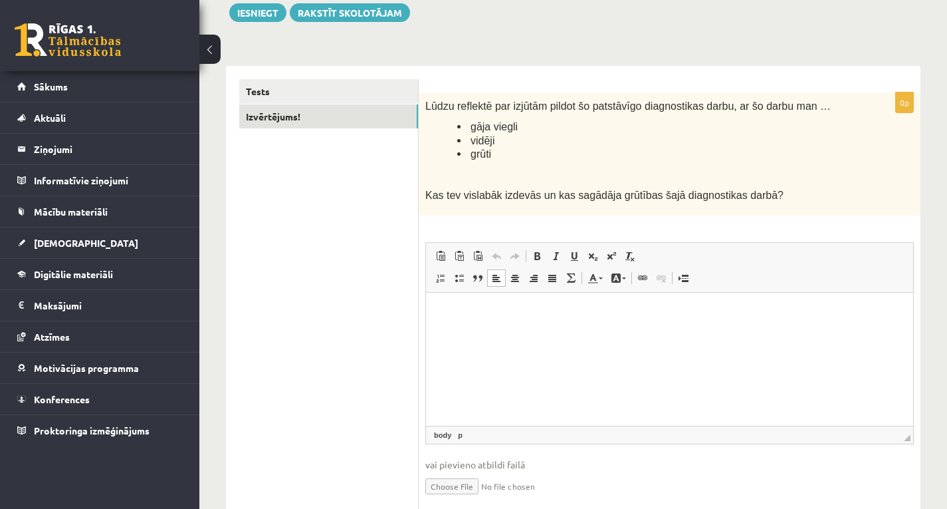
click at [465, 332] on html at bounding box center [669, 312] width 487 height 41
click at [663, 172] on p at bounding box center [637, 174] width 422 height 13
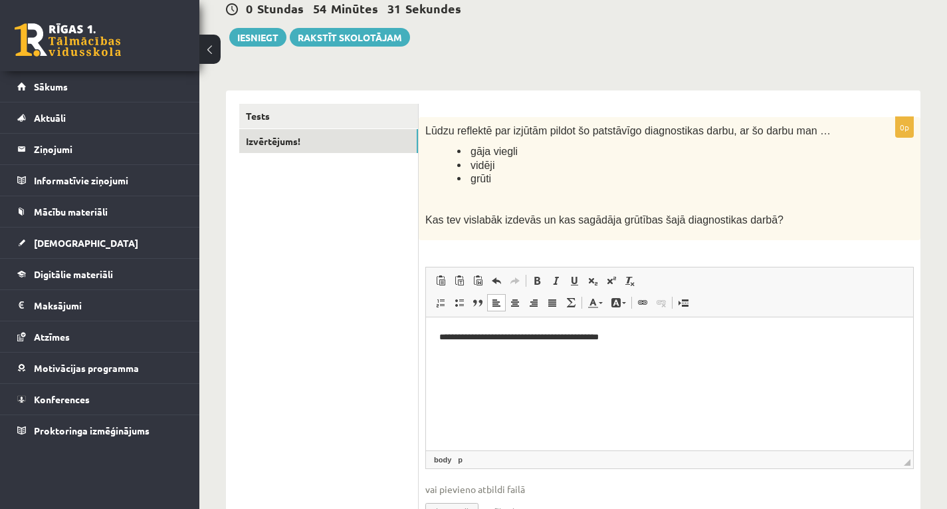
scroll to position [131, 0]
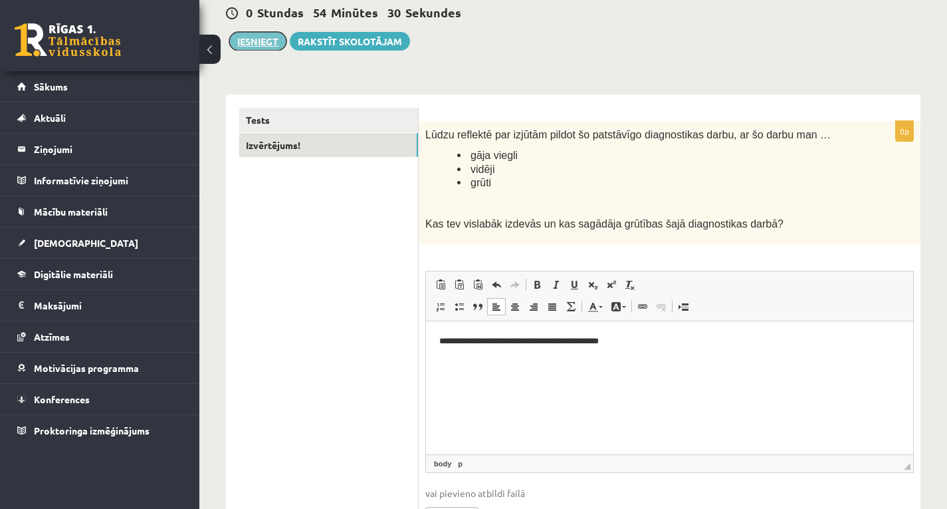
click at [263, 48] on button "Iesniegt" at bounding box center [257, 41] width 57 height 19
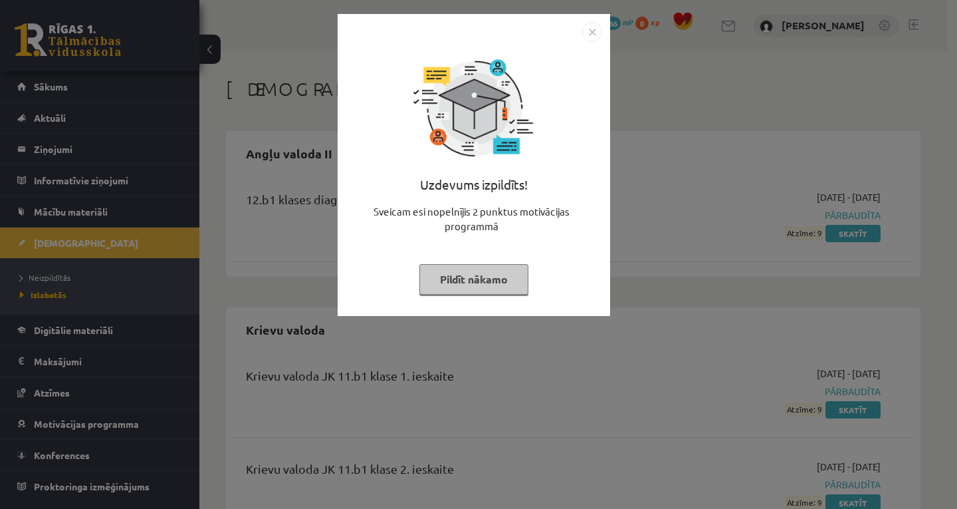
click at [485, 273] on button "Pildīt nākamo" at bounding box center [474, 279] width 109 height 31
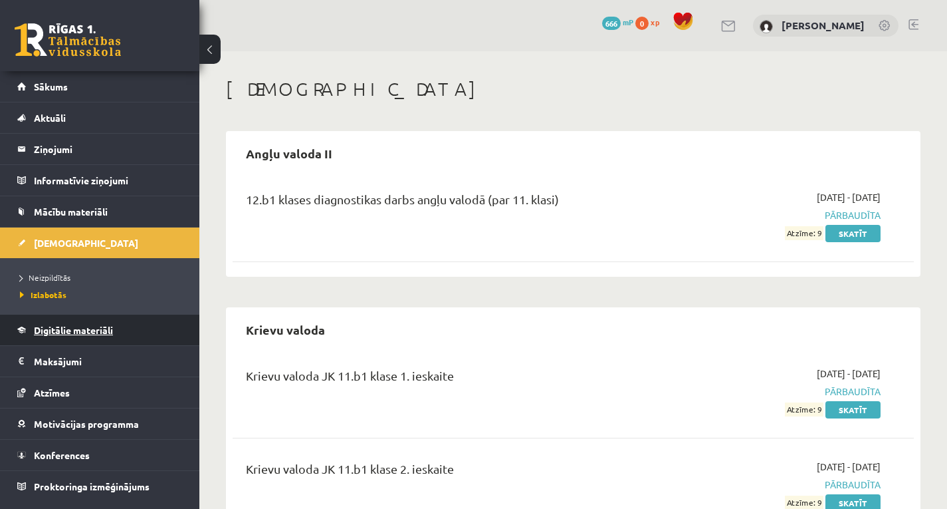
click at [112, 334] on span "Digitālie materiāli" at bounding box center [73, 330] width 79 height 12
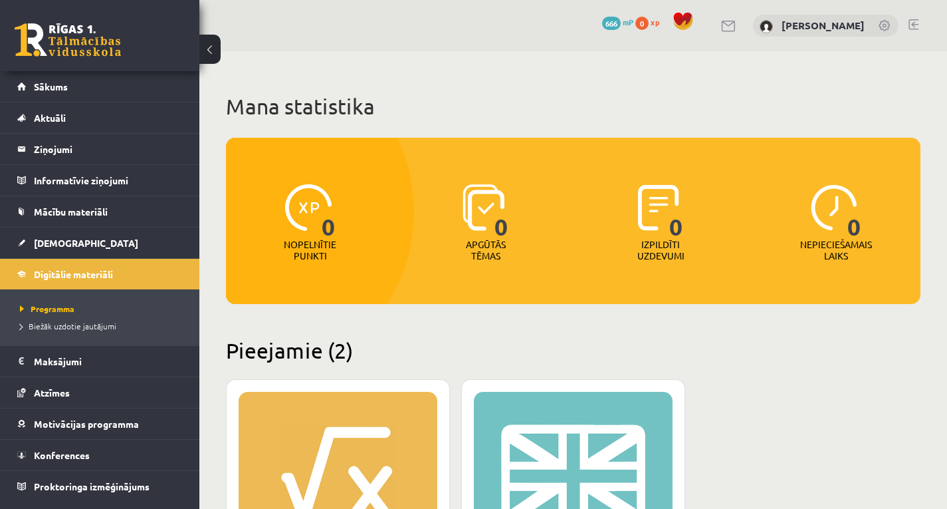
click at [350, 353] on h2 "Pieejamie (2)" at bounding box center [573, 350] width 695 height 26
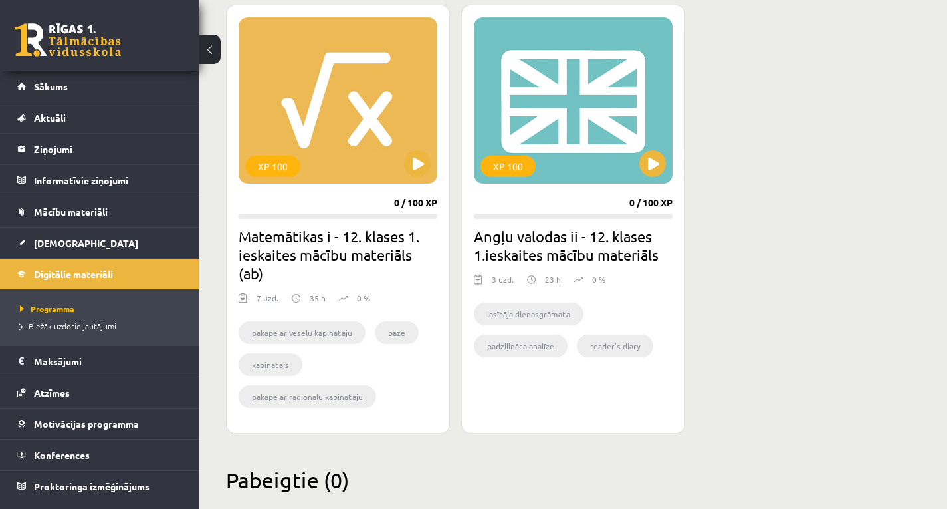
scroll to position [348, 0]
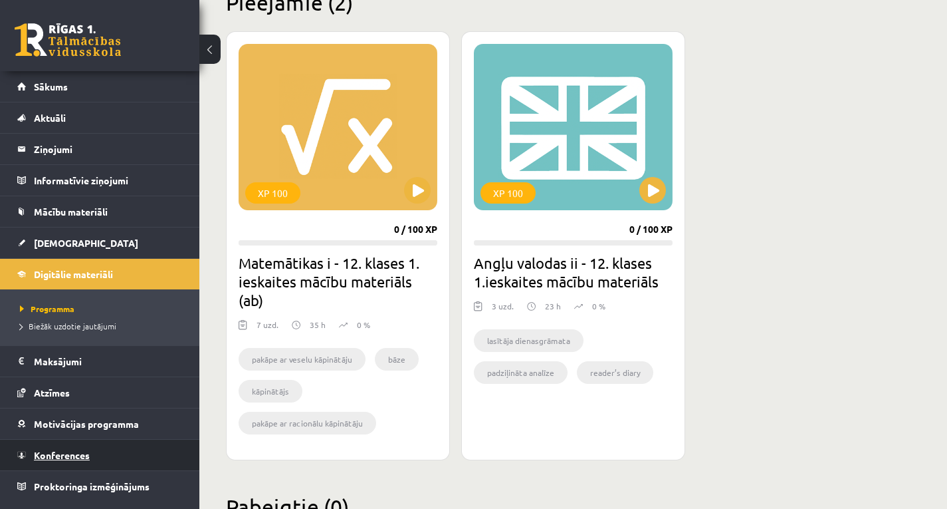
click at [108, 449] on link "Konferences" at bounding box center [100, 454] width 166 height 31
